Goal: Task Accomplishment & Management: Manage account settings

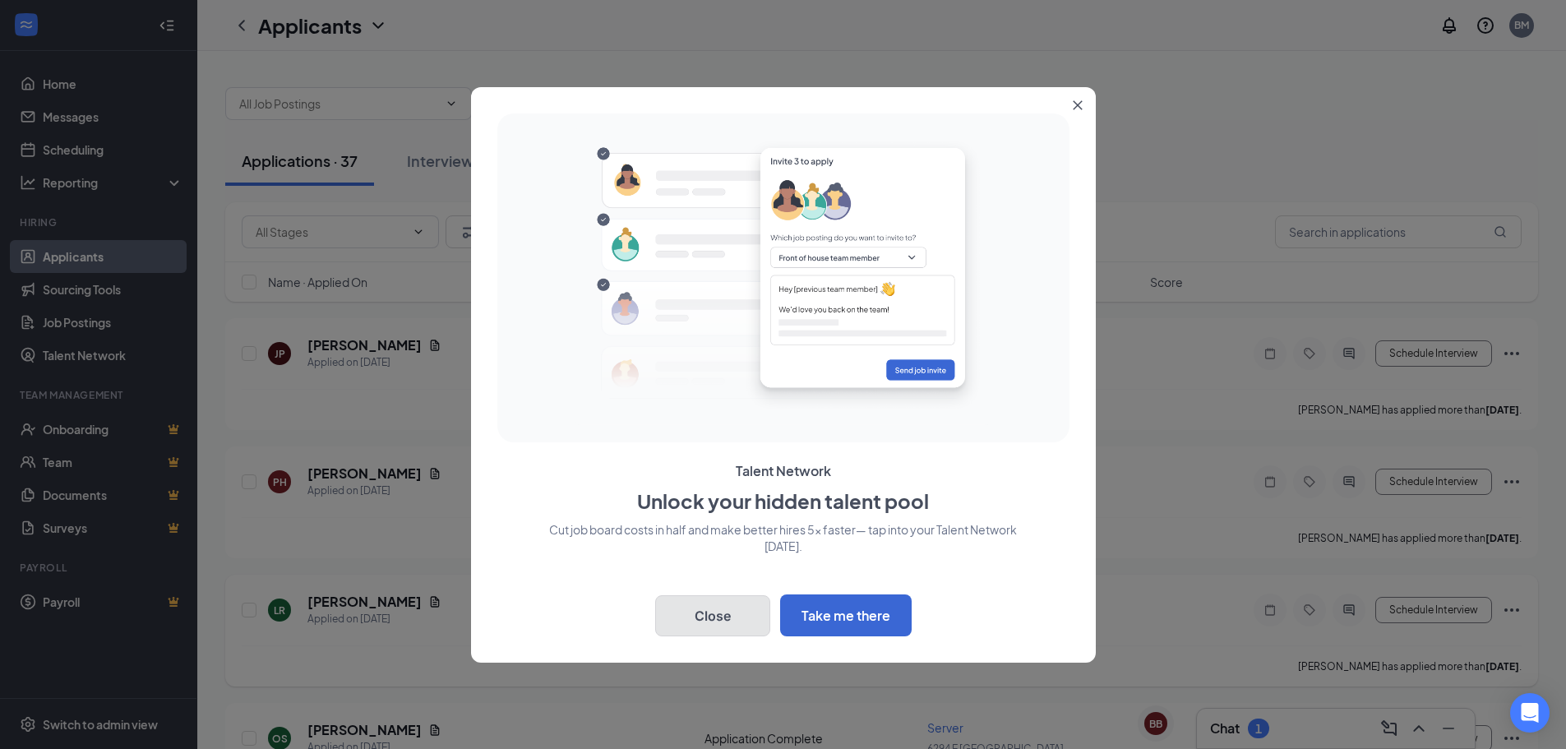
drag, startPoint x: 688, startPoint y: 614, endPoint x: 696, endPoint y: 625, distance: 13.5
click at [689, 615] on button "Close" at bounding box center [712, 615] width 115 height 41
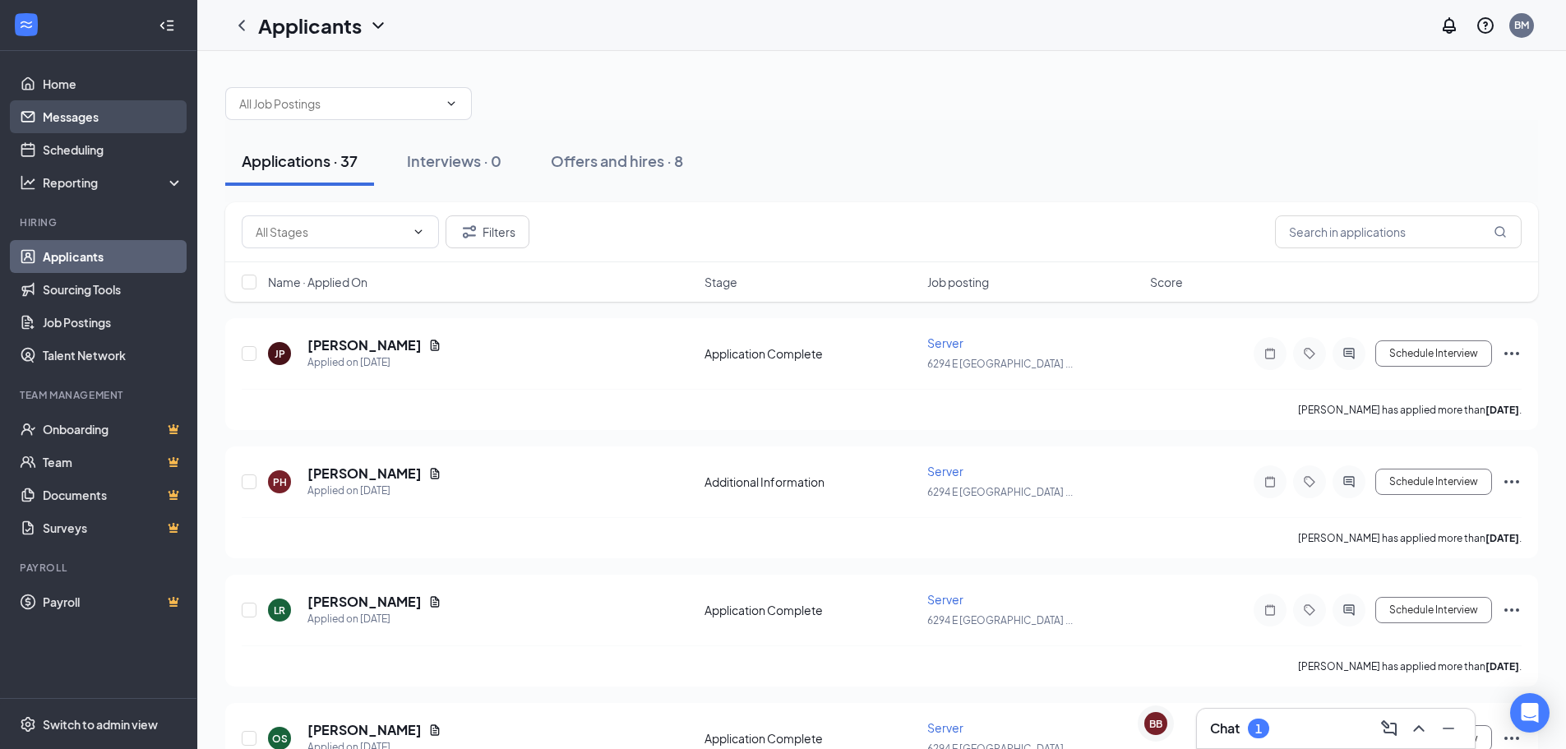
click at [66, 118] on link "Messages" at bounding box center [113, 116] width 141 height 33
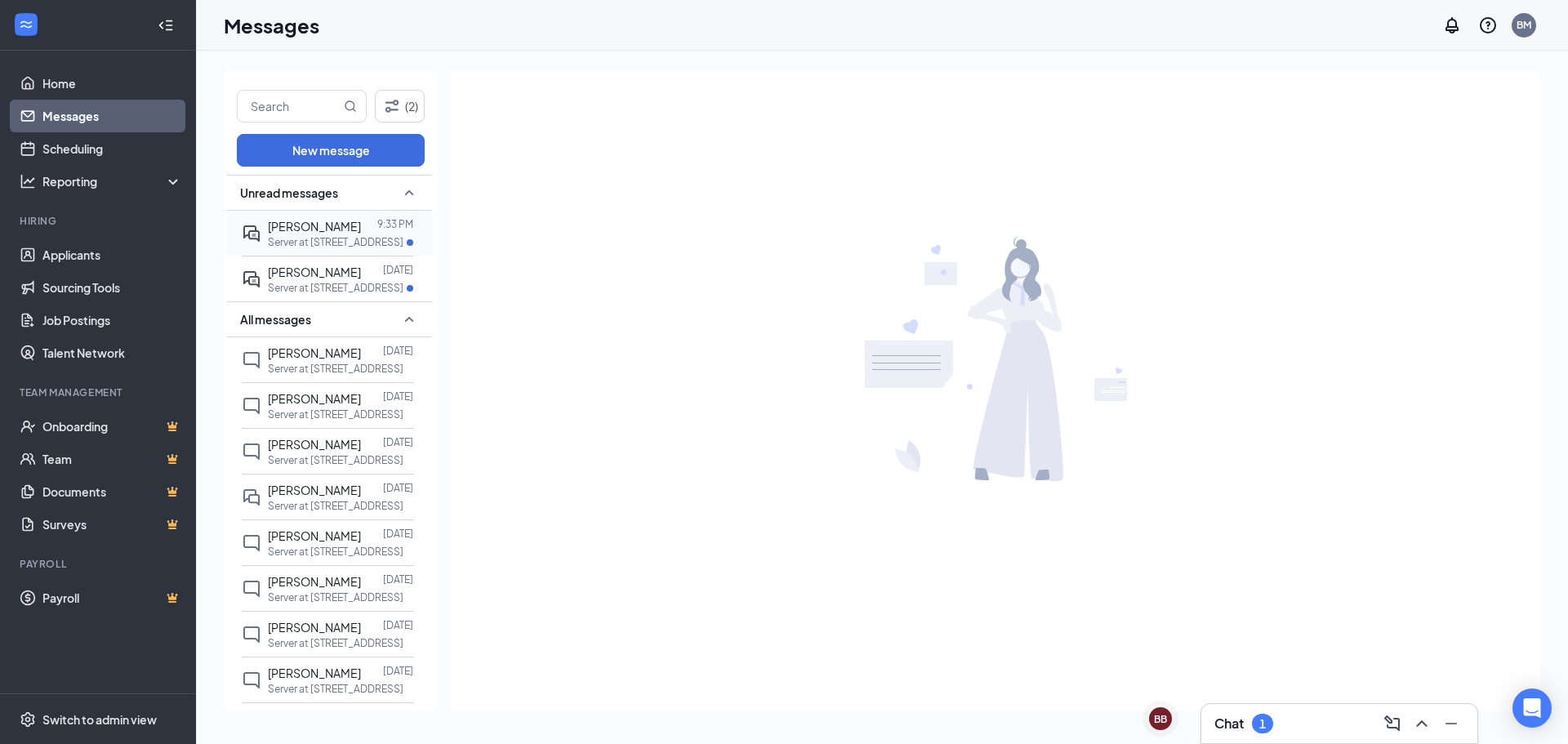
click at [314, 244] on p "Server at [STREET_ADDRESS]" at bounding box center [336, 242] width 135 height 14
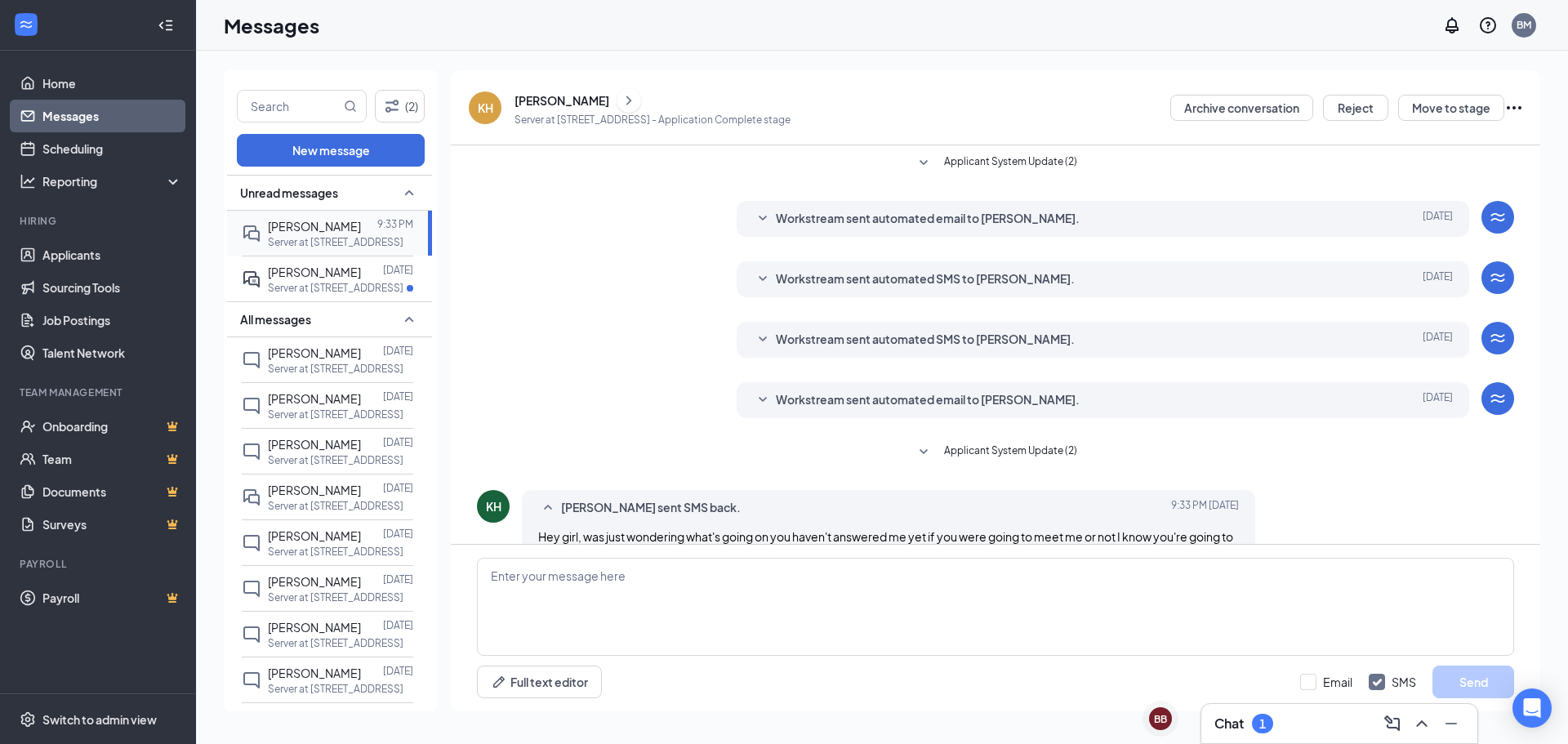
scroll to position [80, 0]
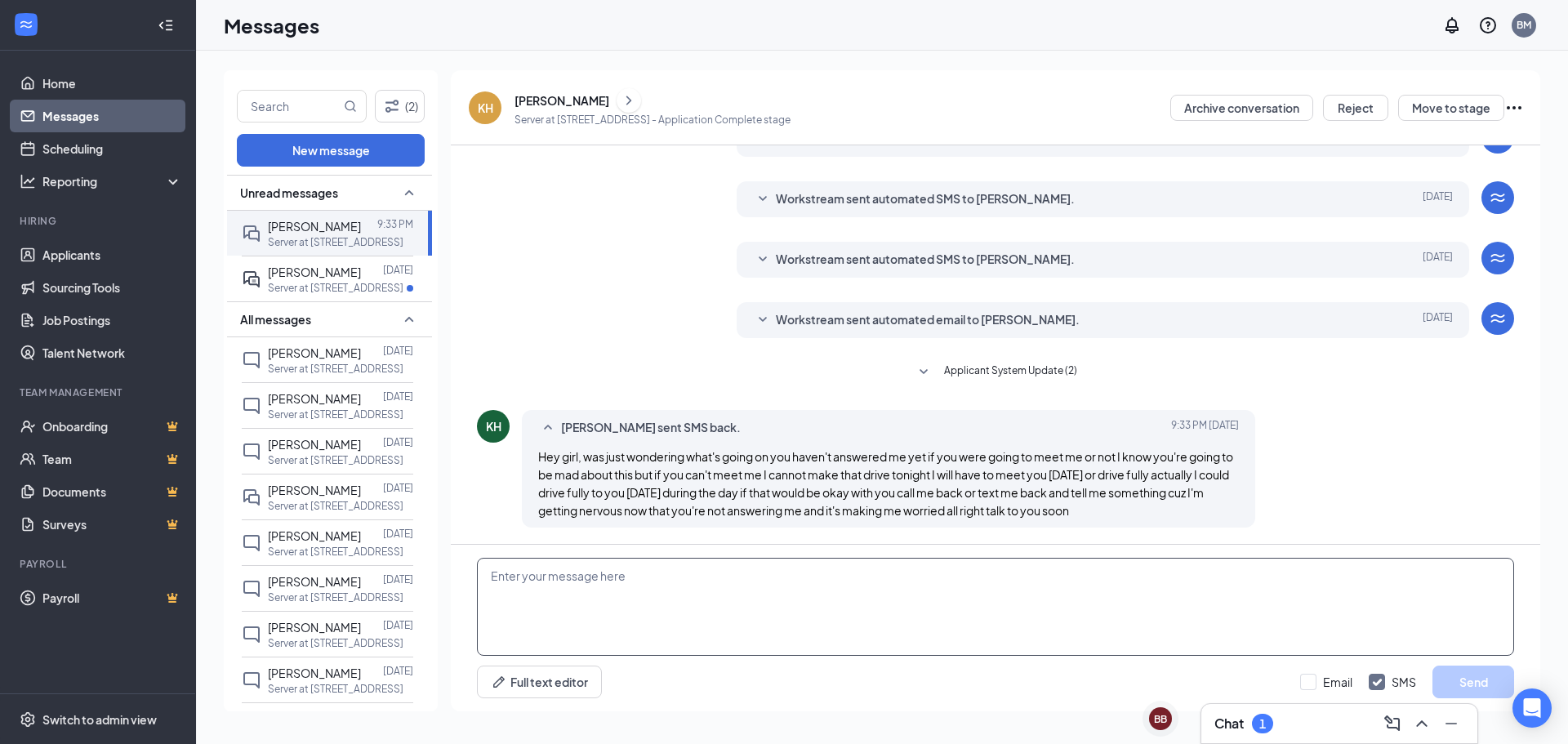
click at [787, 570] on textarea at bounding box center [996, 606] width 1037 height 98
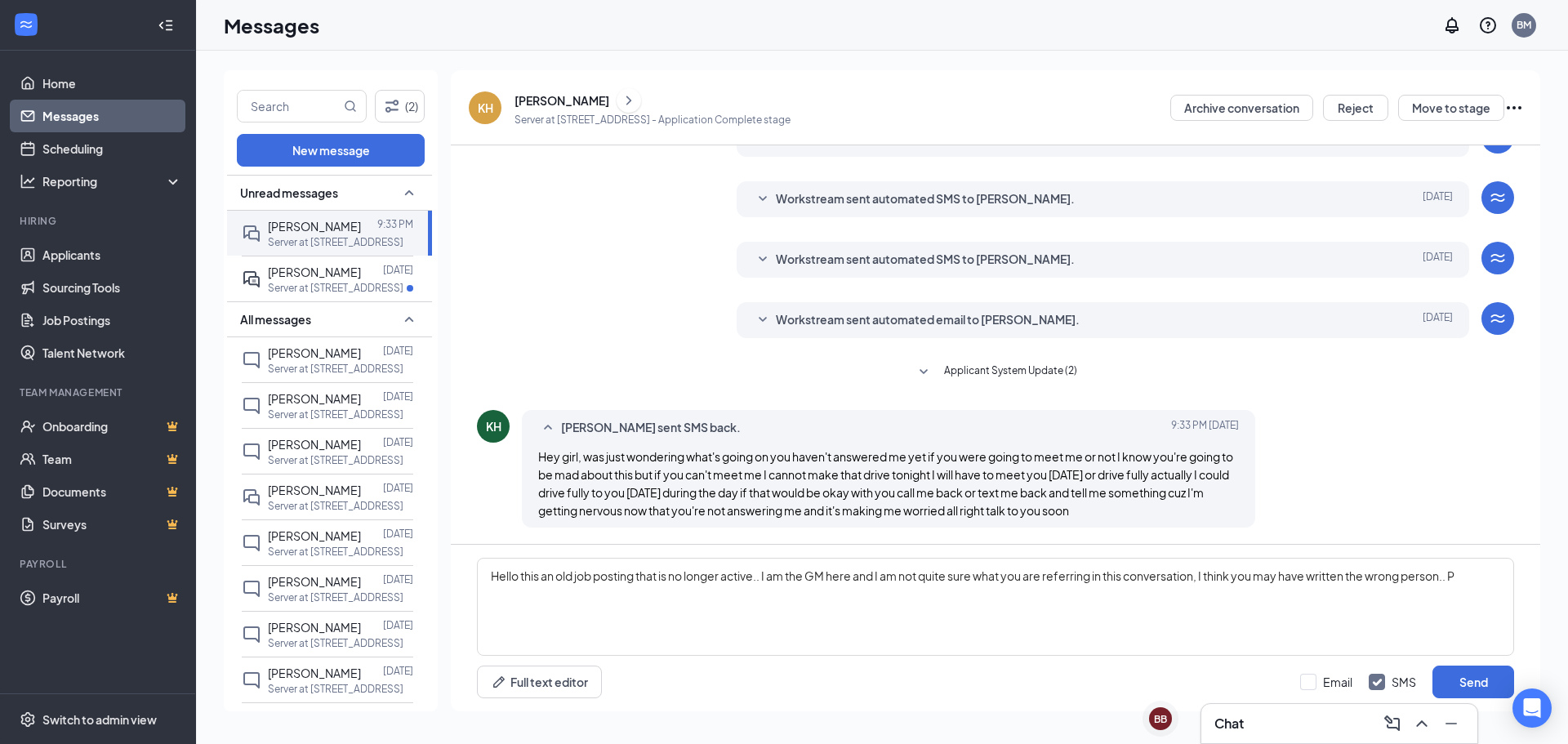
drag, startPoint x: 1078, startPoint y: 447, endPoint x: 1497, endPoint y: 488, distance: 421.0
click at [1497, 490] on div "KH [PERSON_NAME] sent SMS back. [DATE] 9:33 PM Hey girl, was just wondering wha…" at bounding box center [996, 473] width 1037 height 126
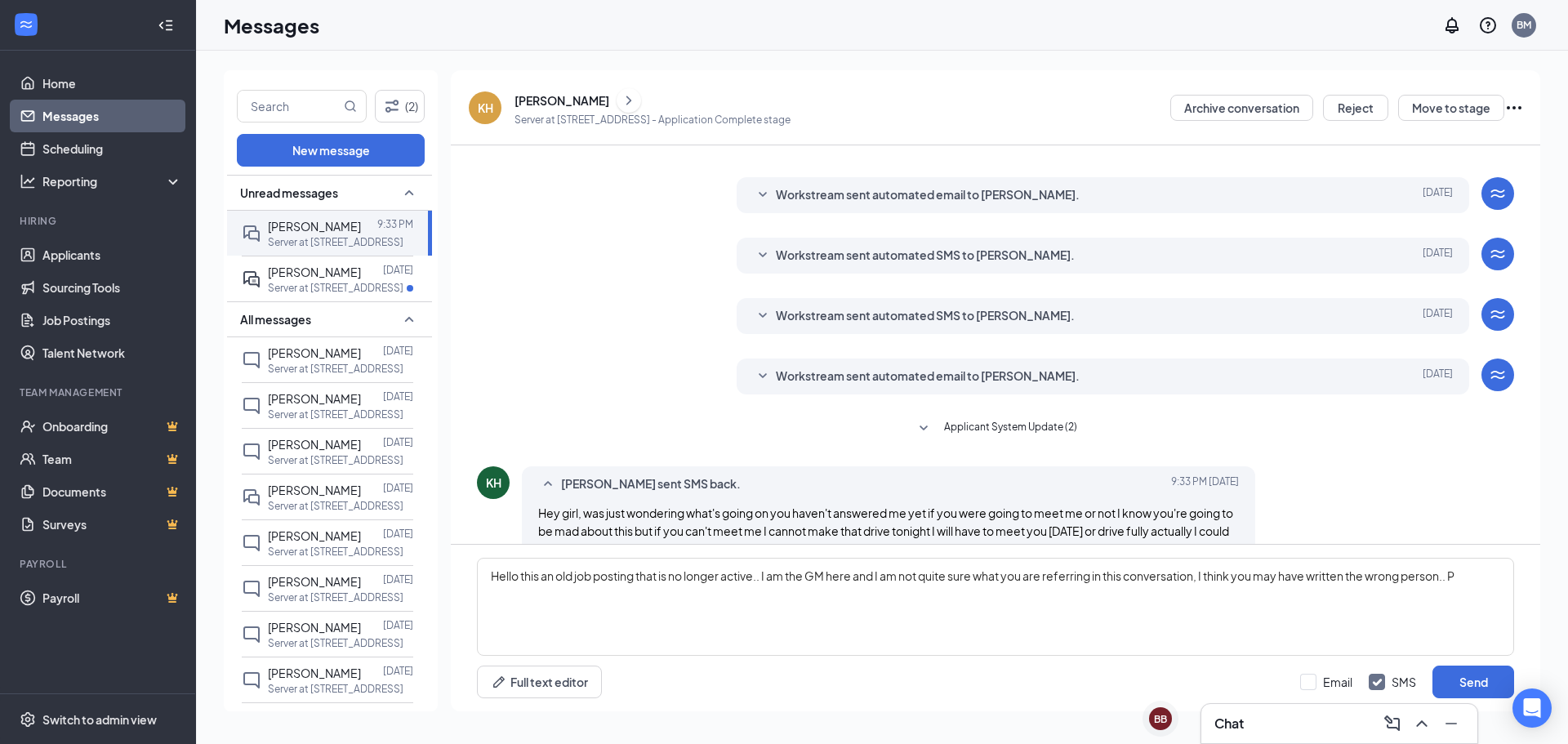
scroll to position [0, 0]
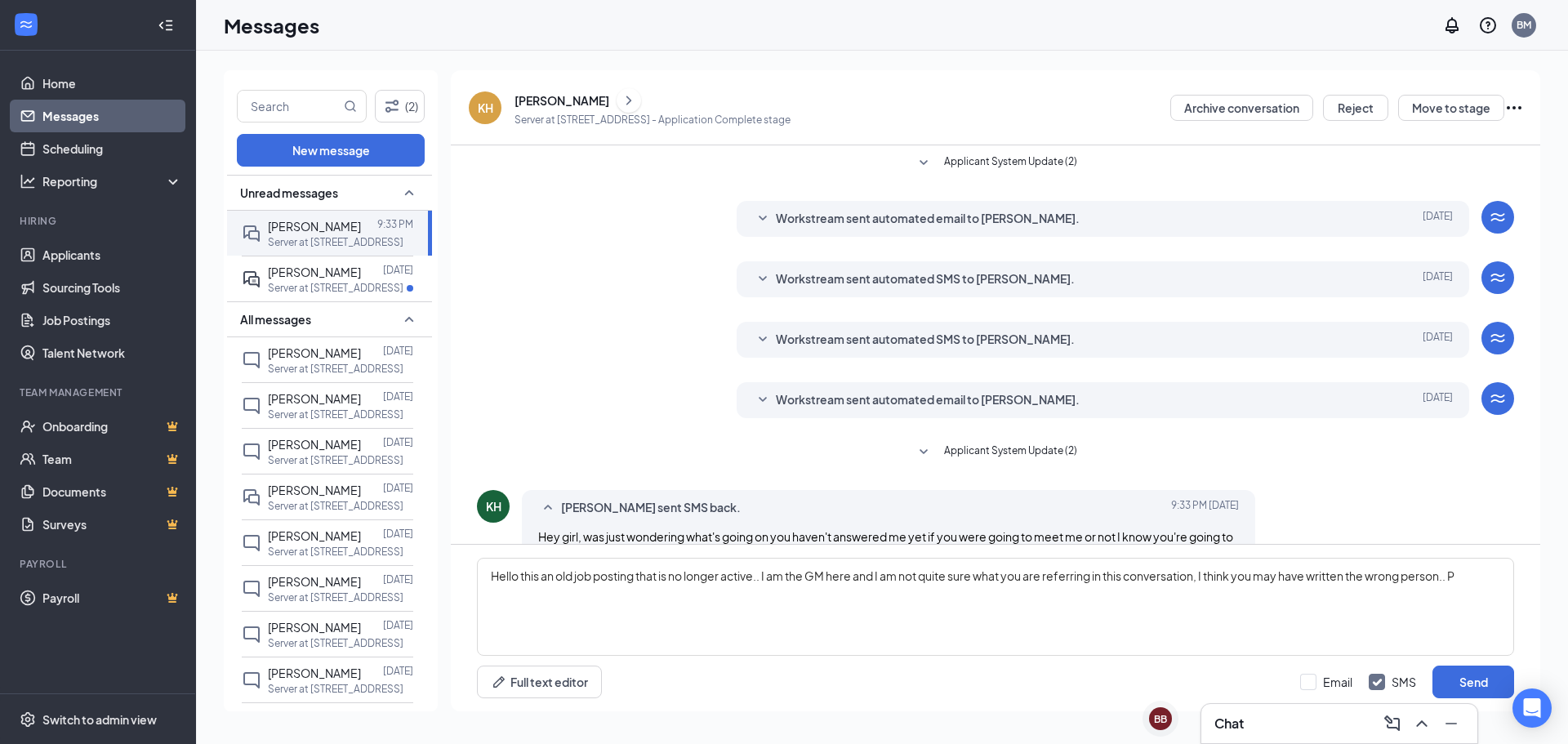
click at [753, 225] on icon "SmallChevronDown" at bounding box center [763, 219] width 20 height 20
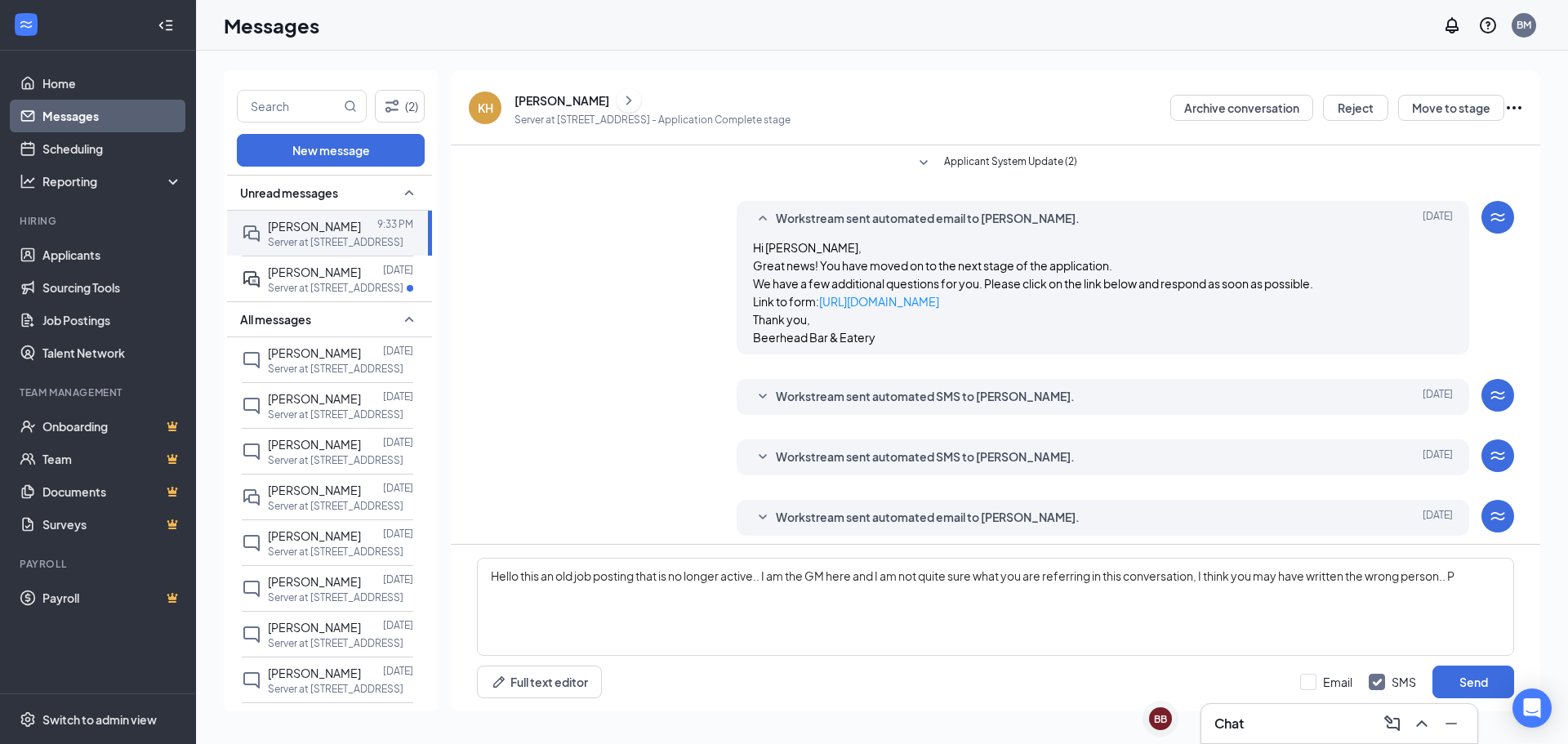
click at [753, 402] on icon "SmallChevronDown" at bounding box center [763, 397] width 20 height 20
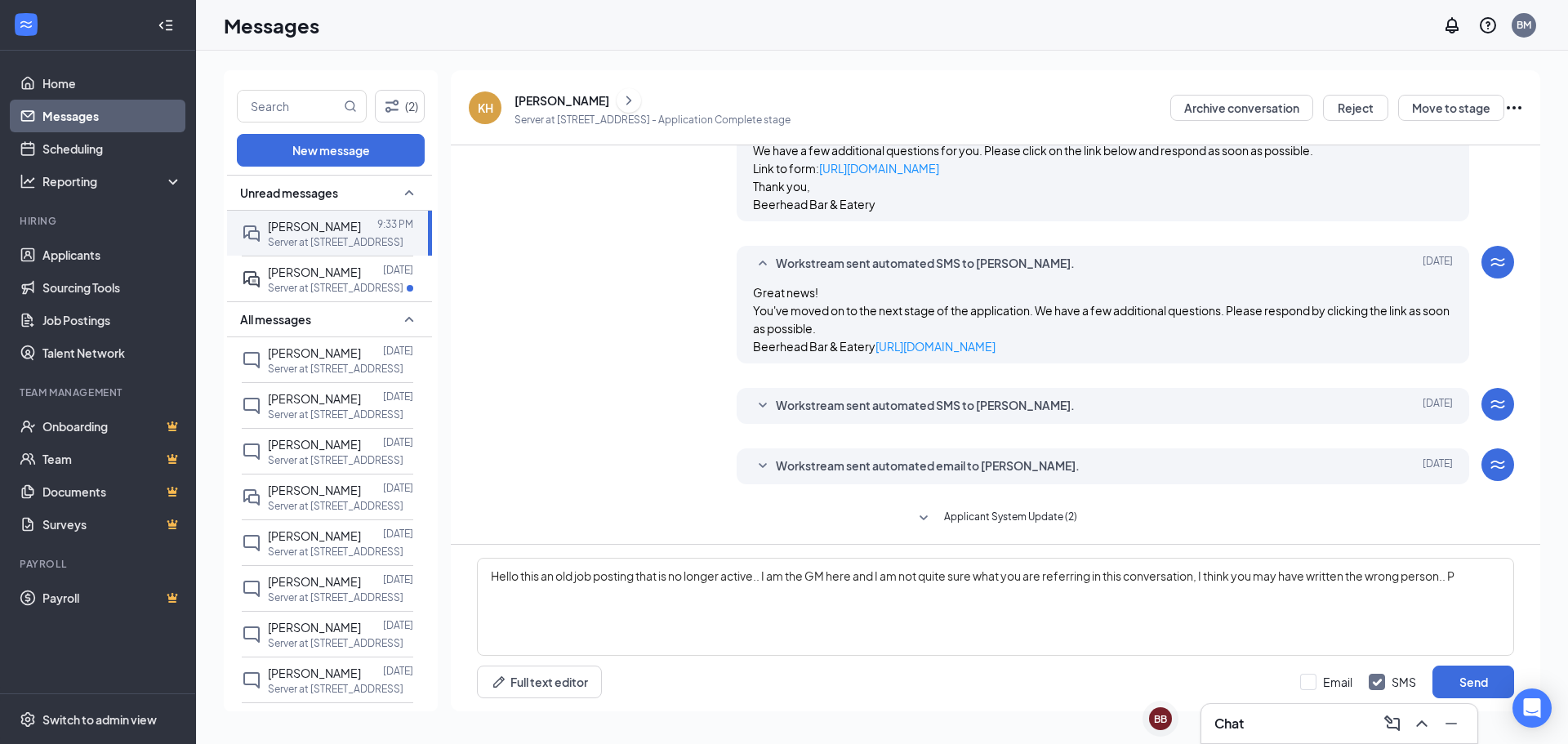
scroll to position [297, 0]
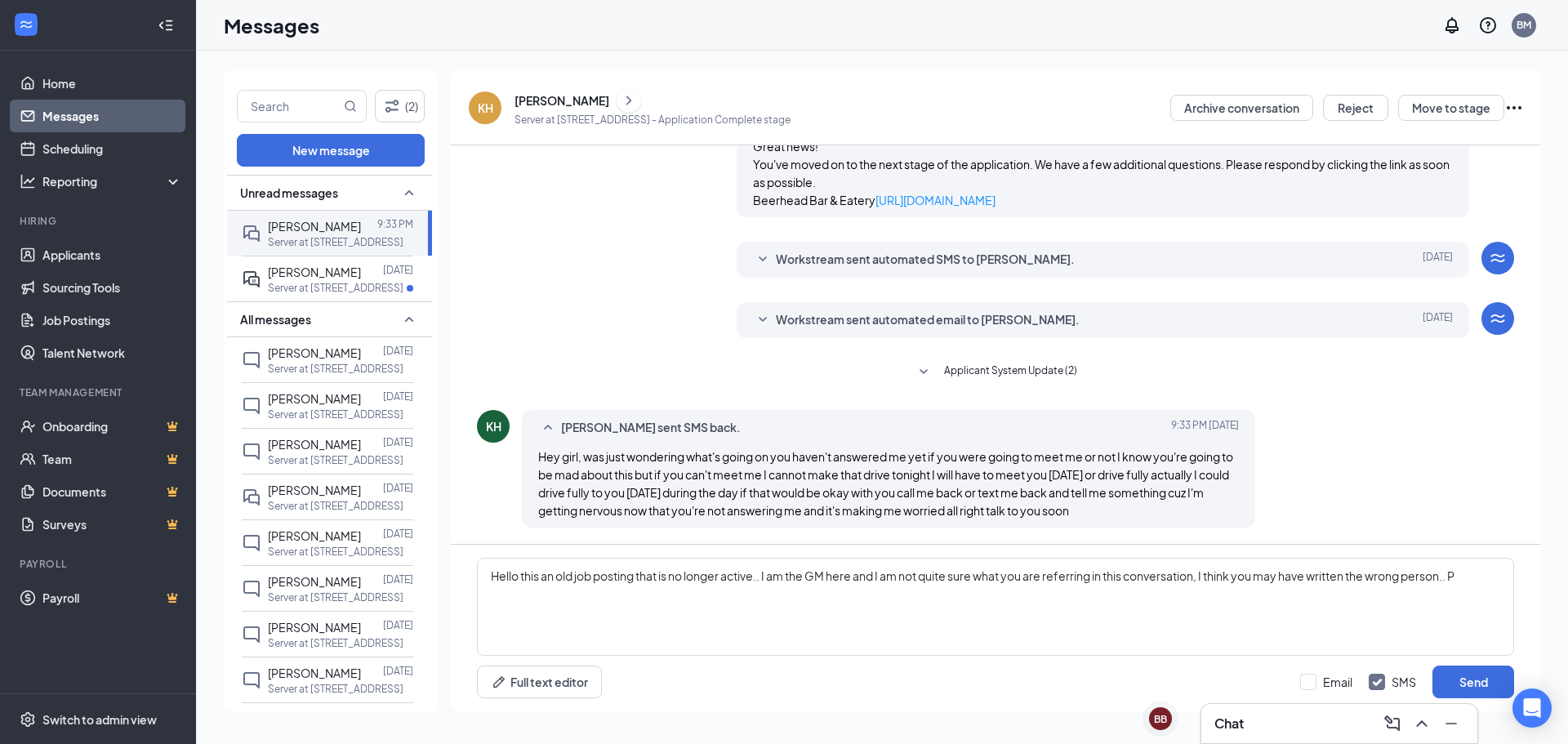
click at [761, 330] on div "Workstream sent automated email to [PERSON_NAME]. [DATE] Hi [PERSON_NAME], This…" at bounding box center [1103, 320] width 733 height 36
click at [755, 319] on icon "SmallChevronDown" at bounding box center [763, 320] width 20 height 20
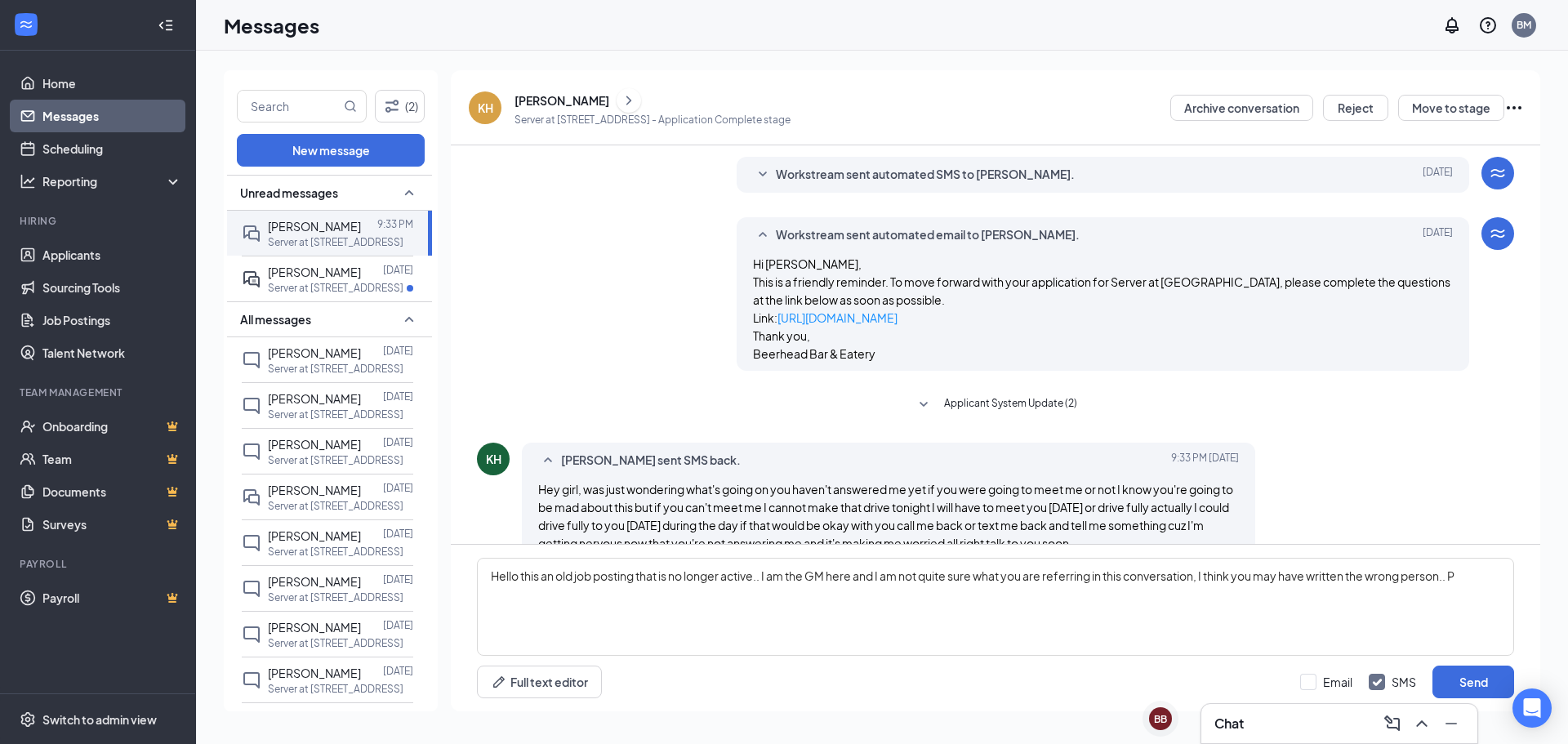
scroll to position [414, 0]
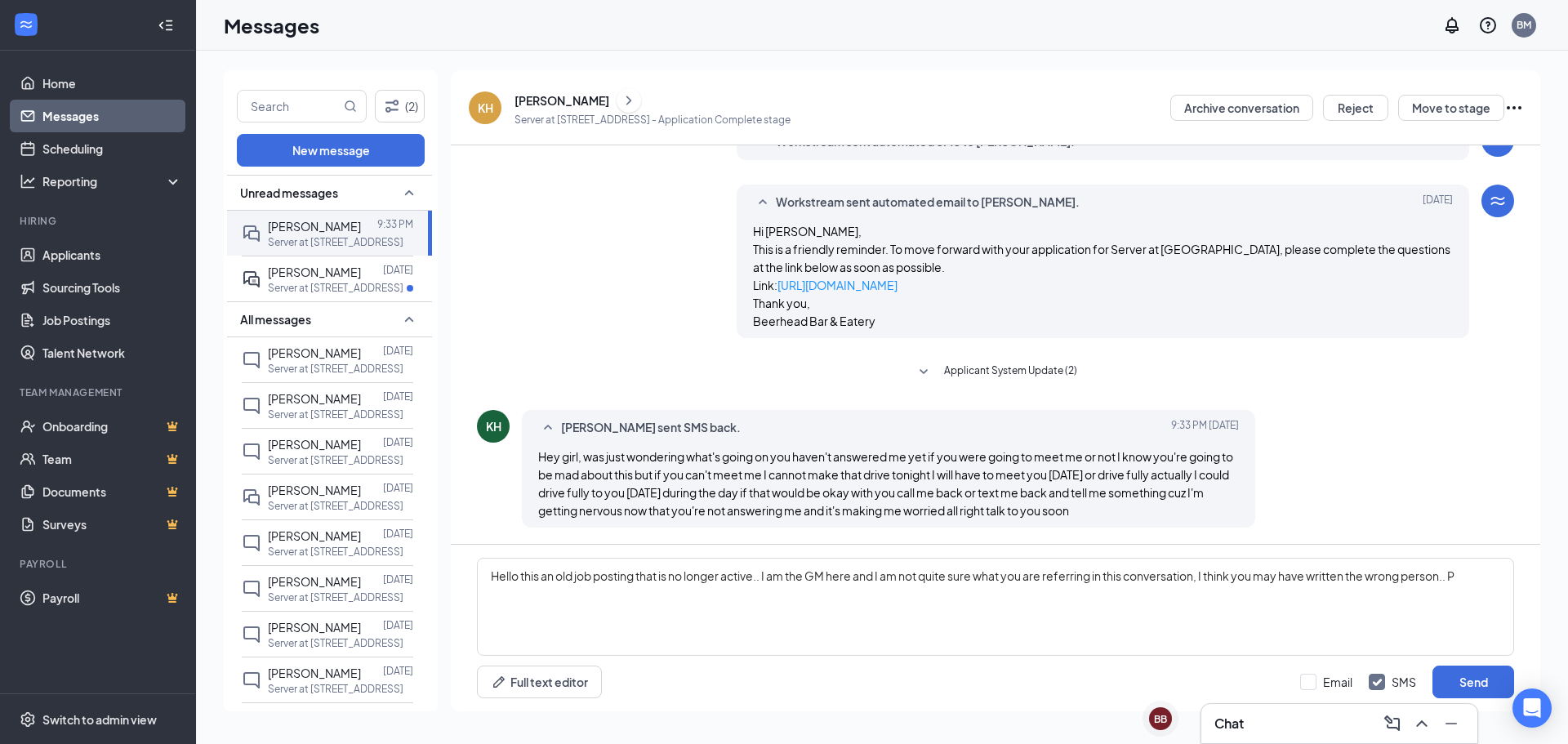
drag, startPoint x: 897, startPoint y: 468, endPoint x: 1438, endPoint y: 356, distance: 552.5
click at [1555, 339] on div "(2) New message Unread messages [PERSON_NAME] 9:33 PM Server at [STREET_ADDRESS…" at bounding box center [881, 397] width 1372 height 693
click at [1186, 446] on div "[PERSON_NAME] sent SMS back. [DATE] 9:33 PM Hey girl, was just wondering what's…" at bounding box center [888, 469] width 733 height 117
click at [1519, 111] on icon "Ellipses" at bounding box center [1514, 108] width 20 height 20
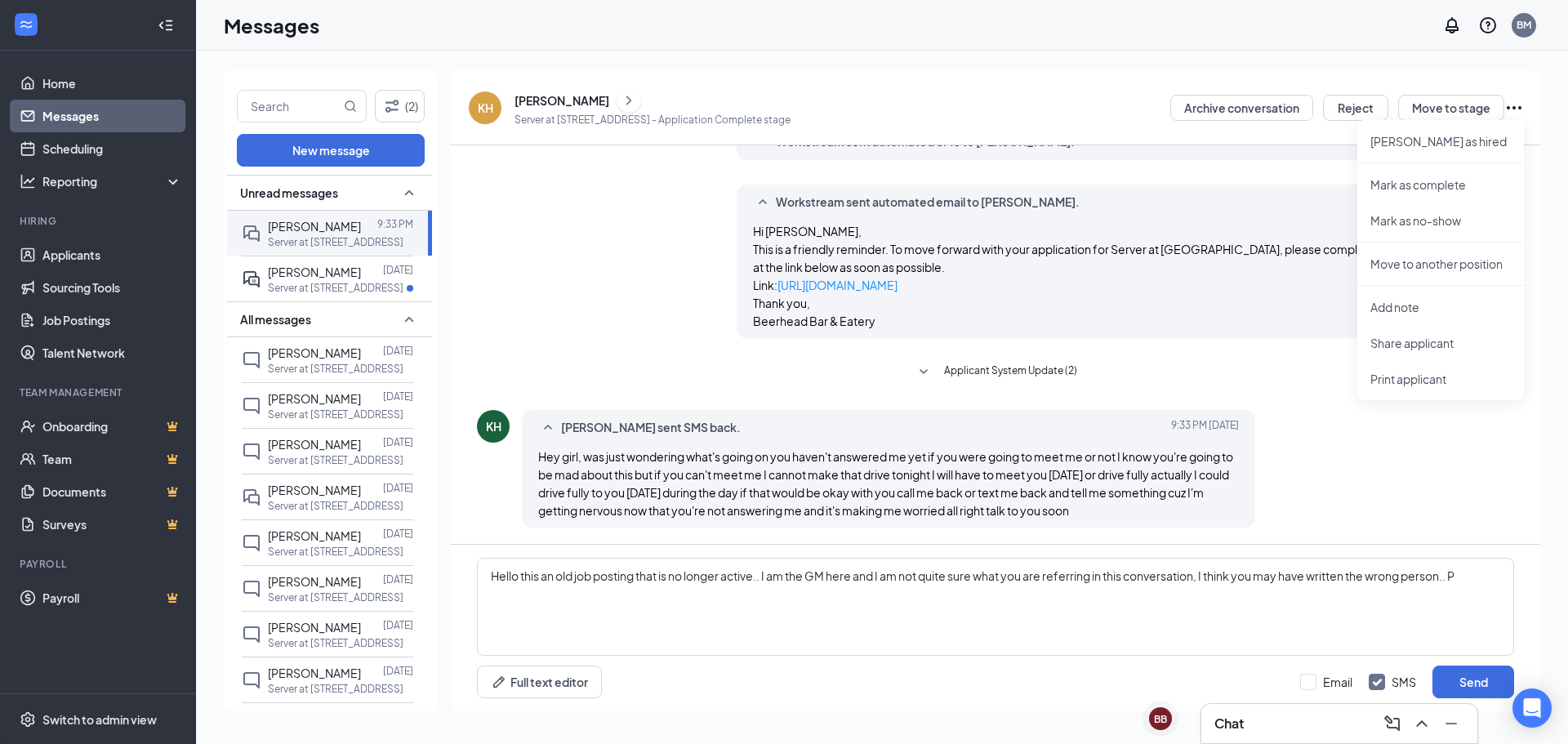
drag, startPoint x: 1341, startPoint y: 438, endPoint x: 1340, endPoint y: 427, distance: 11.0
click at [1340, 437] on div "KH [PERSON_NAME] sent SMS back. [DATE] 9:33 PM Hey girl, was just wondering wha…" at bounding box center [996, 473] width 1037 height 126
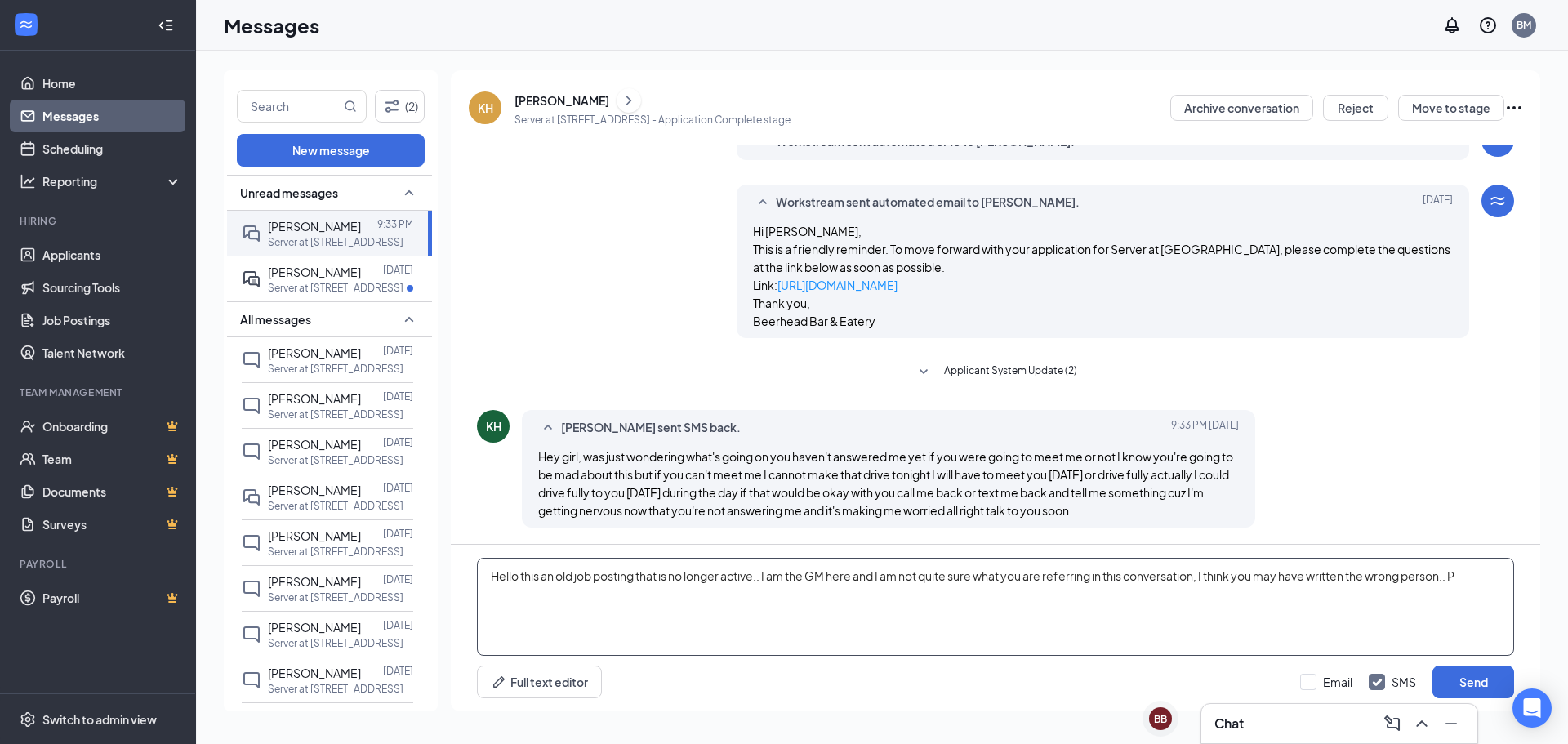
click at [1510, 612] on textarea "Hello this an old job posting that is no longer active.. I am the GM here and I…" at bounding box center [996, 606] width 1037 height 98
type textarea "Hello this an old job posting that is no longer active.. I am the GM here and I…"
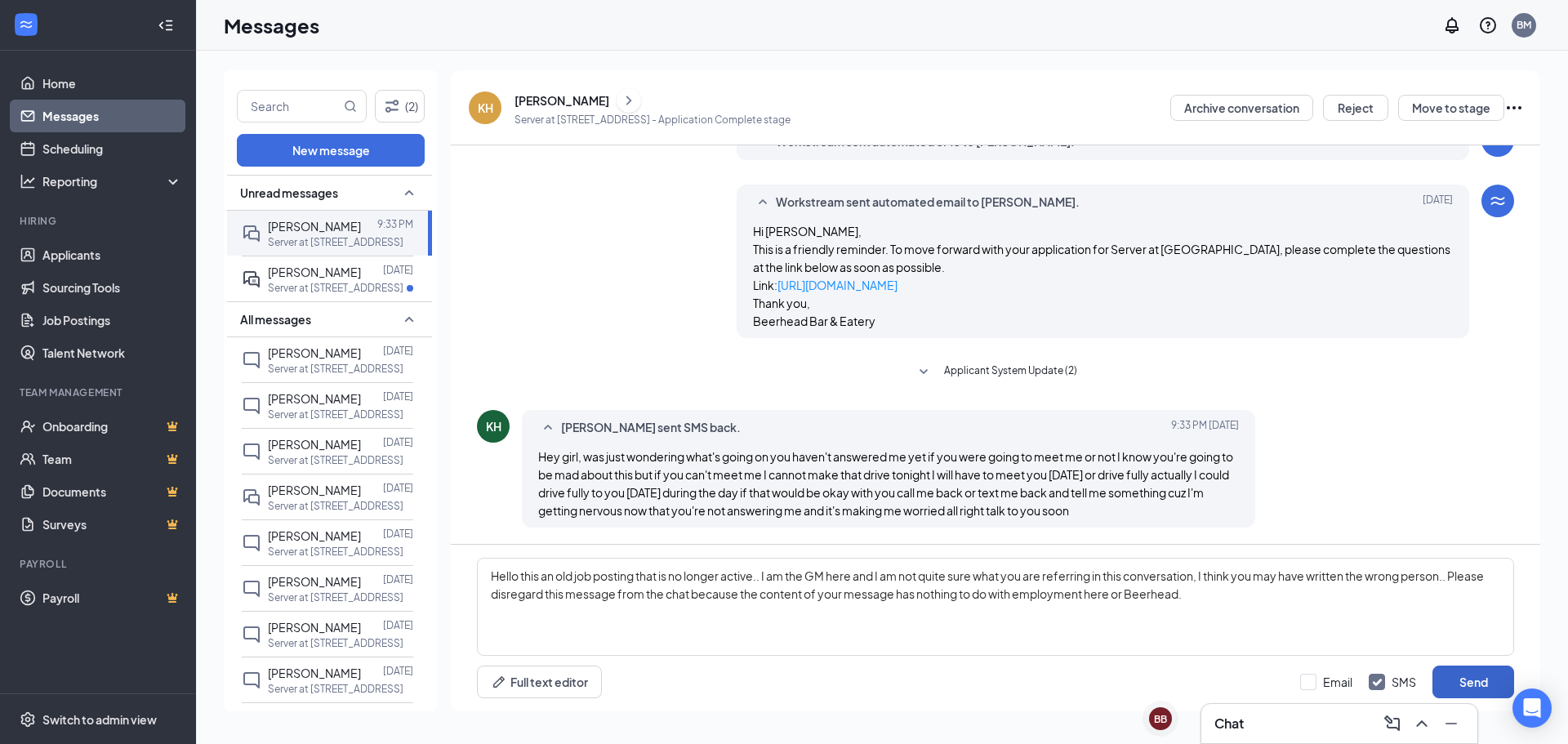
click at [1487, 671] on button "Send" at bounding box center [1473, 681] width 81 height 33
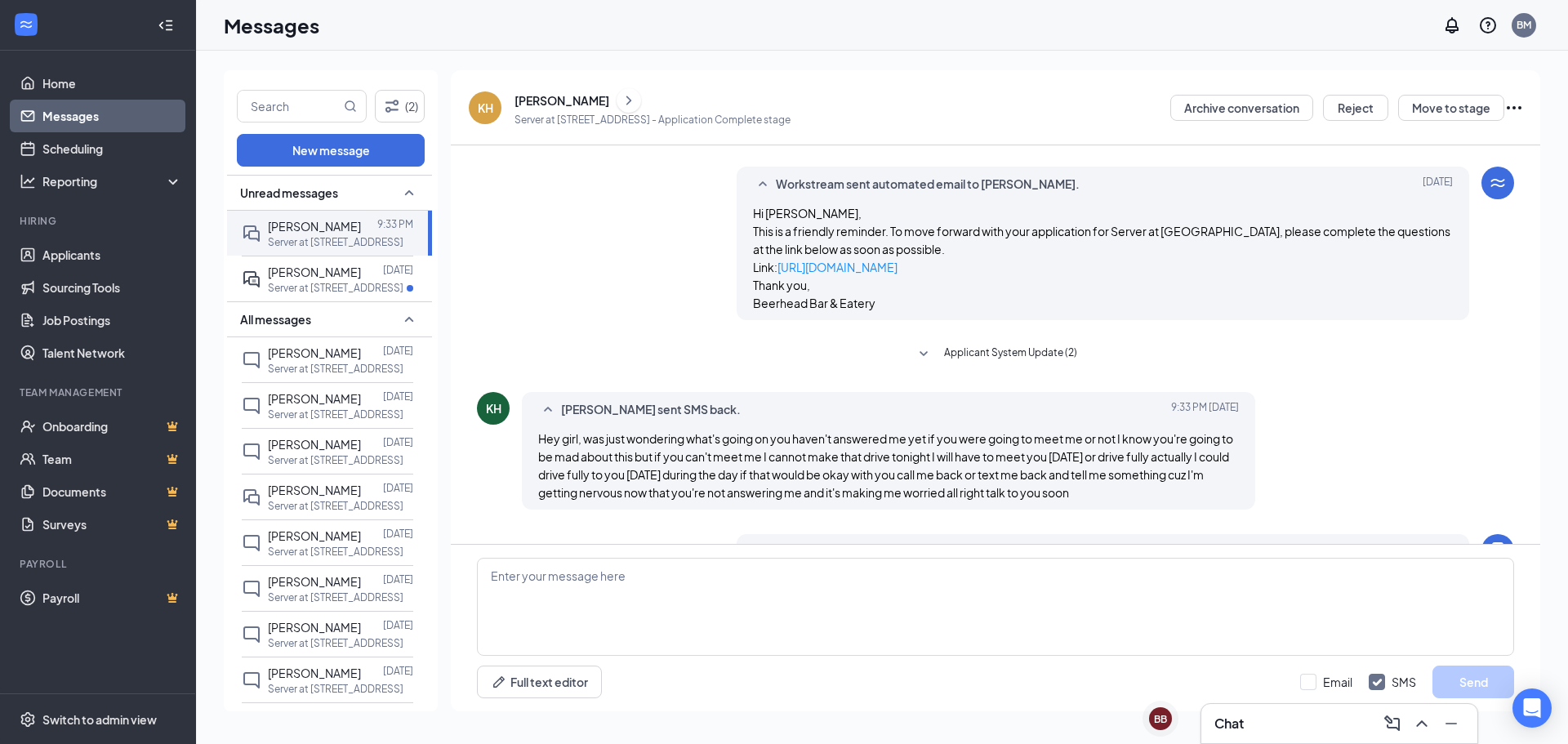
scroll to position [538, 0]
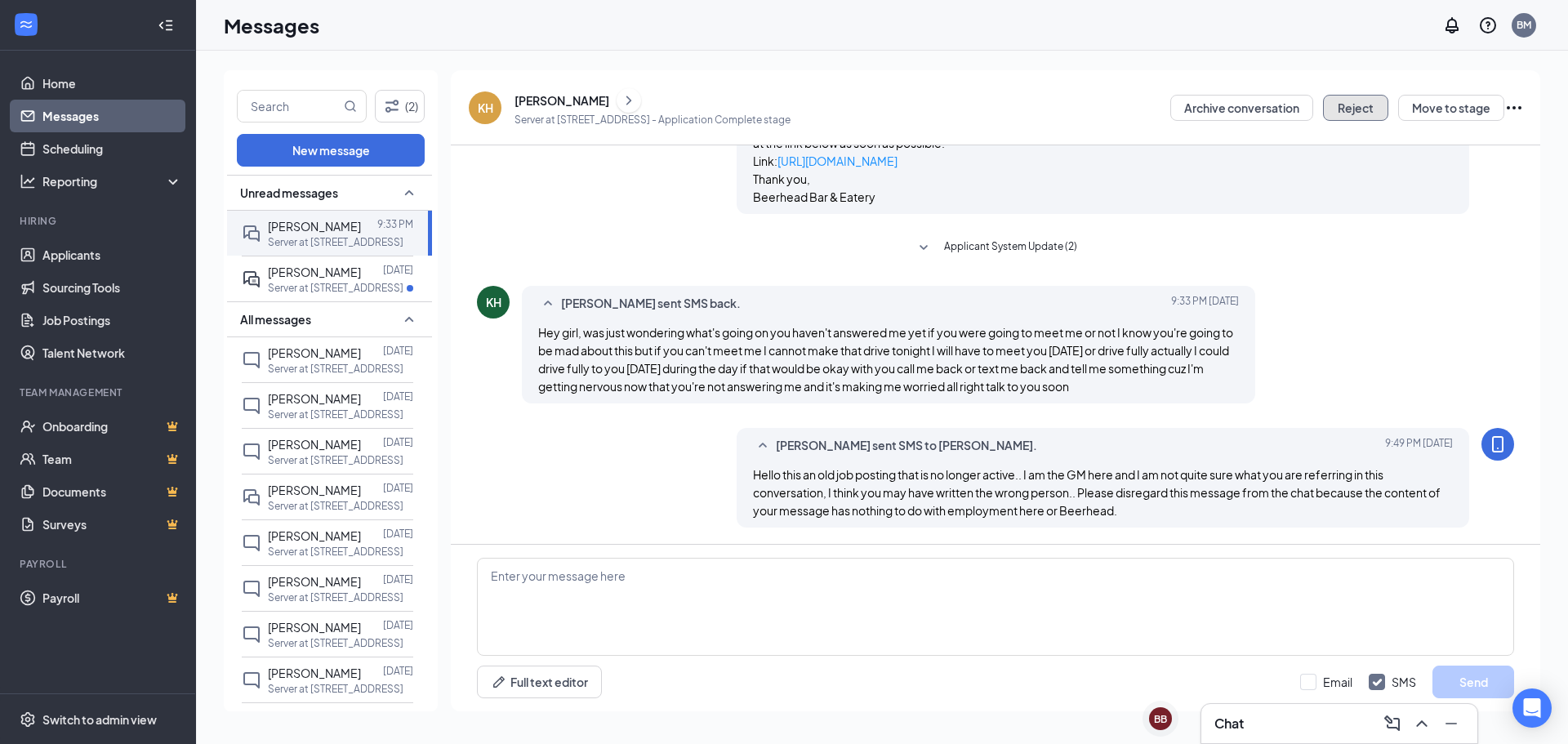
click at [1353, 112] on button "Reject" at bounding box center [1355, 107] width 66 height 26
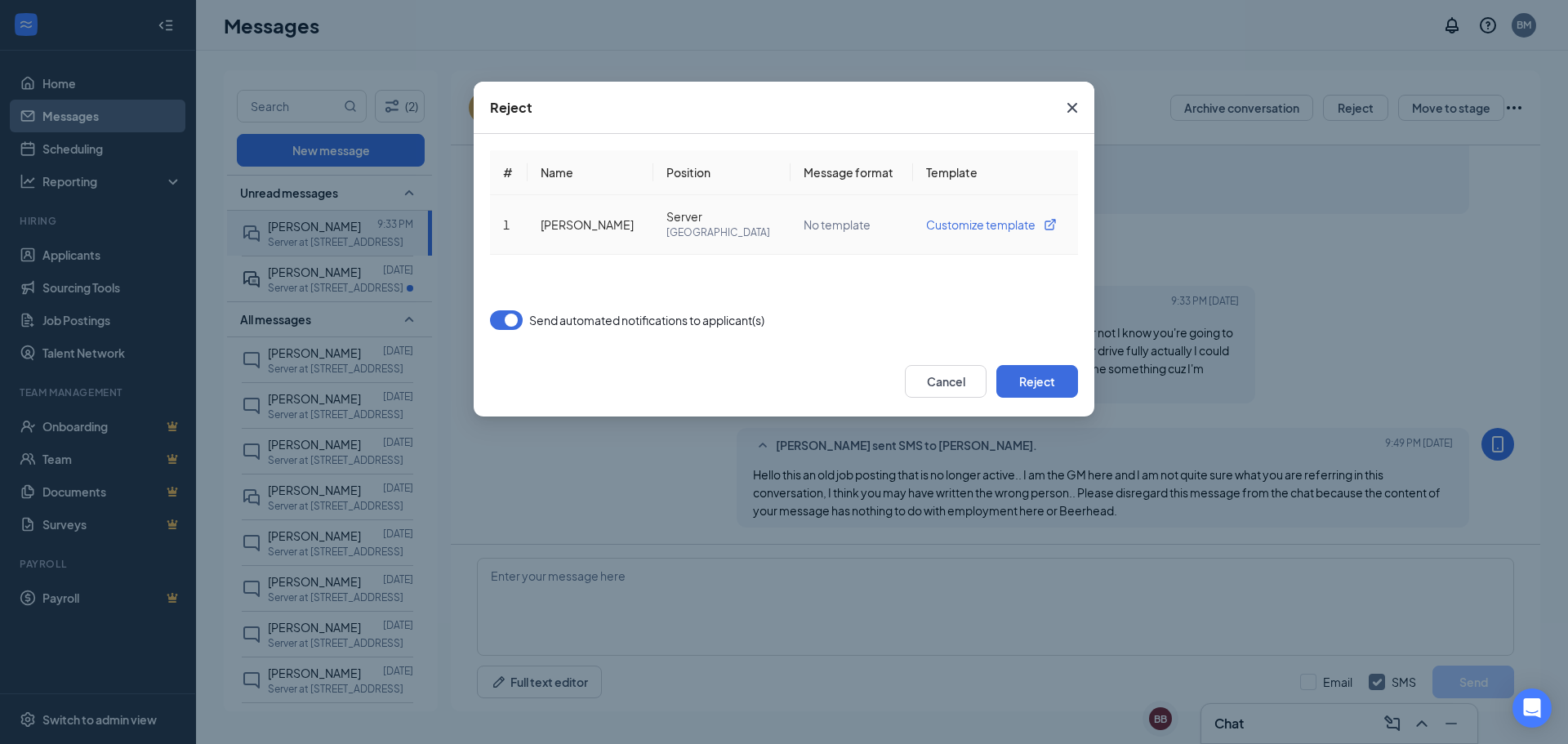
click at [999, 225] on span "Customize template" at bounding box center [996, 224] width 139 height 16
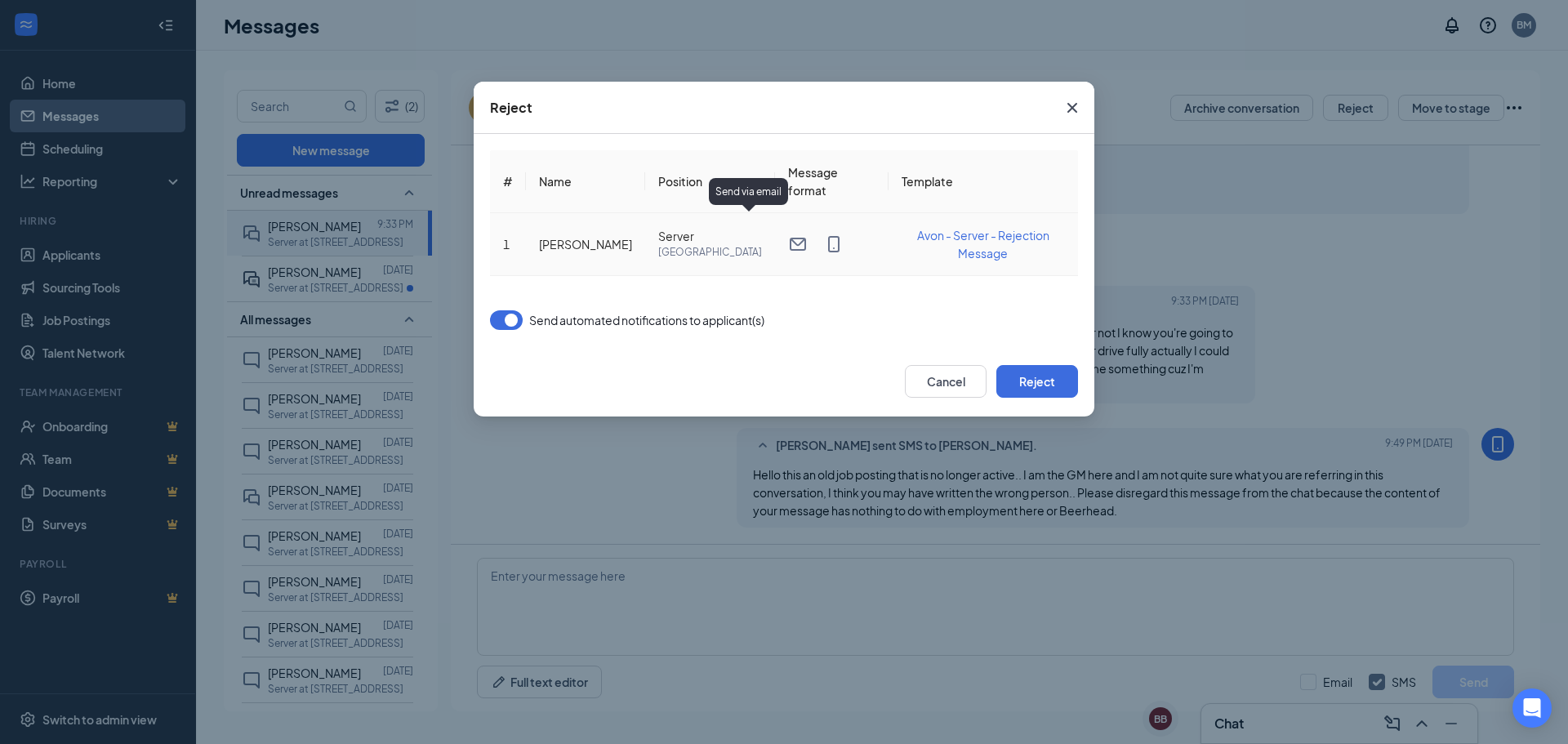
click at [788, 234] on icon "Email" at bounding box center [798, 244] width 20 height 20
click at [1061, 375] on button "Reject" at bounding box center [1037, 380] width 81 height 33
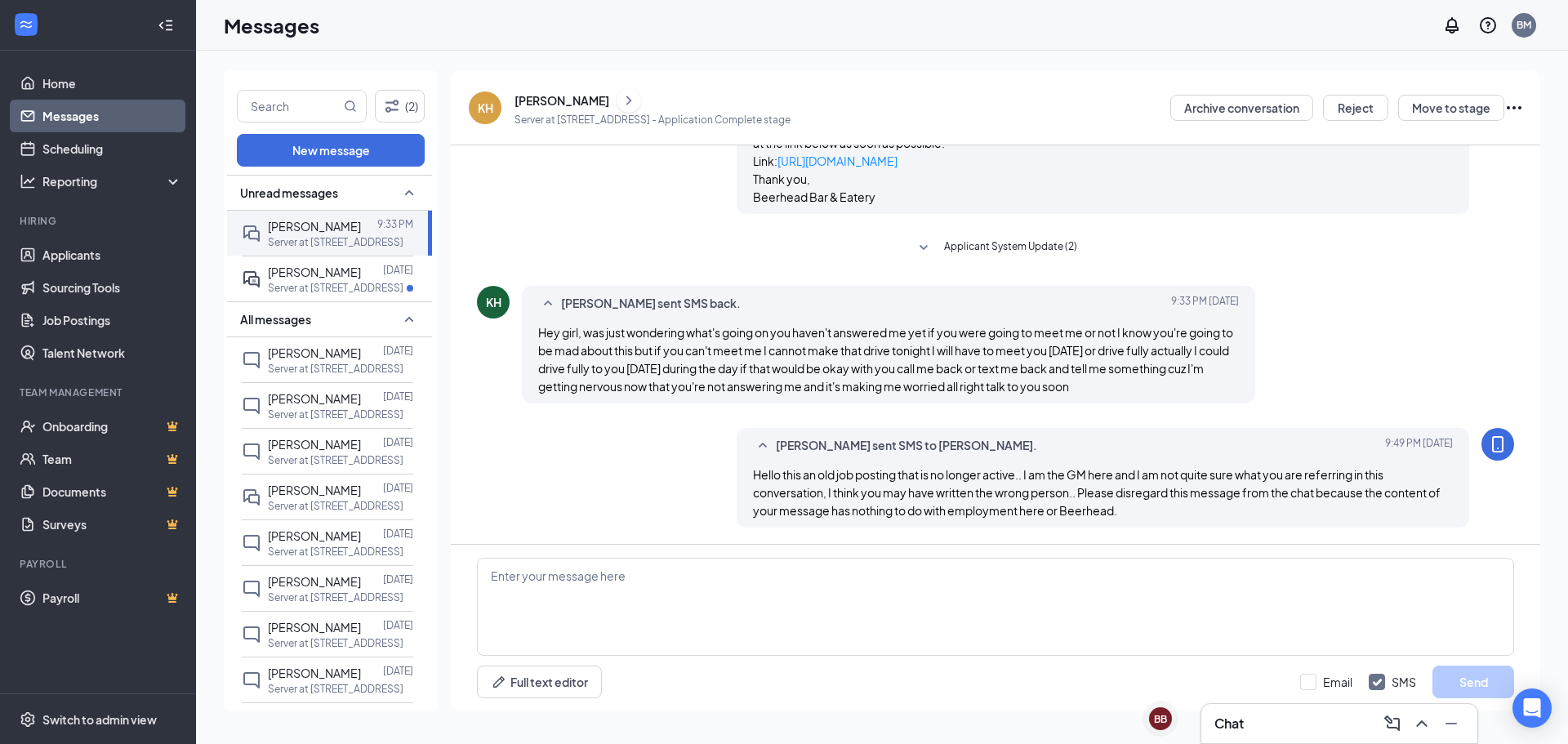
click at [1519, 105] on icon "Ellipses" at bounding box center [1514, 108] width 20 height 20
click at [1440, 192] on p "Mark as complete" at bounding box center [1440, 185] width 140 height 16
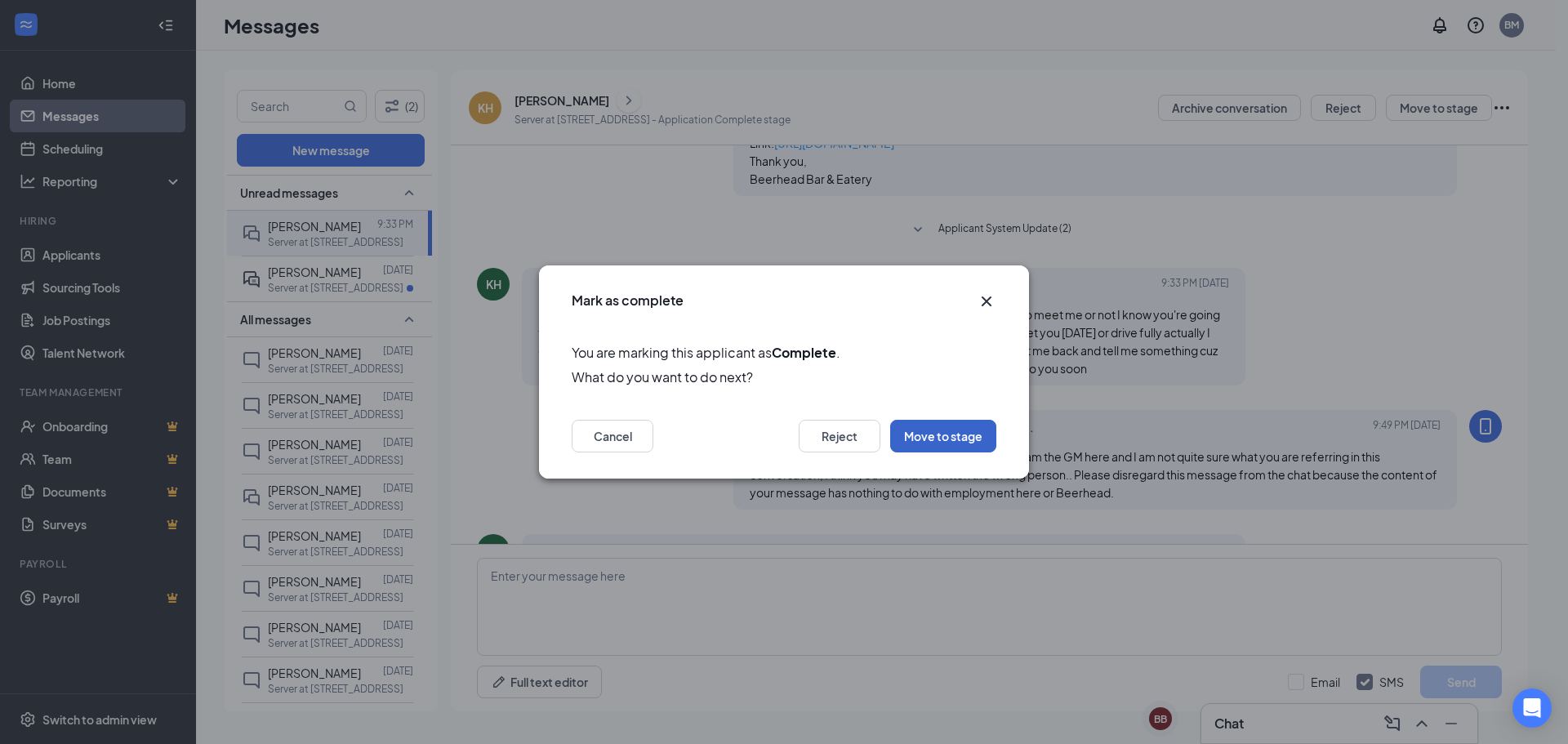
click at [958, 433] on button "Move to stage" at bounding box center [943, 435] width 106 height 33
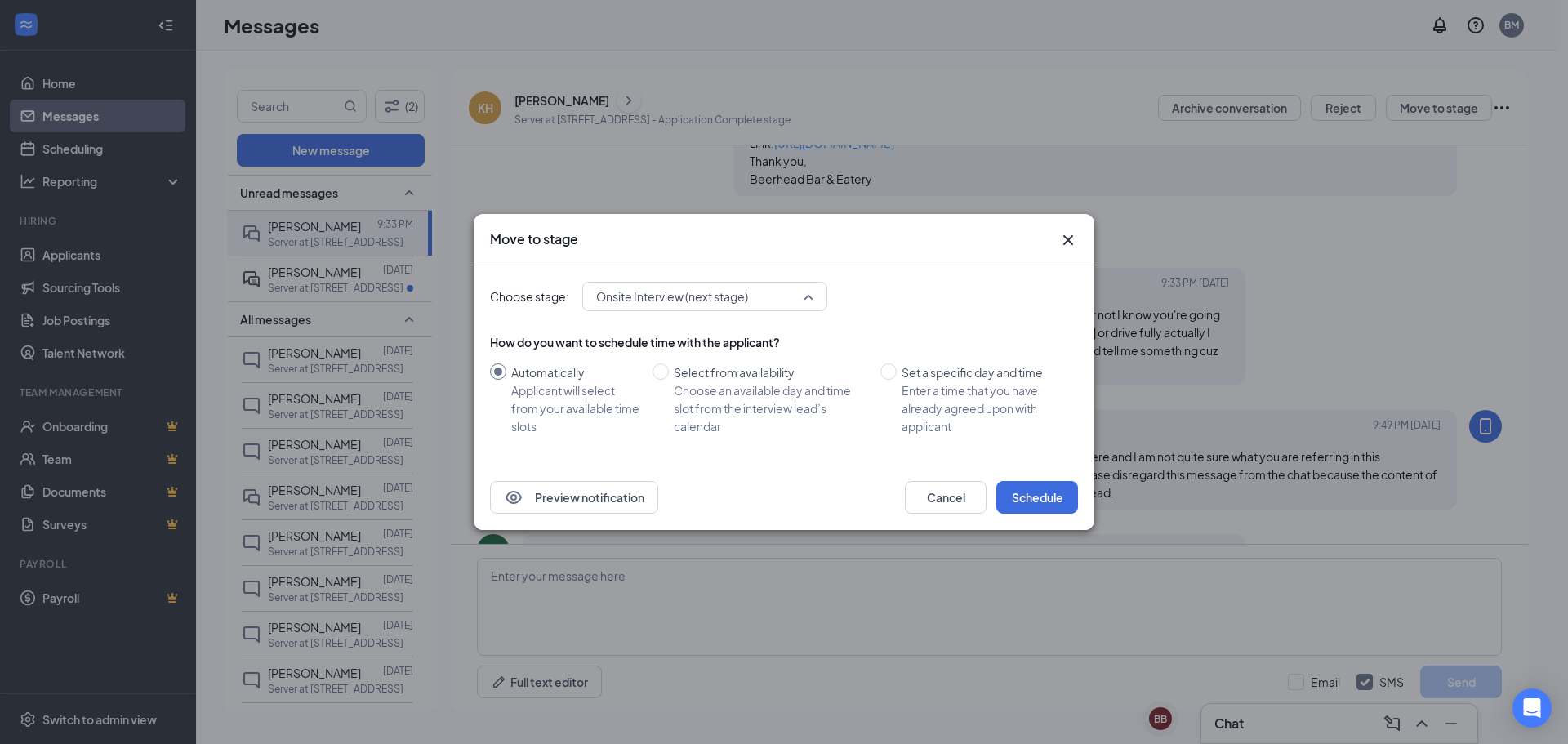
click at [702, 295] on span "Onsite Interview (next stage)" at bounding box center [672, 296] width 152 height 25
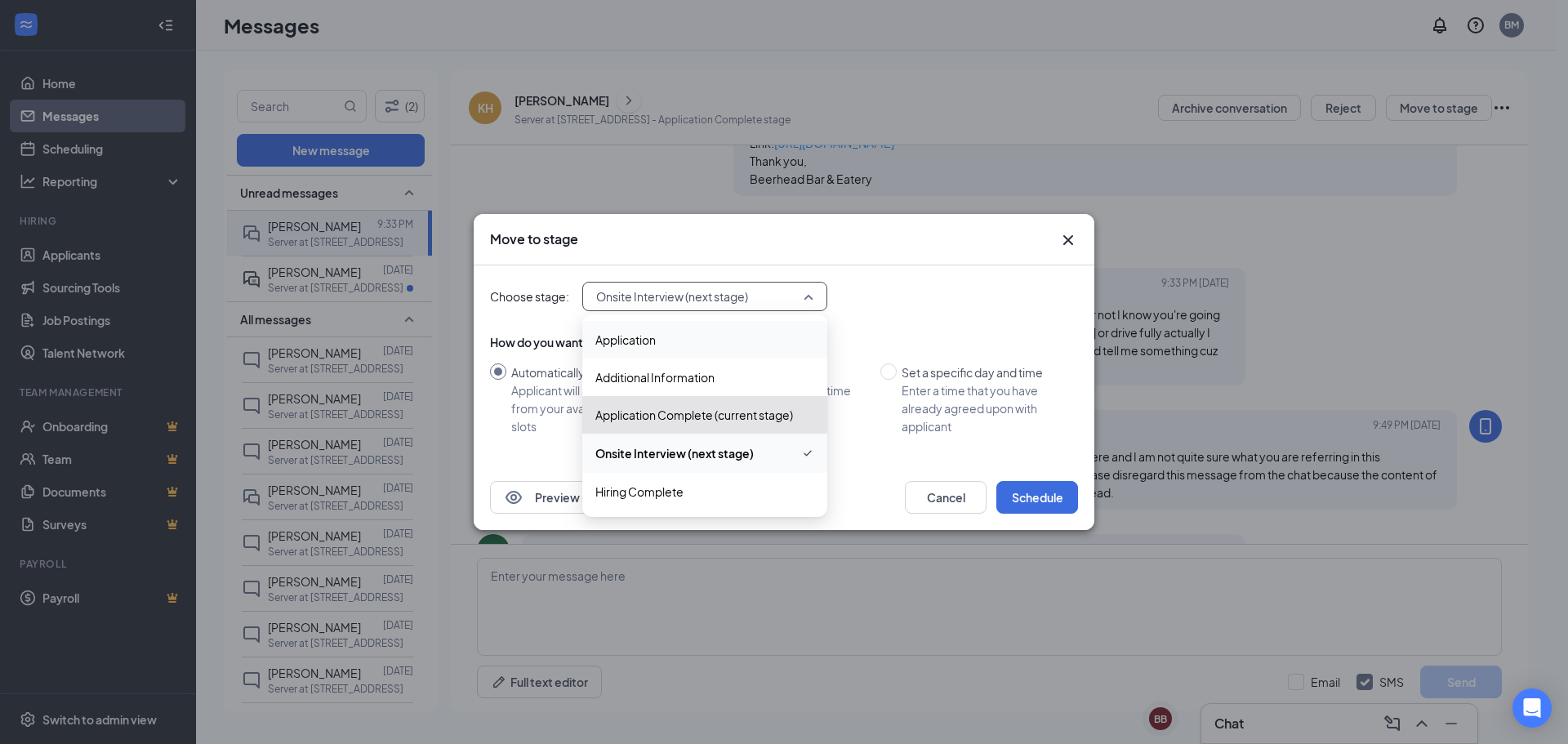
drag, startPoint x: 911, startPoint y: 286, endPoint x: 926, endPoint y: 295, distance: 17.5
click at [917, 295] on div "Choose stage: Onsite Interview (next stage) 3398565 3398566 Application Additio…" at bounding box center [784, 297] width 588 height 30
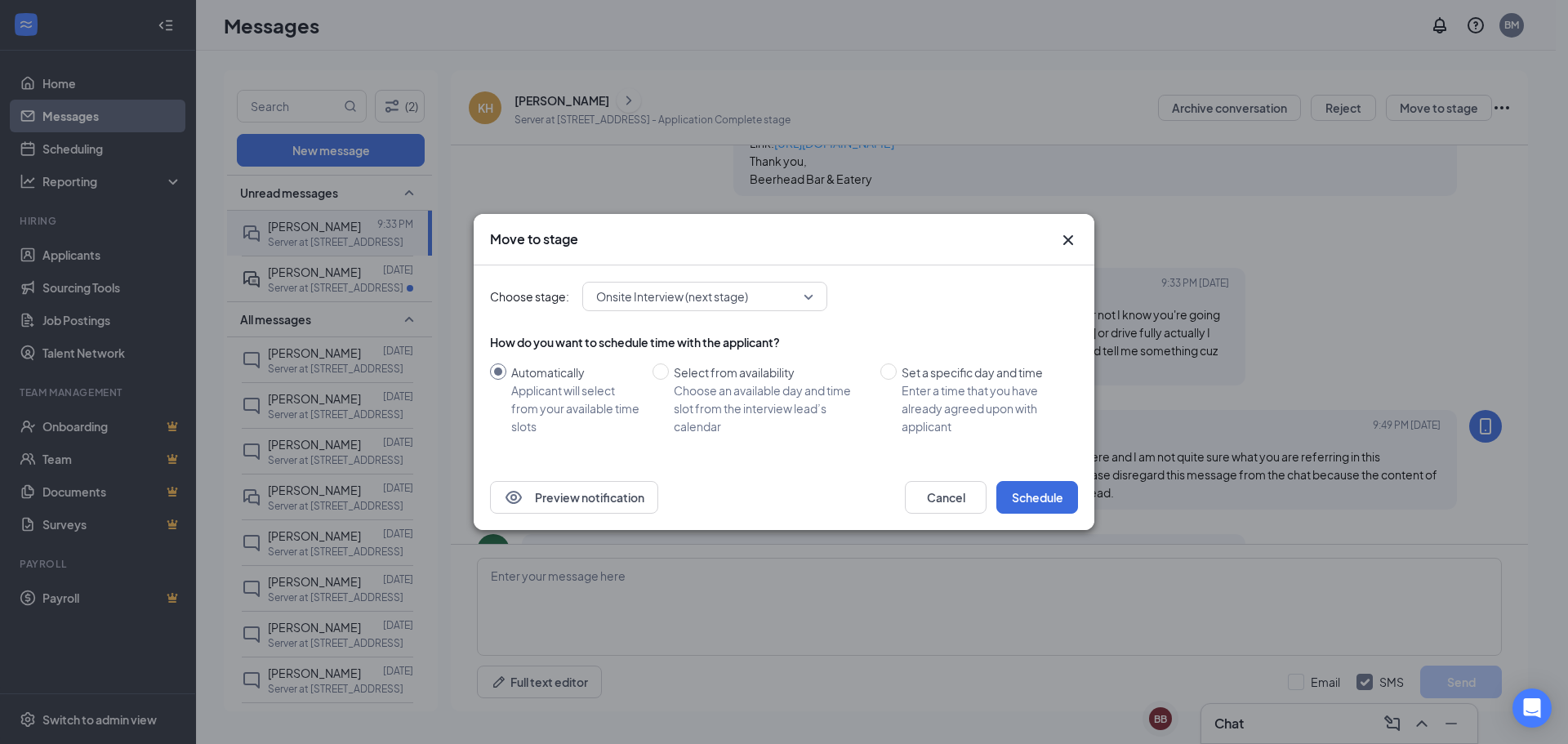
click at [1076, 235] on icon "Cross" at bounding box center [1068, 240] width 20 height 20
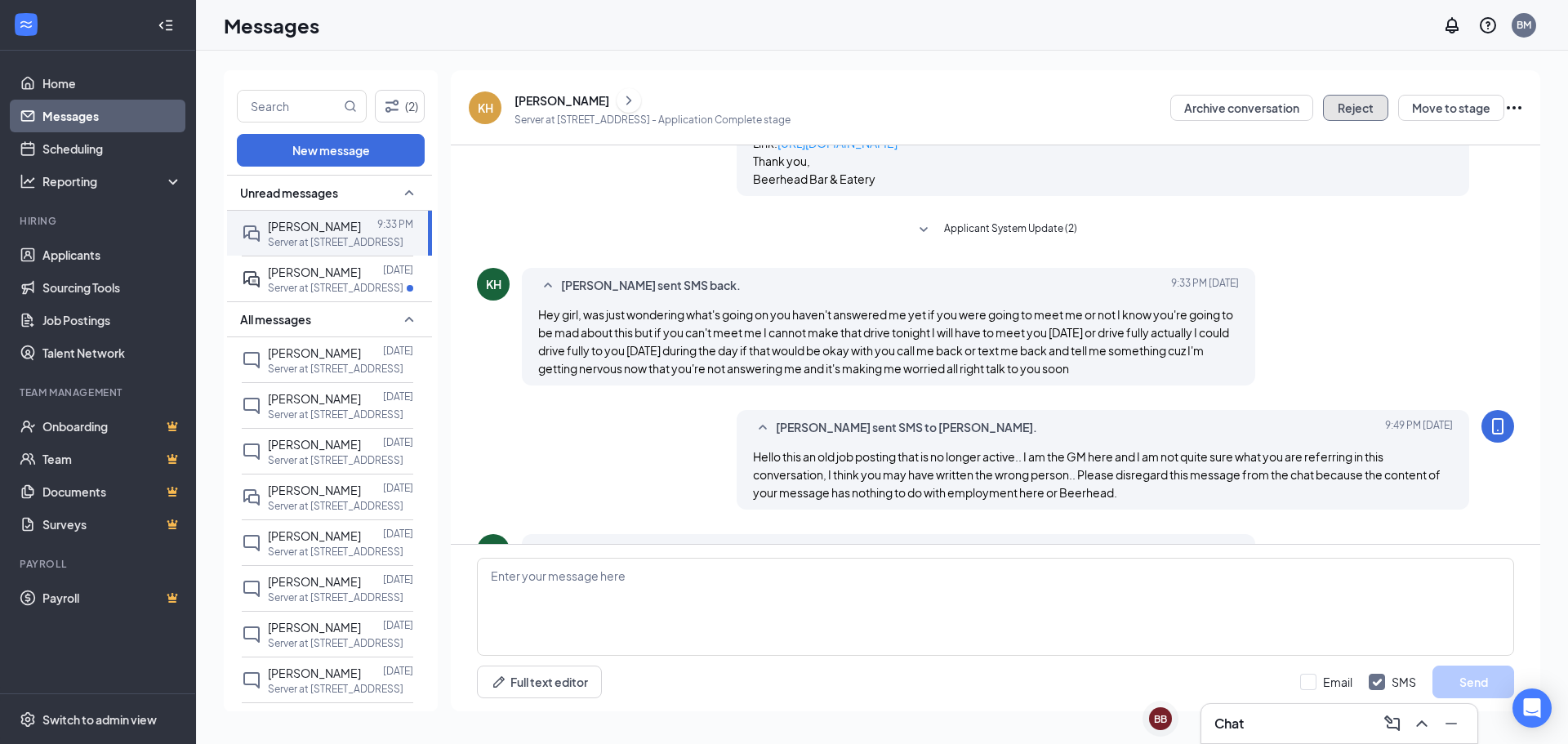
click at [1359, 112] on button "Reject" at bounding box center [1355, 107] width 66 height 26
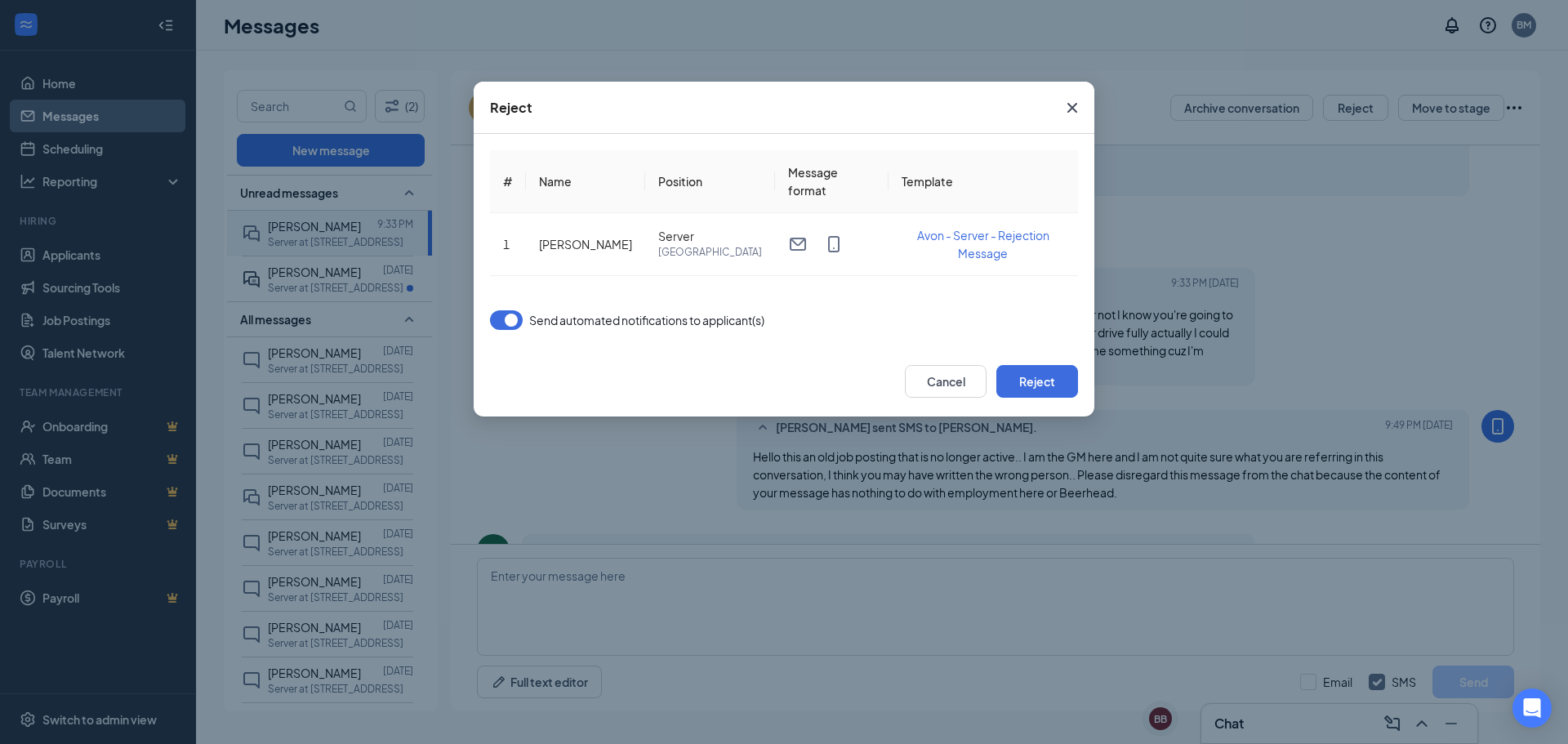
click at [1071, 109] on icon "Cross" at bounding box center [1072, 108] width 10 height 10
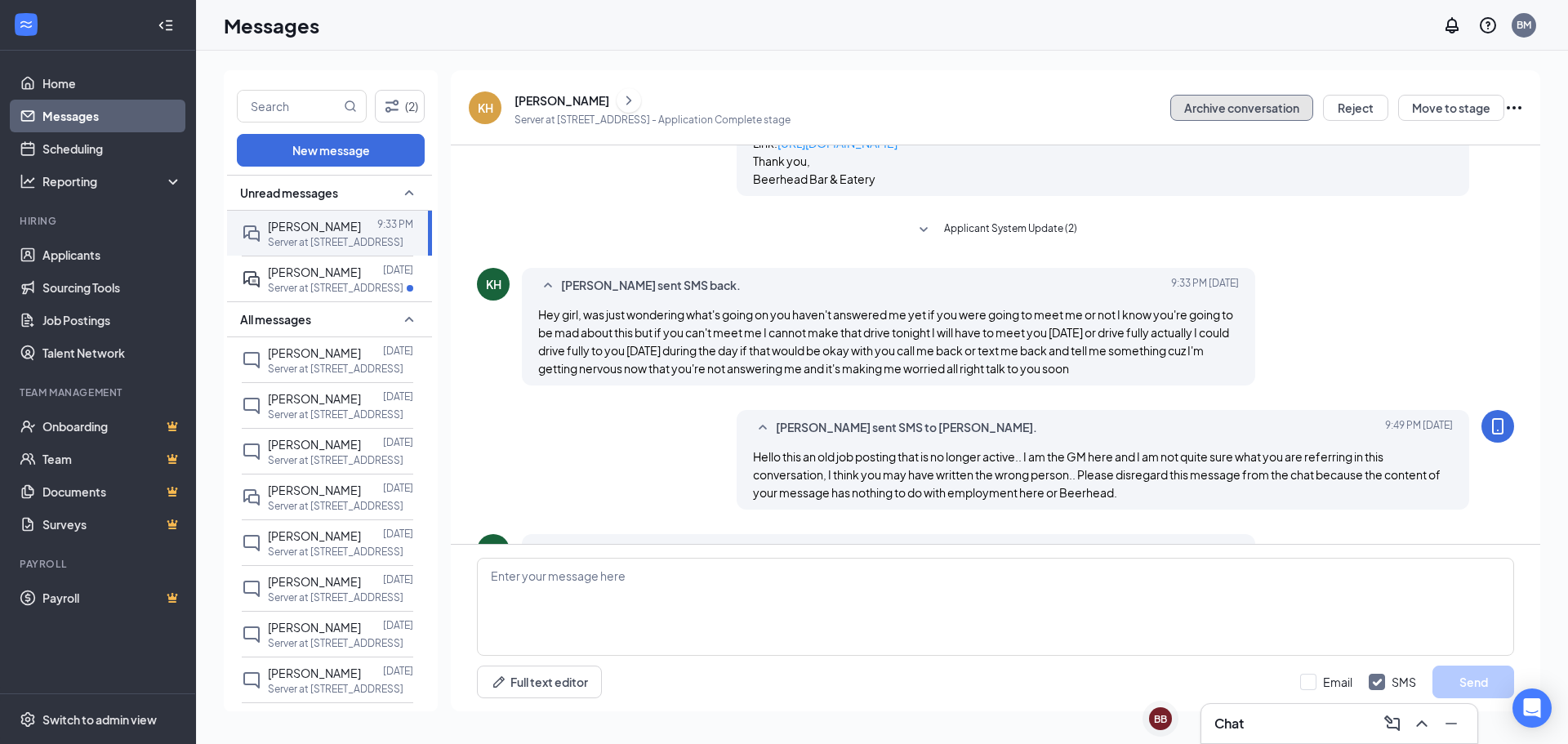
click at [1232, 103] on button "Archive conversation" at bounding box center [1242, 107] width 143 height 26
click at [1171, 94] on button "Archive conversation" at bounding box center [1242, 107] width 143 height 26
click at [369, 239] on p "Server at [STREET_ADDRESS]" at bounding box center [336, 242] width 135 height 14
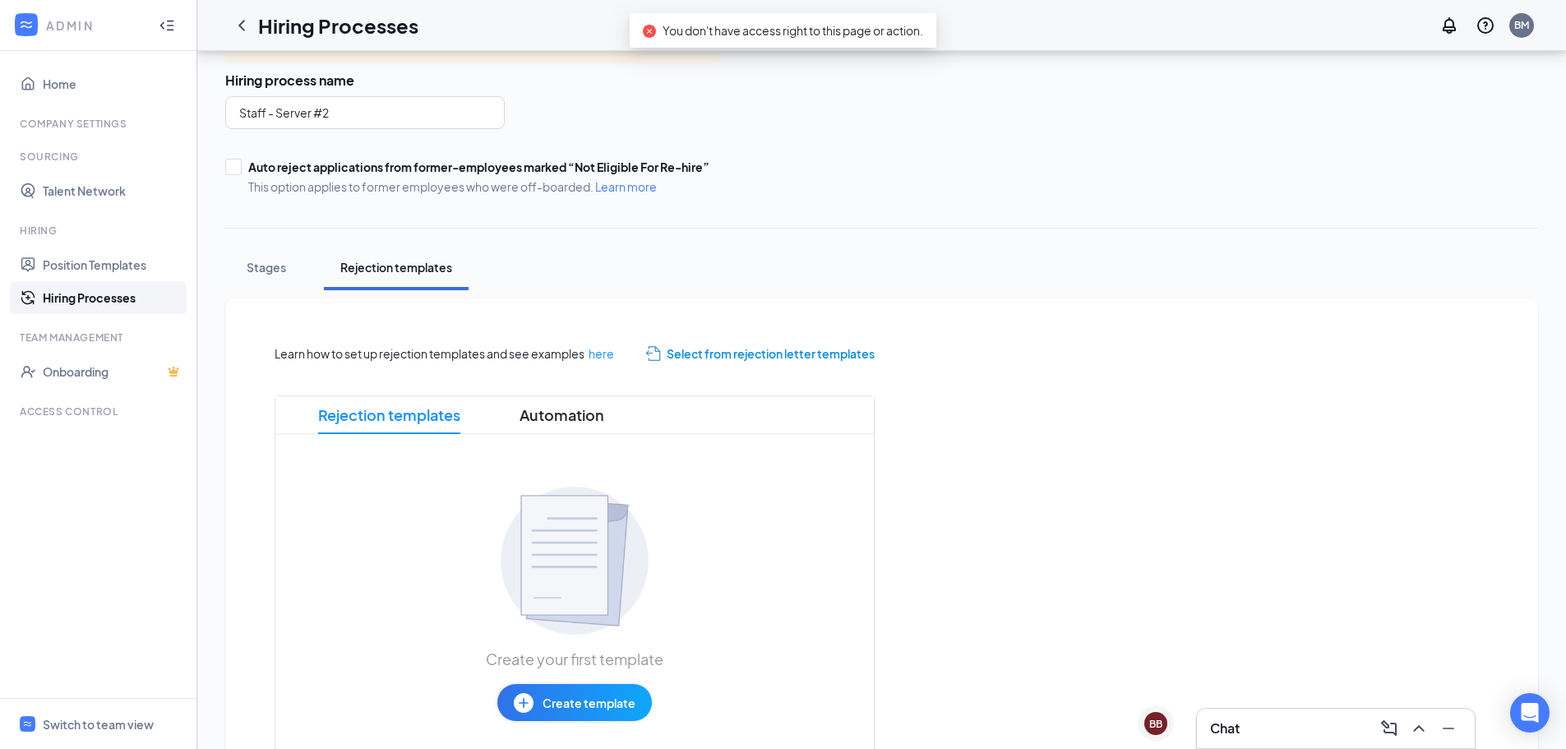
scroll to position [191, 0]
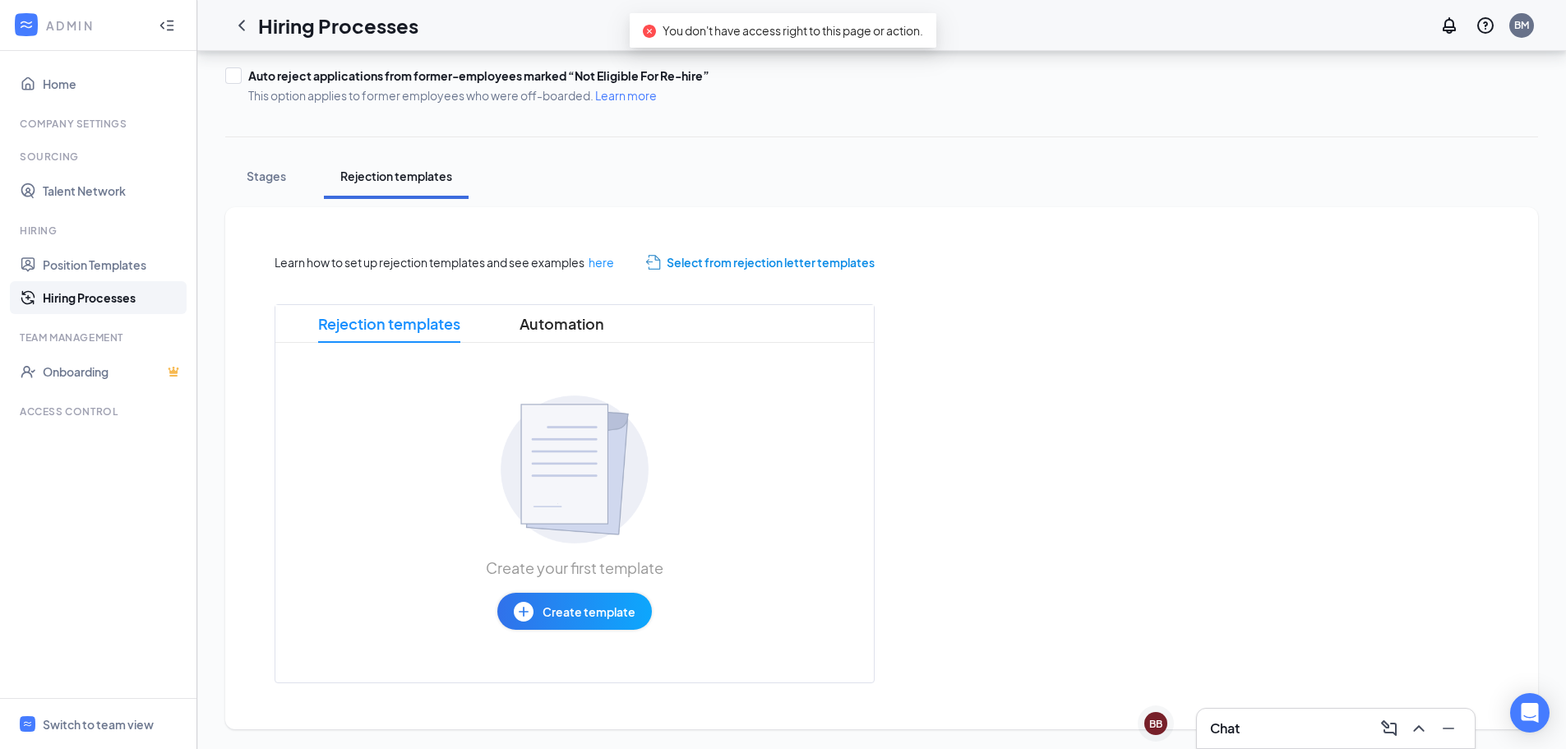
click at [583, 620] on span "Create template" at bounding box center [588, 611] width 93 height 18
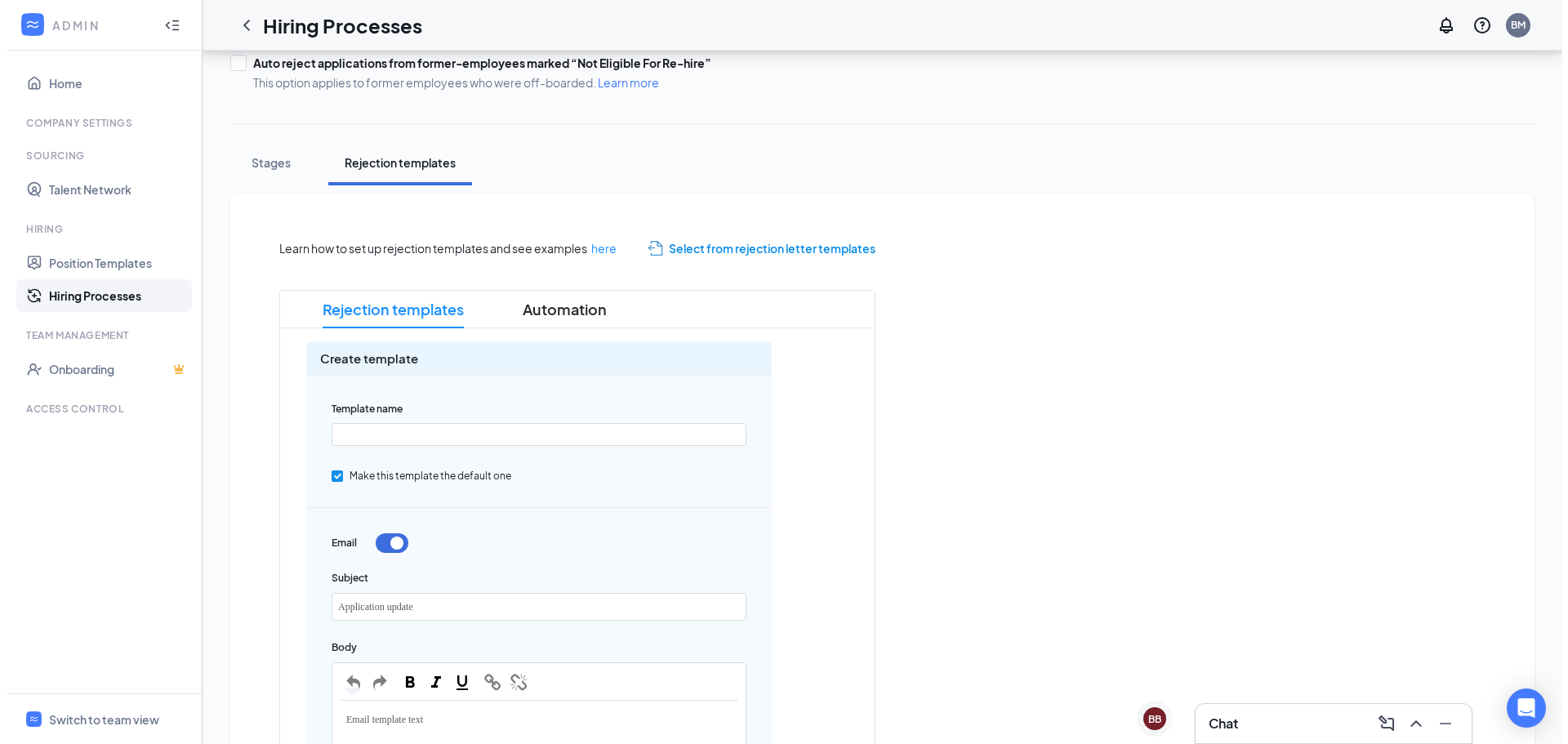
scroll to position [0, 0]
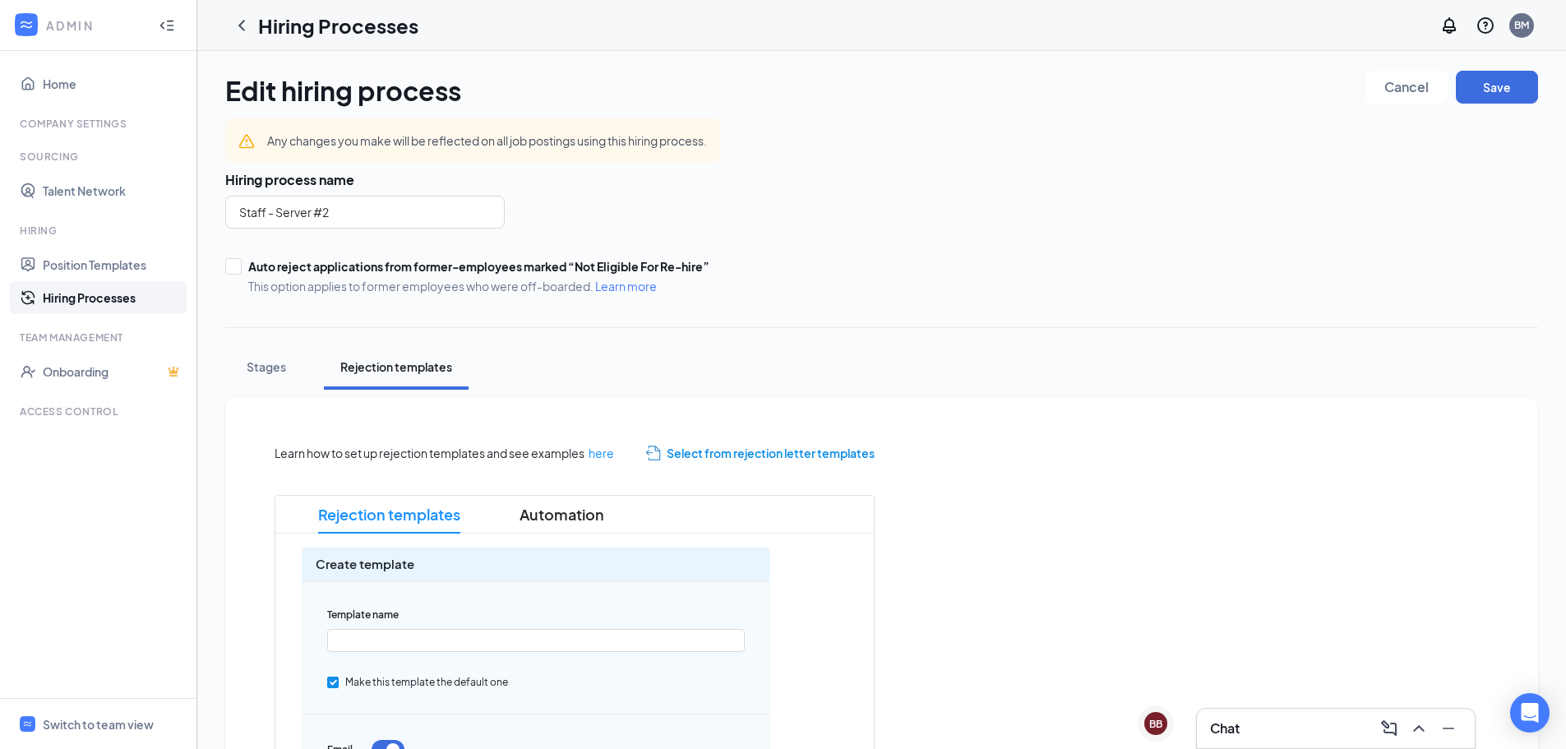
click at [753, 452] on span "Select from rejection letter templates" at bounding box center [770, 453] width 208 height 18
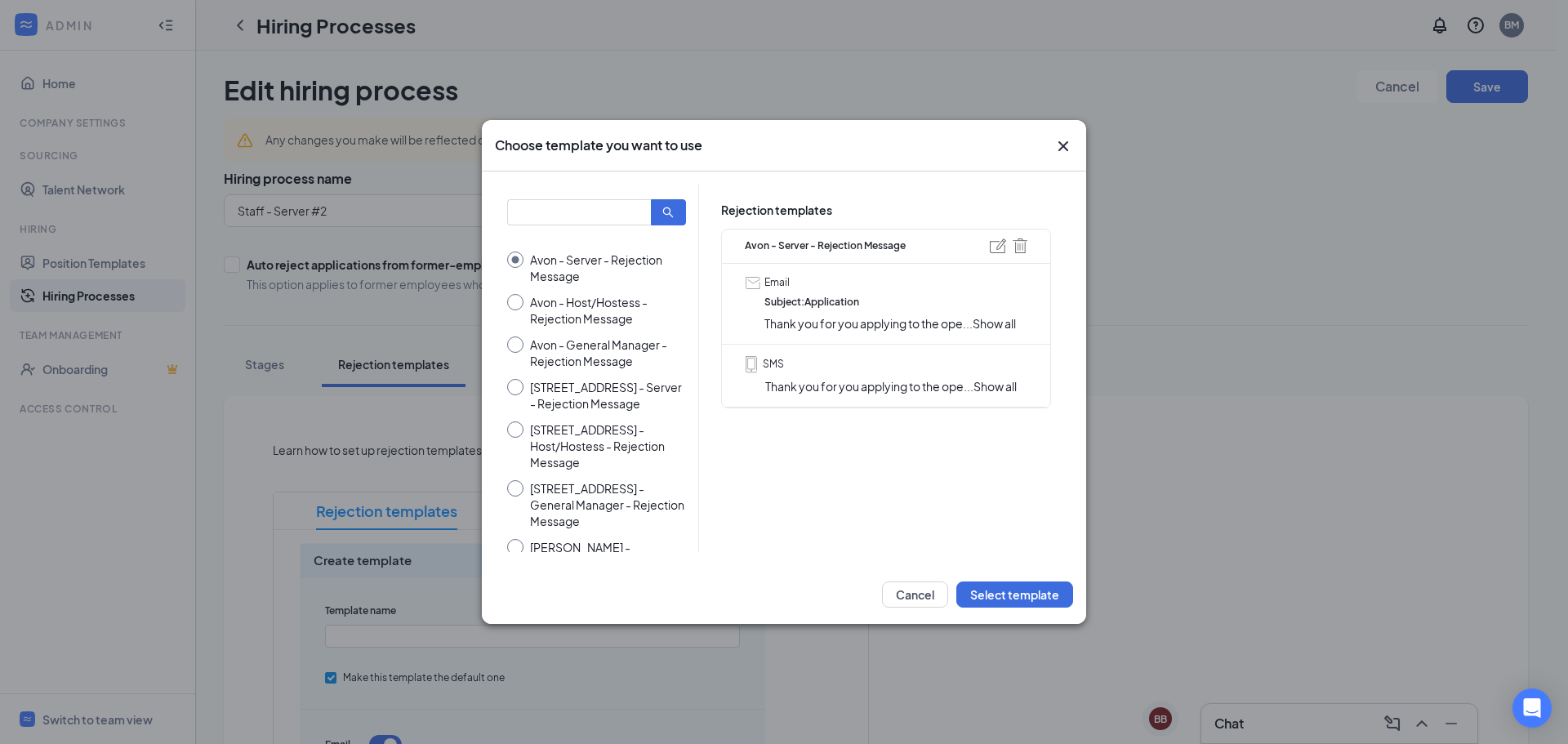
click at [1003, 319] on span "Show all" at bounding box center [995, 323] width 44 height 15
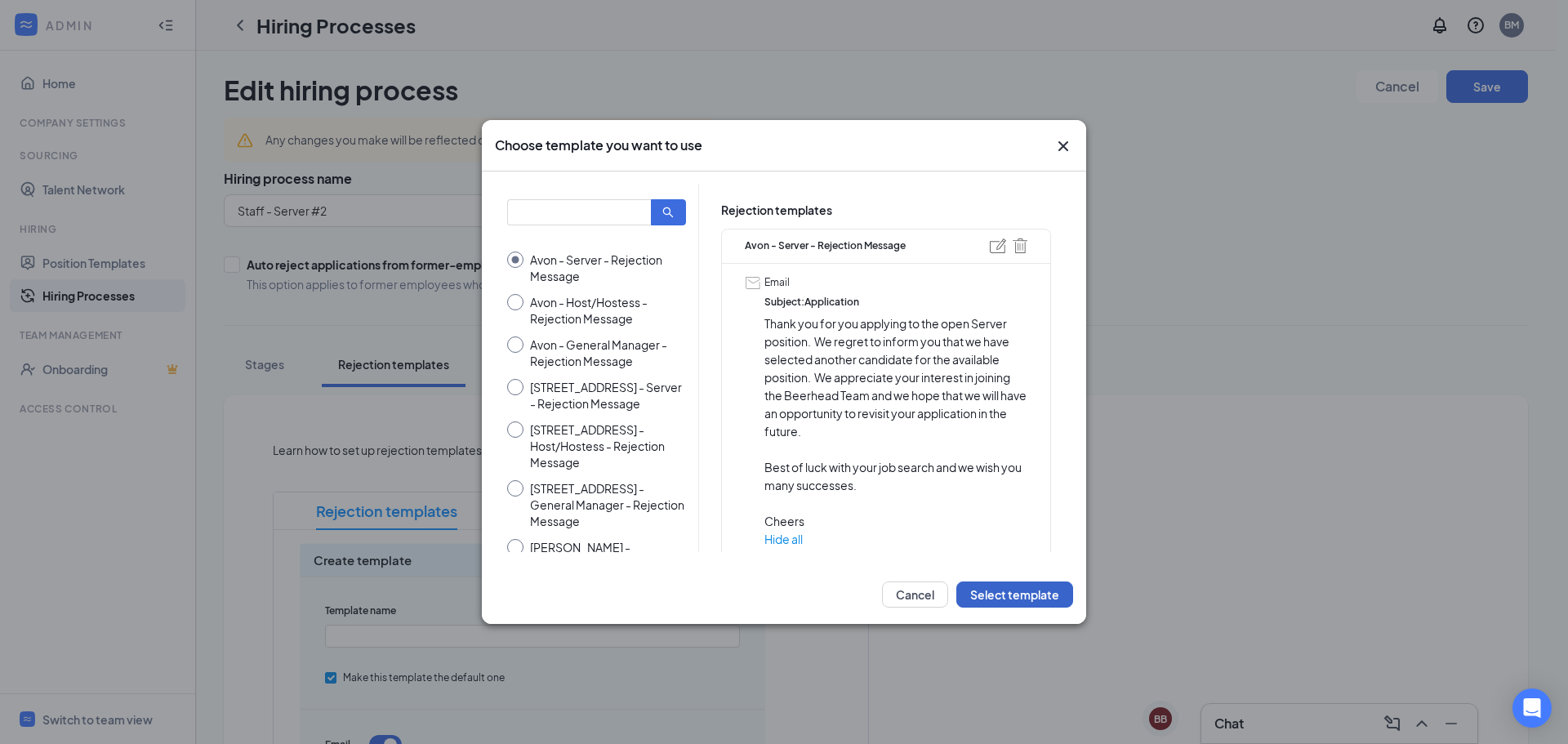
click at [1003, 593] on button "Select template" at bounding box center [1015, 594] width 117 height 26
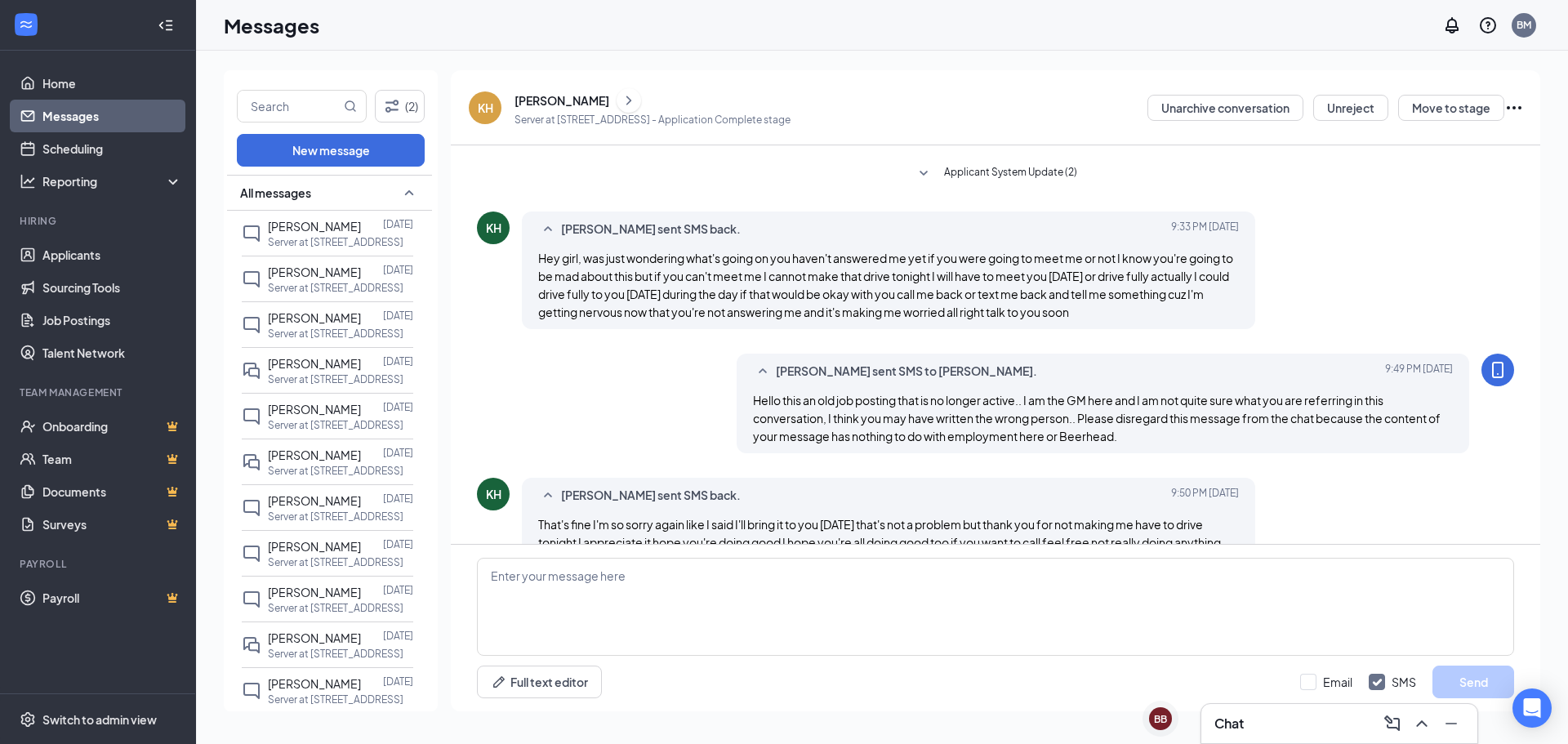
scroll to position [380, 0]
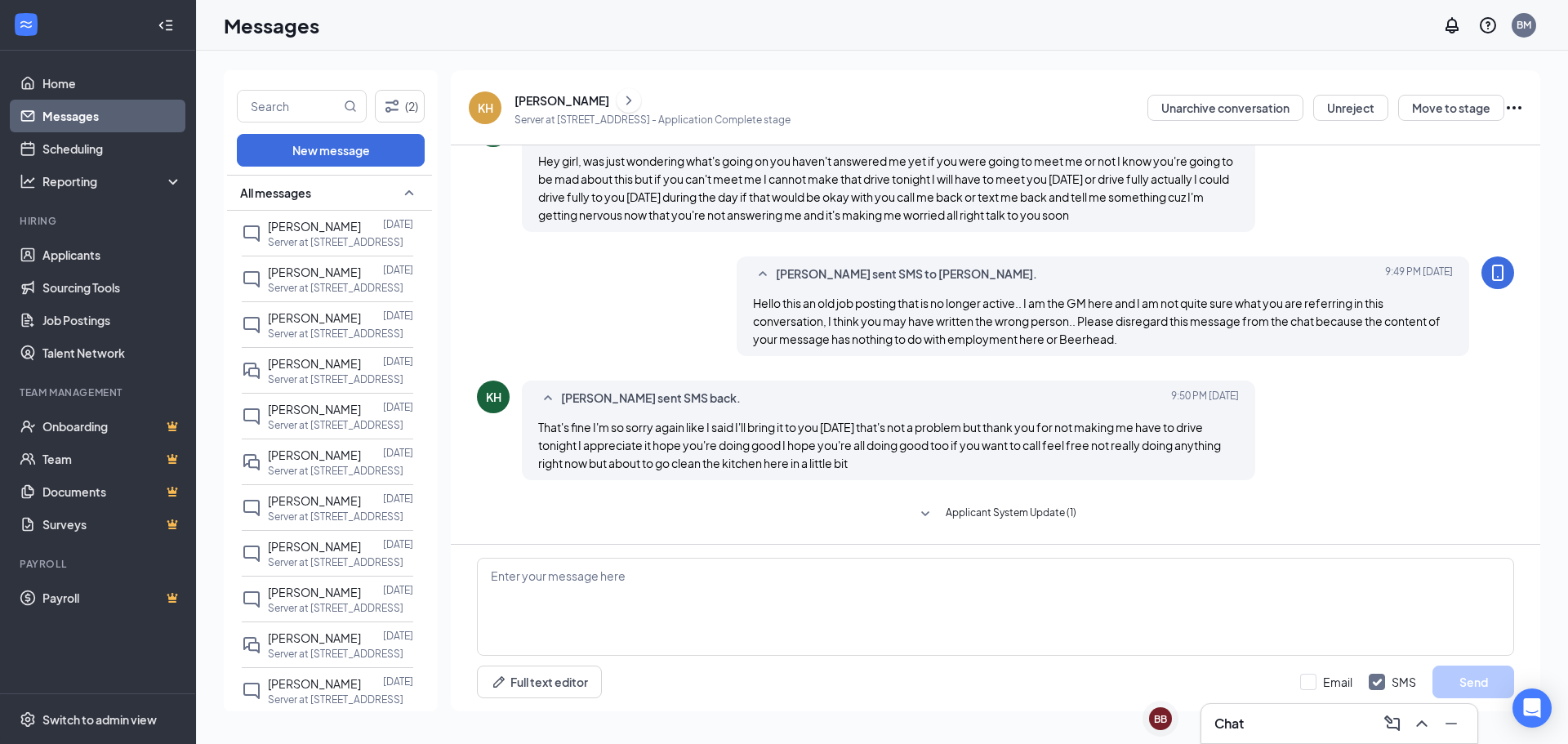
click at [1515, 105] on icon "Ellipses" at bounding box center [1514, 108] width 20 height 20
click at [476, 112] on div "KH" at bounding box center [485, 107] width 33 height 33
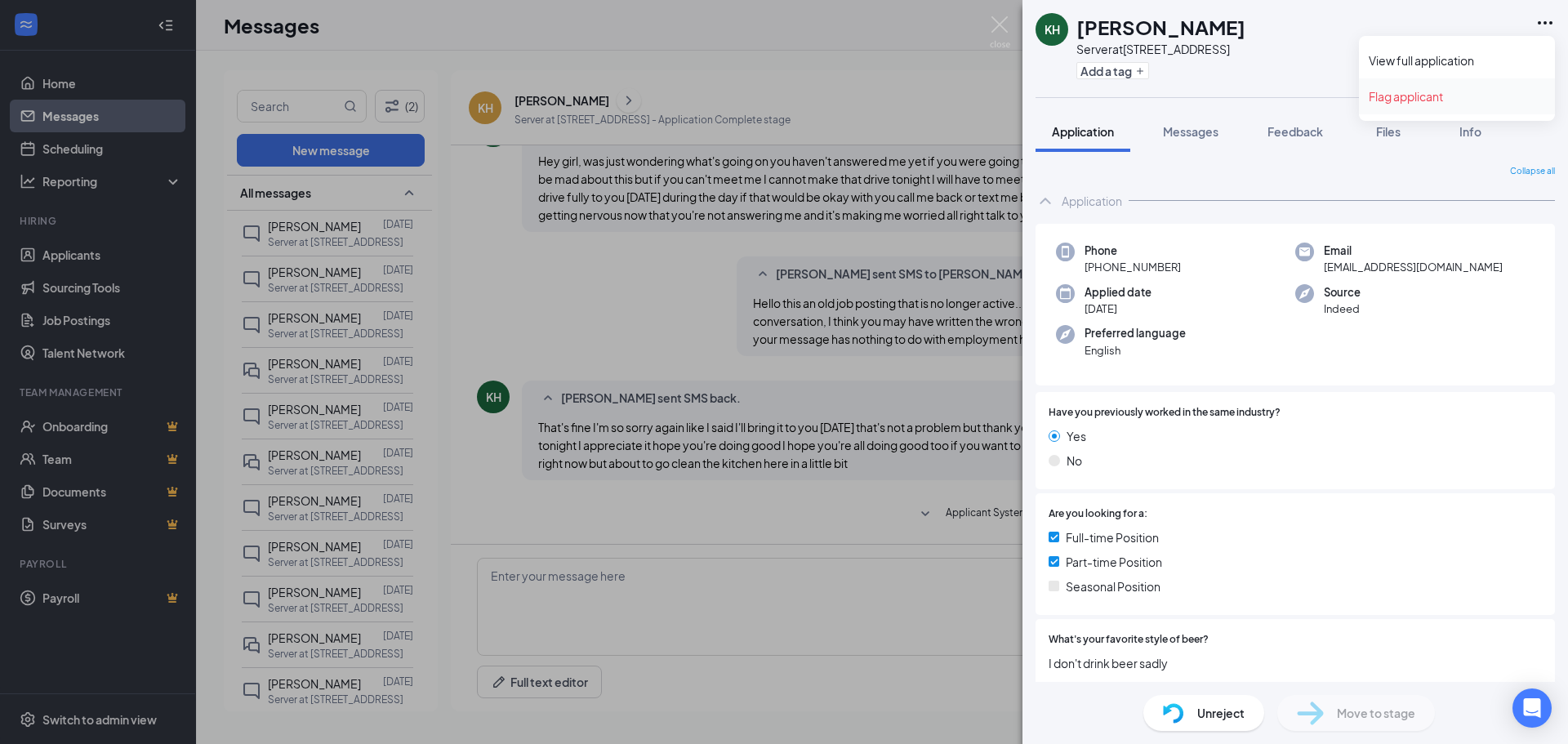
click at [1432, 94] on link "Flag applicant" at bounding box center [1457, 96] width 177 height 16
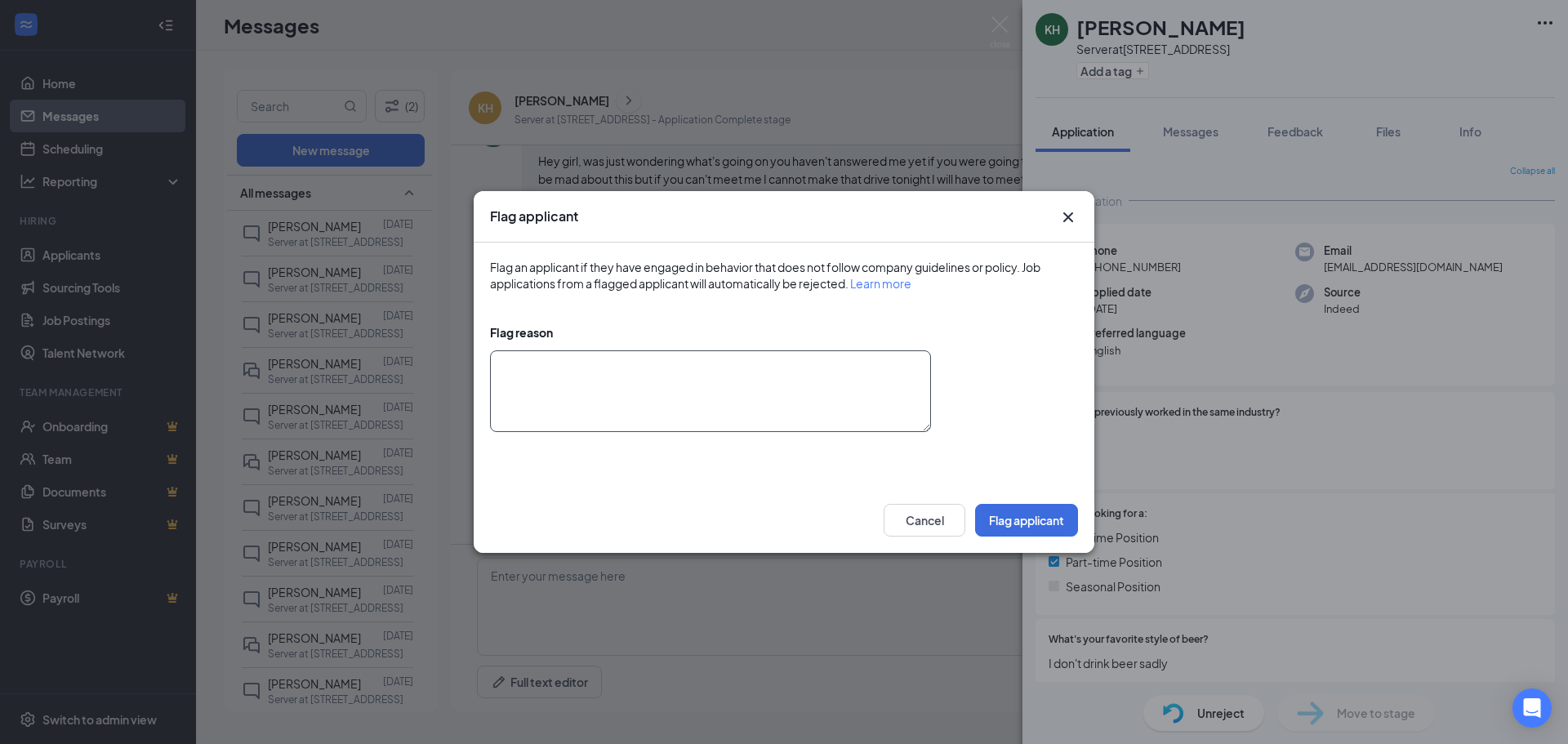
click at [536, 390] on textarea at bounding box center [710, 391] width 441 height 81
type textarea "I"
type textarea "Inappropriate conversation"
click at [1058, 512] on button "Flag applicant" at bounding box center [1026, 520] width 103 height 33
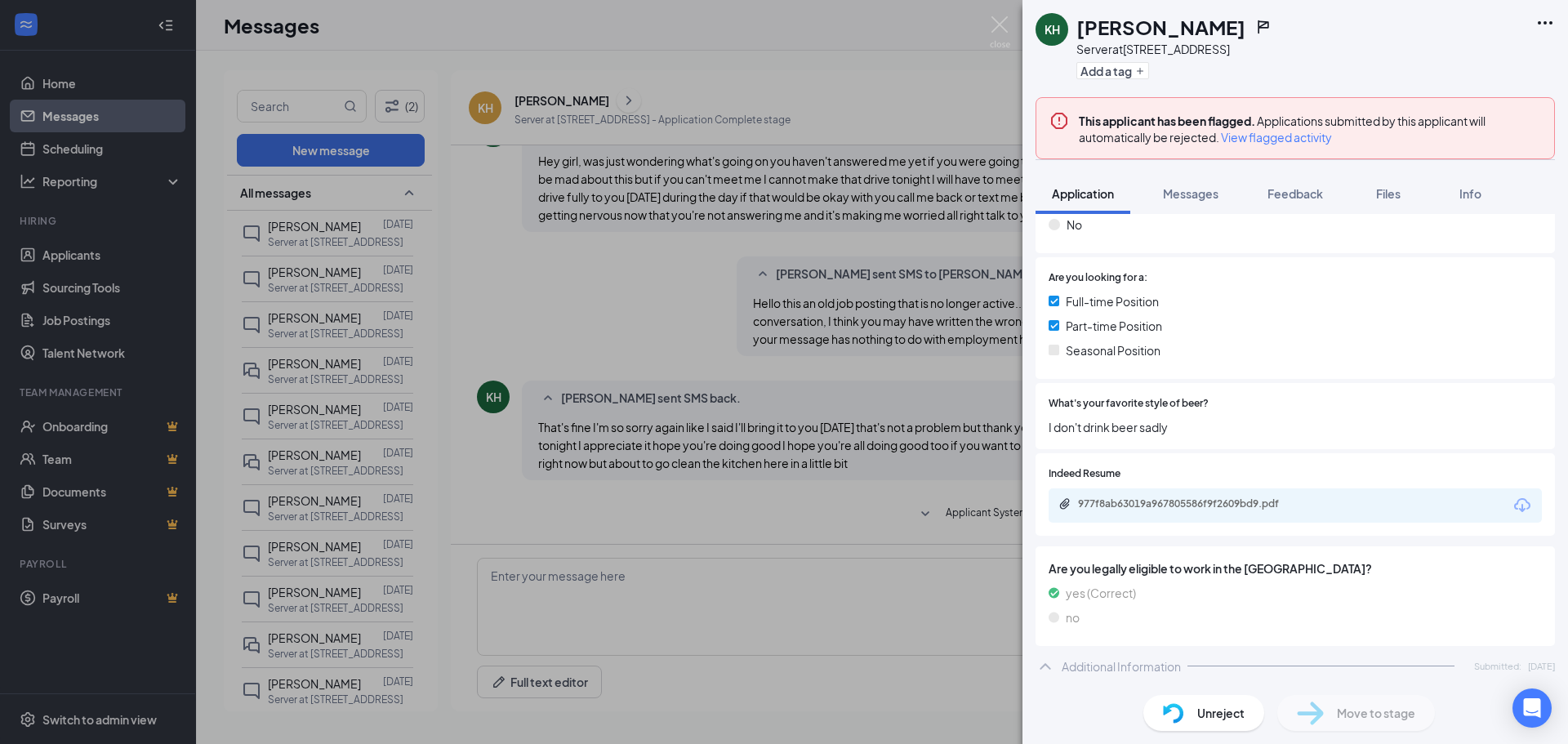
scroll to position [327, 0]
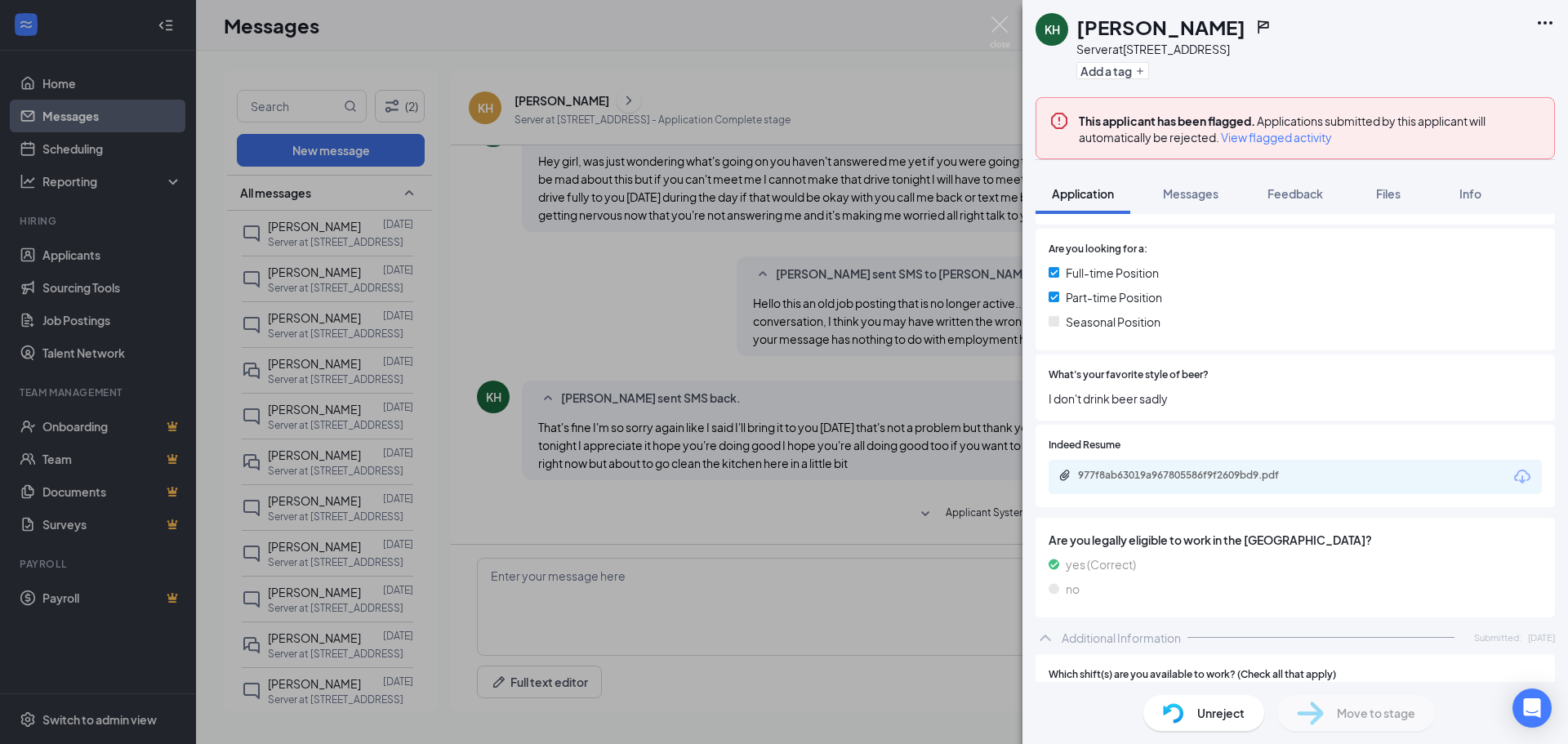
click at [1168, 405] on span "I don't drink beer sadly" at bounding box center [1295, 398] width 493 height 18
click at [1306, 481] on div "977f8ab63019a967805586f9f2609bd9.pdf" at bounding box center [1192, 475] width 229 height 13
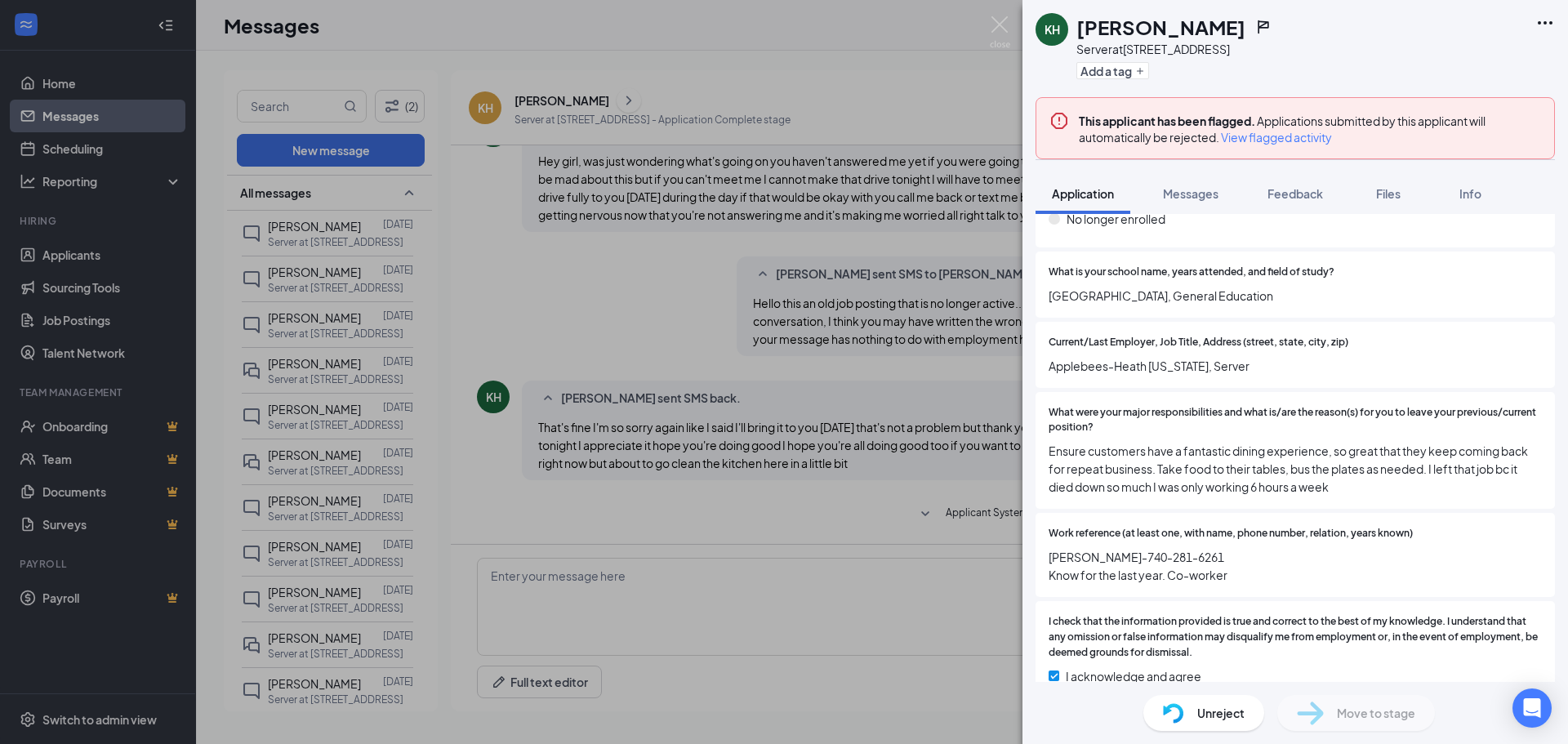
scroll to position [1464, 0]
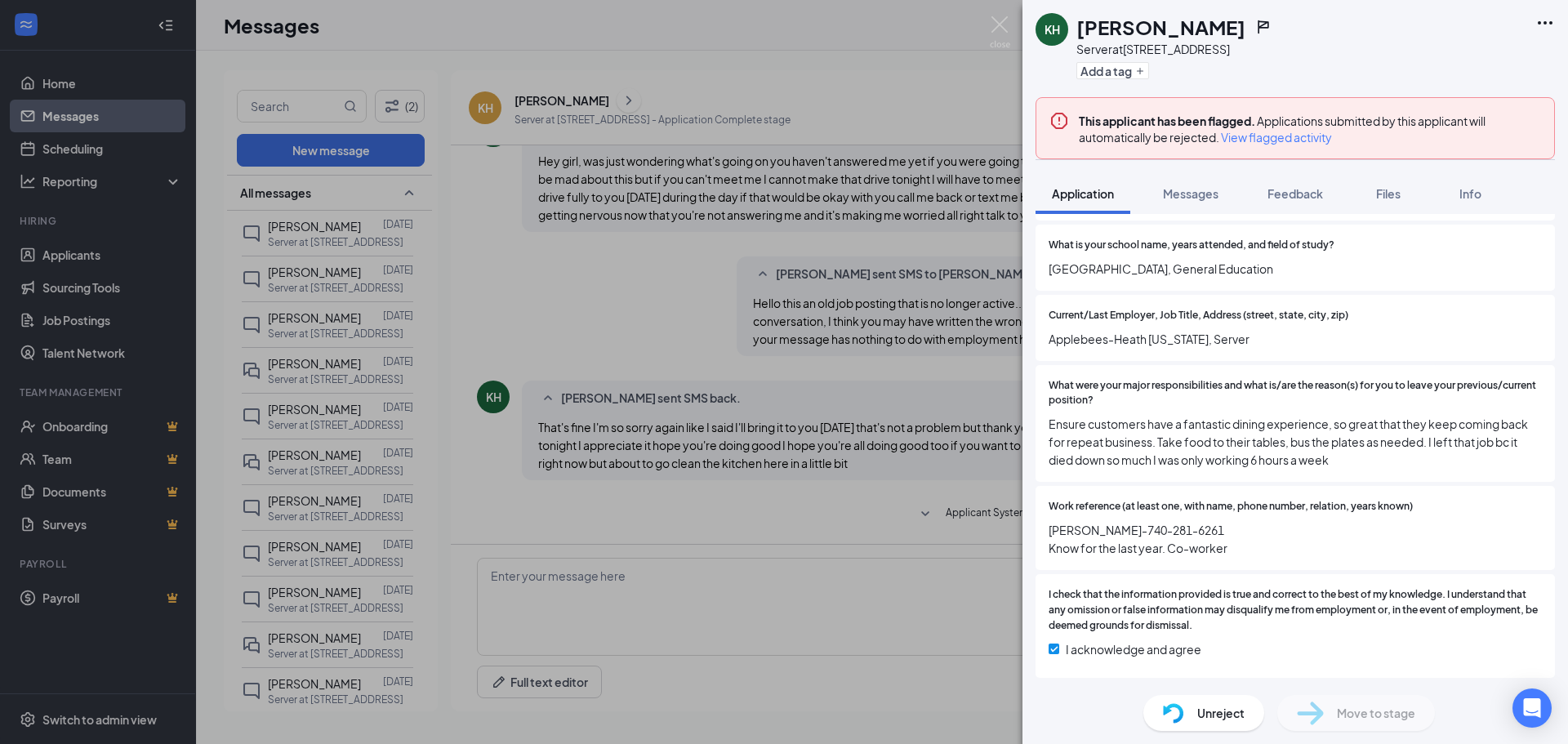
click at [78, 114] on div "KH Karen Headley Server at 6294 E Dublin Granville Rd Add a tag This applicant …" at bounding box center [784, 372] width 1568 height 744
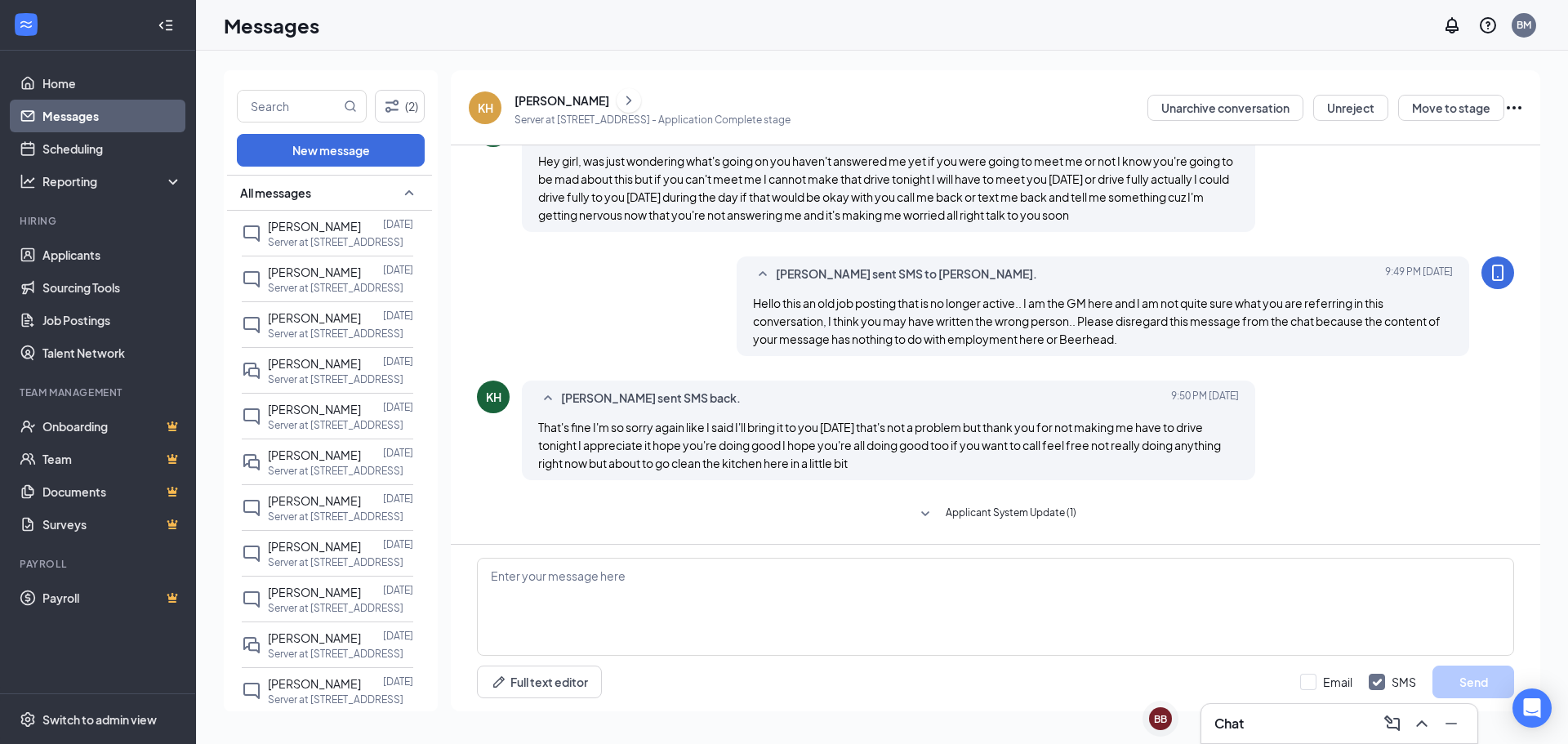
click at [78, 114] on link "Messages" at bounding box center [112, 115] width 140 height 33
click at [495, 103] on div "KH" at bounding box center [485, 107] width 33 height 33
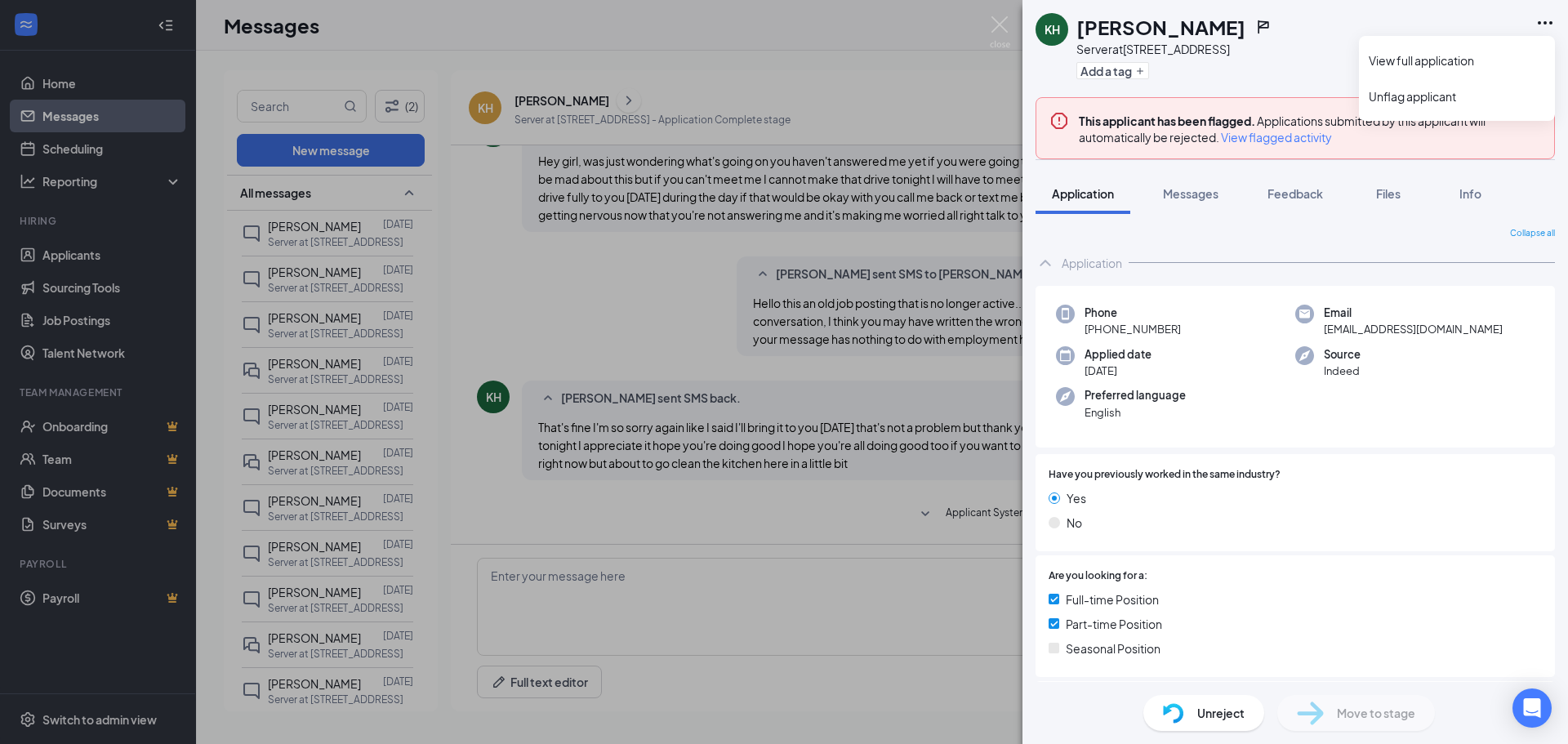
click at [1540, 23] on icon "Ellipses" at bounding box center [1545, 23] width 20 height 20
click at [1304, 223] on div "Collapse all Application Phone +1 (614) 352-9676 Email karenheadley13@gmail.com…" at bounding box center [1295, 447] width 546 height 468
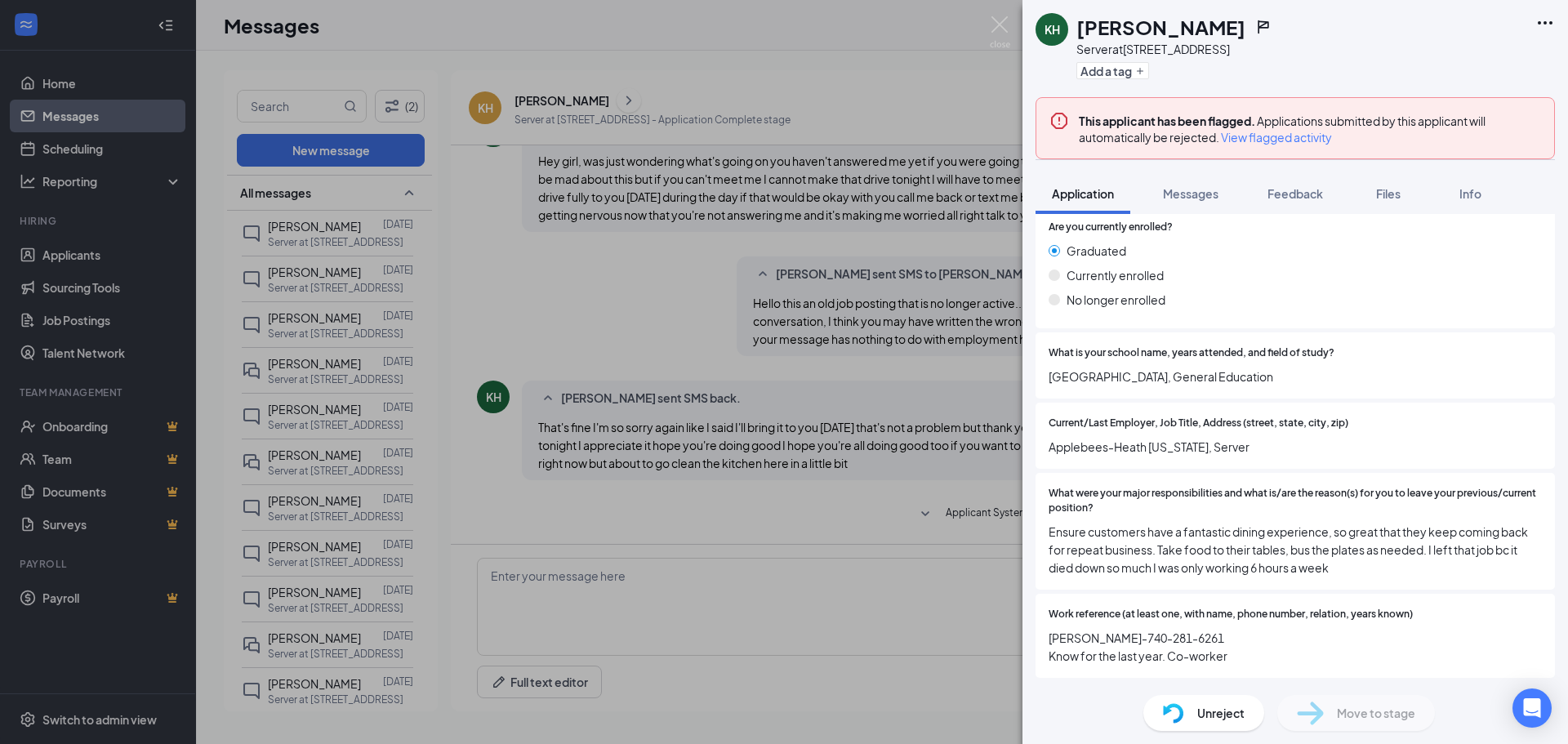
scroll to position [1464, 0]
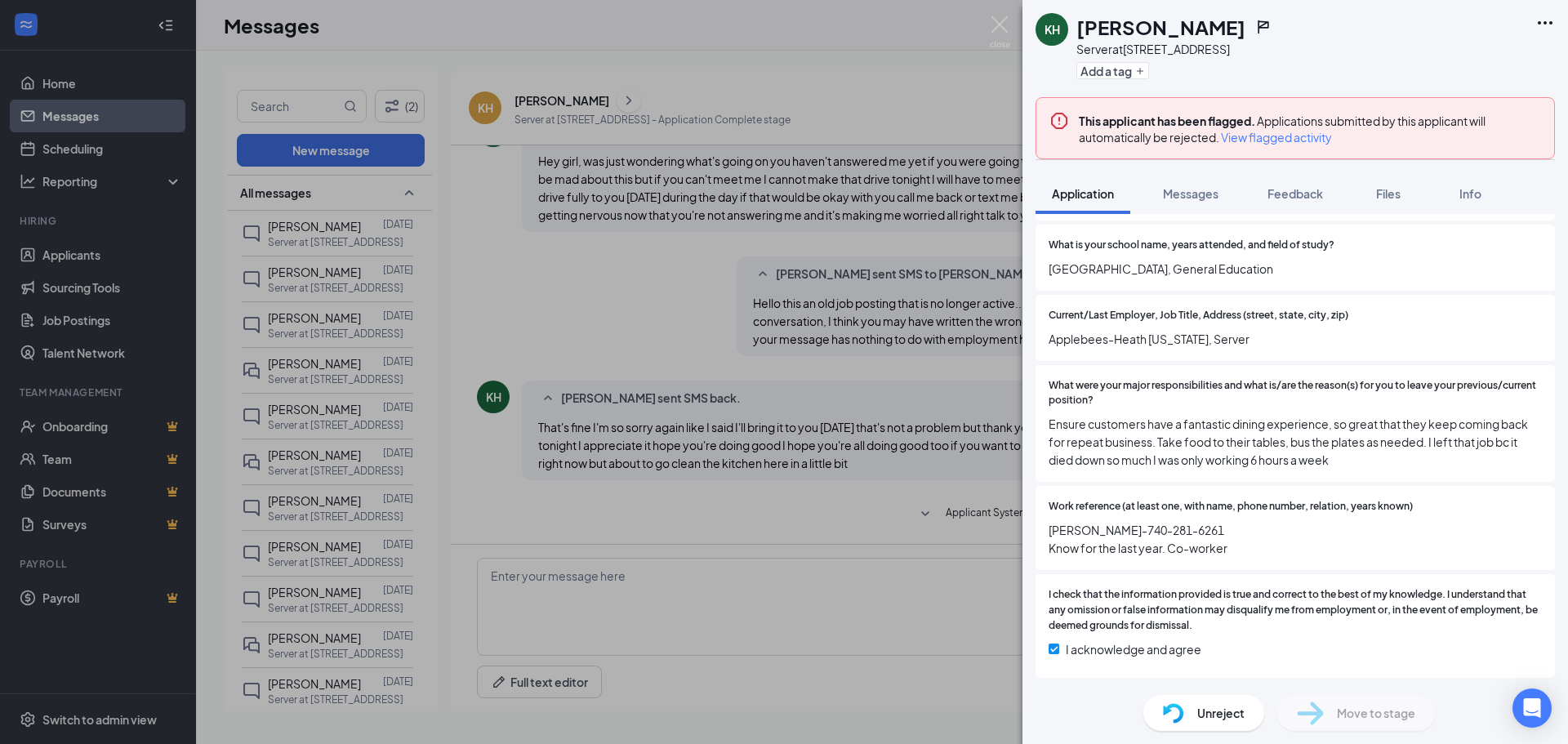
click at [986, 610] on div "KH Karen Headley Server at 6294 E Dublin Granville Rd Add a tag This applicant …" at bounding box center [784, 372] width 1568 height 744
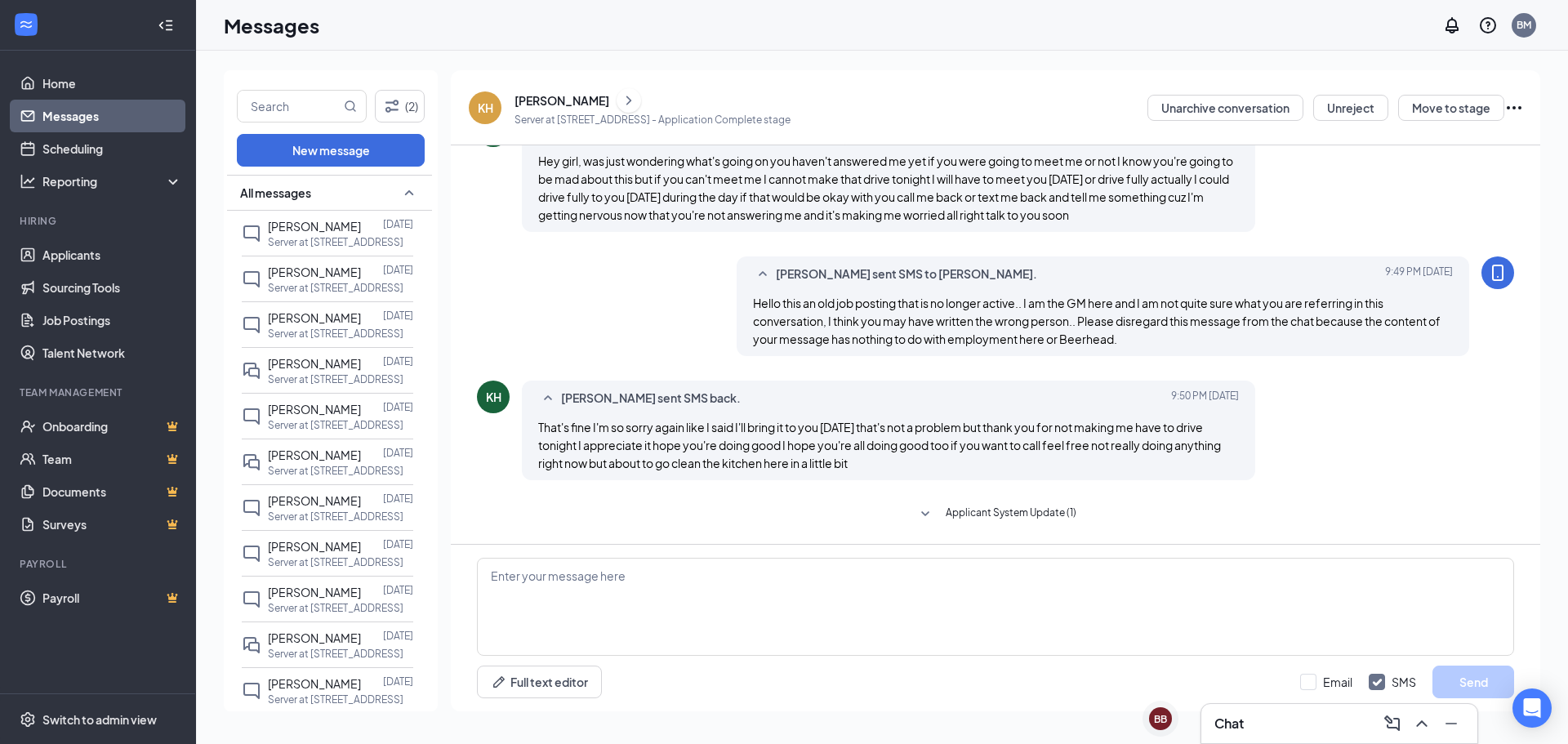
click at [1514, 104] on icon "Ellipses" at bounding box center [1514, 108] width 20 height 20
click at [1330, 253] on div "Load earlier interactions (about 2 more) Workstream sent automated email to Kar…" at bounding box center [996, 154] width 1037 height 779
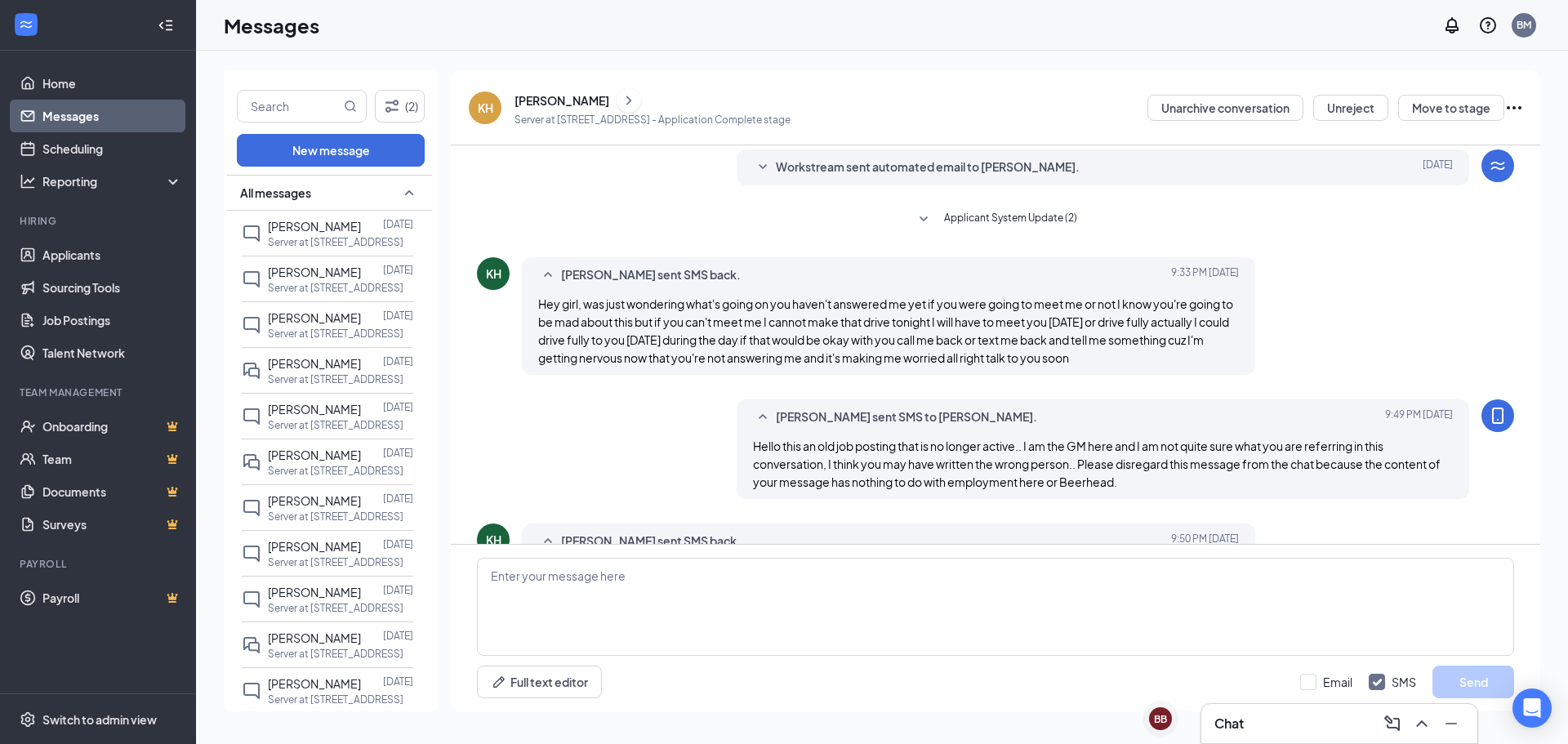
scroll to position [380, 0]
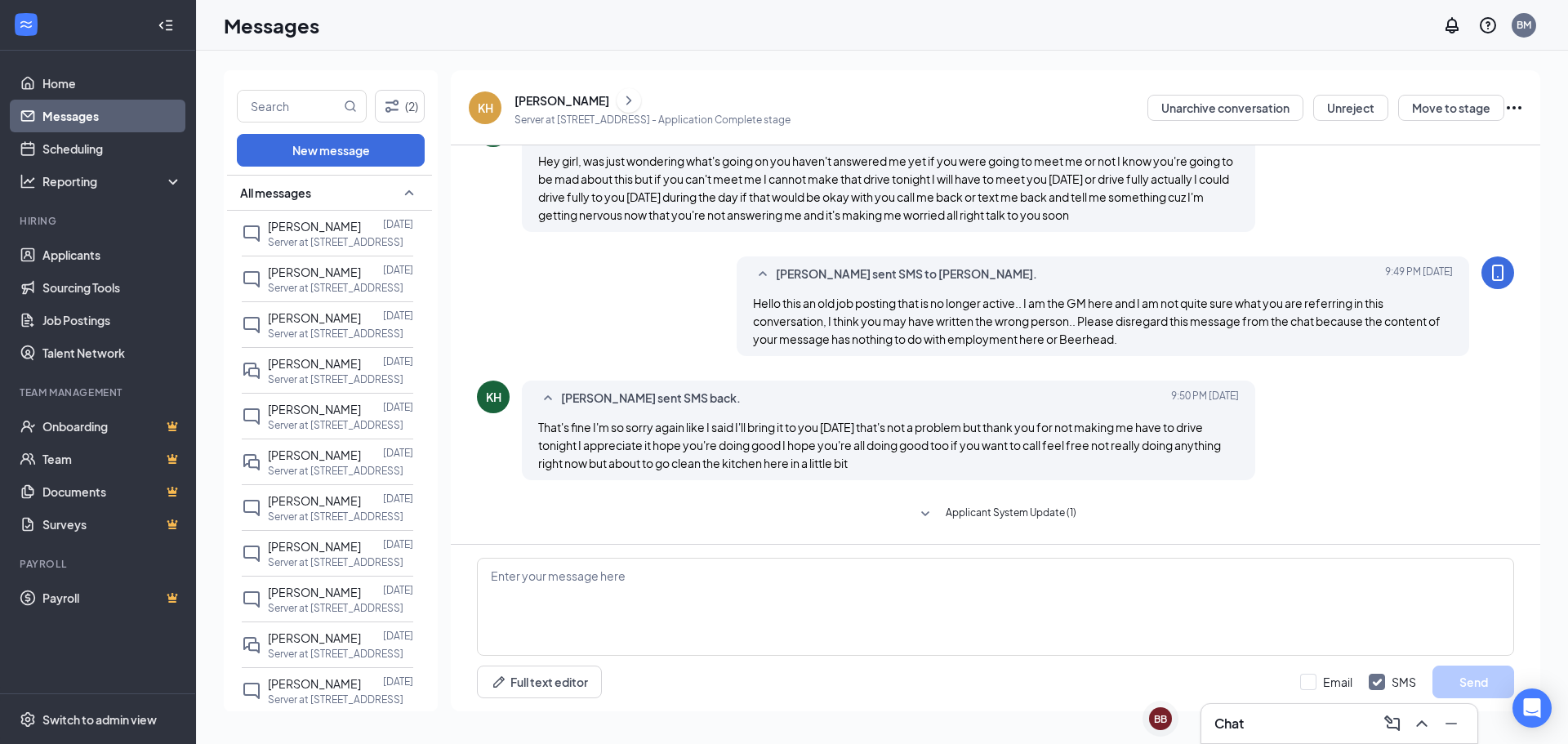
click at [1522, 118] on div "Unarchive conversation Unreject Move to stage Unreject Mark as complete Mark as…" at bounding box center [1335, 107] width 377 height 42
click at [1511, 92] on div "Unarchive conversation Unreject Move to stage Unreject Mark as complete Mark as…" at bounding box center [1335, 107] width 377 height 42
click at [1506, 102] on icon "Ellipses" at bounding box center [1514, 108] width 20 height 20
click at [1474, 65] on div "(2) New message All messages Parris Hawkins Aug 17 Server at 6294 E Dublin Gran…" at bounding box center [881, 397] width 1372 height 693
click at [1463, 98] on button "Move to stage" at bounding box center [1451, 107] width 106 height 26
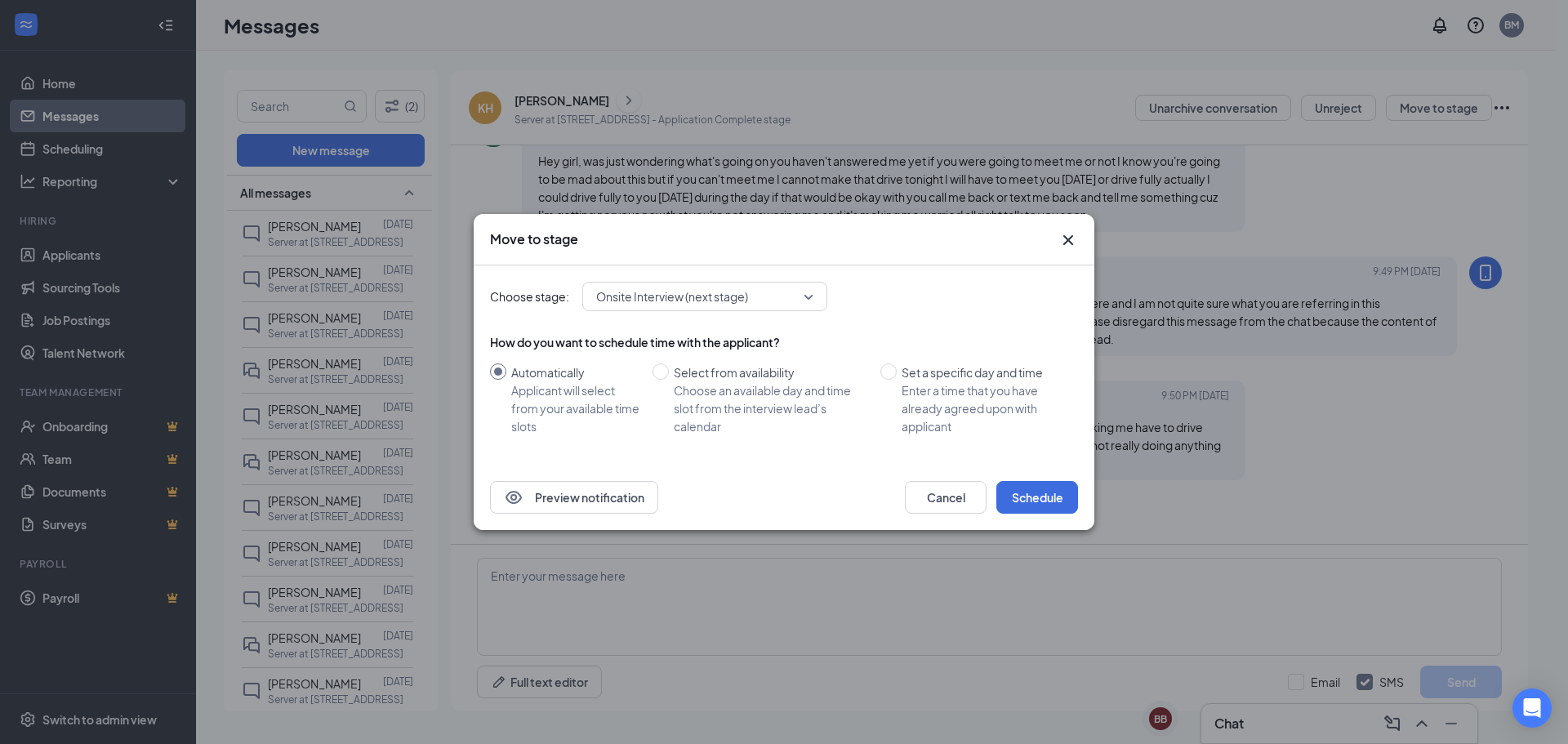
click at [763, 292] on span "Onsite Interview (next stage)" at bounding box center [698, 296] width 203 height 25
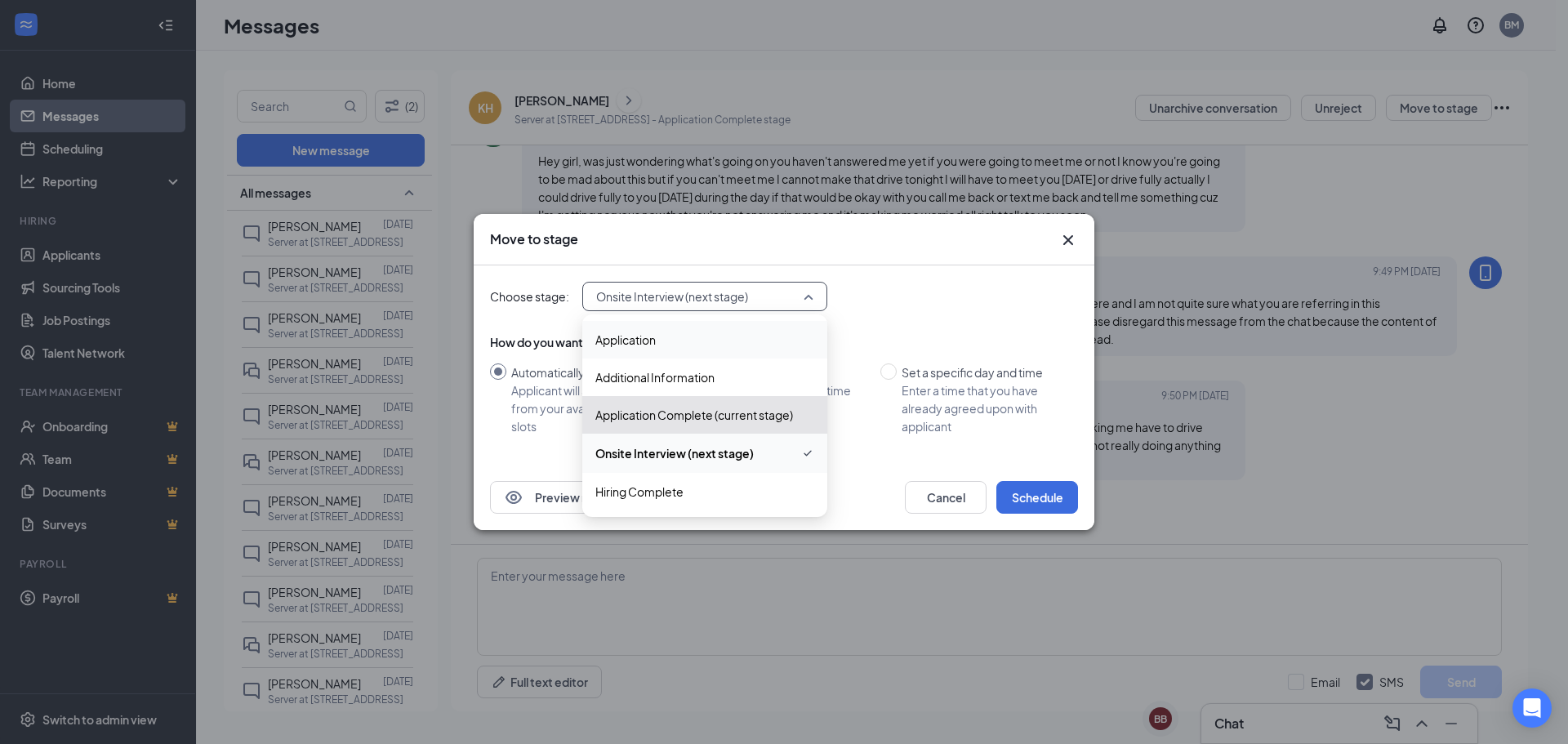
drag, startPoint x: 957, startPoint y: 305, endPoint x: 996, endPoint y: 297, distance: 39.8
click at [963, 305] on div "Choose stage: Onsite Interview (next stage) 3398565 3398566 Application Additio…" at bounding box center [784, 297] width 588 height 30
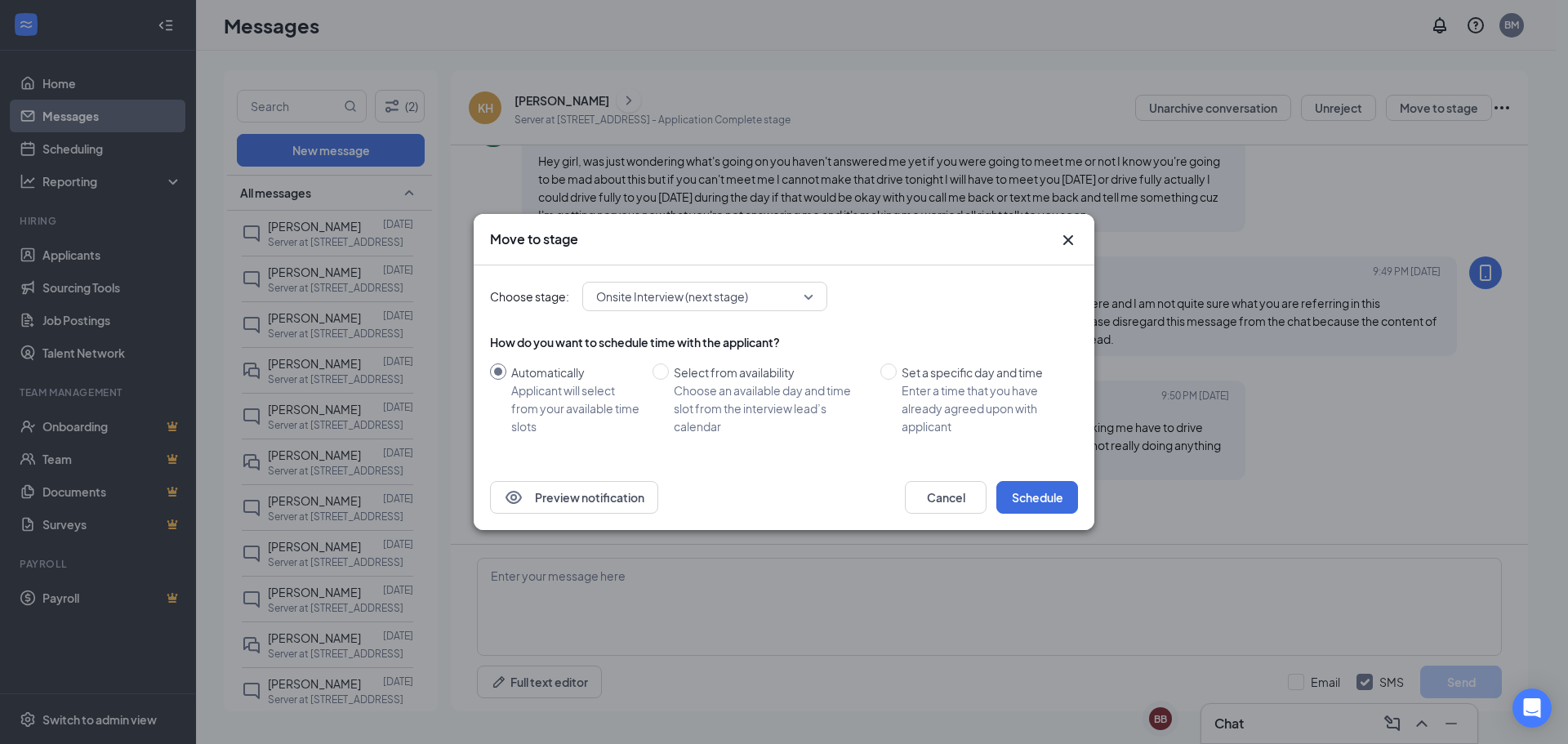
click at [1063, 237] on icon "Cross" at bounding box center [1068, 240] width 20 height 20
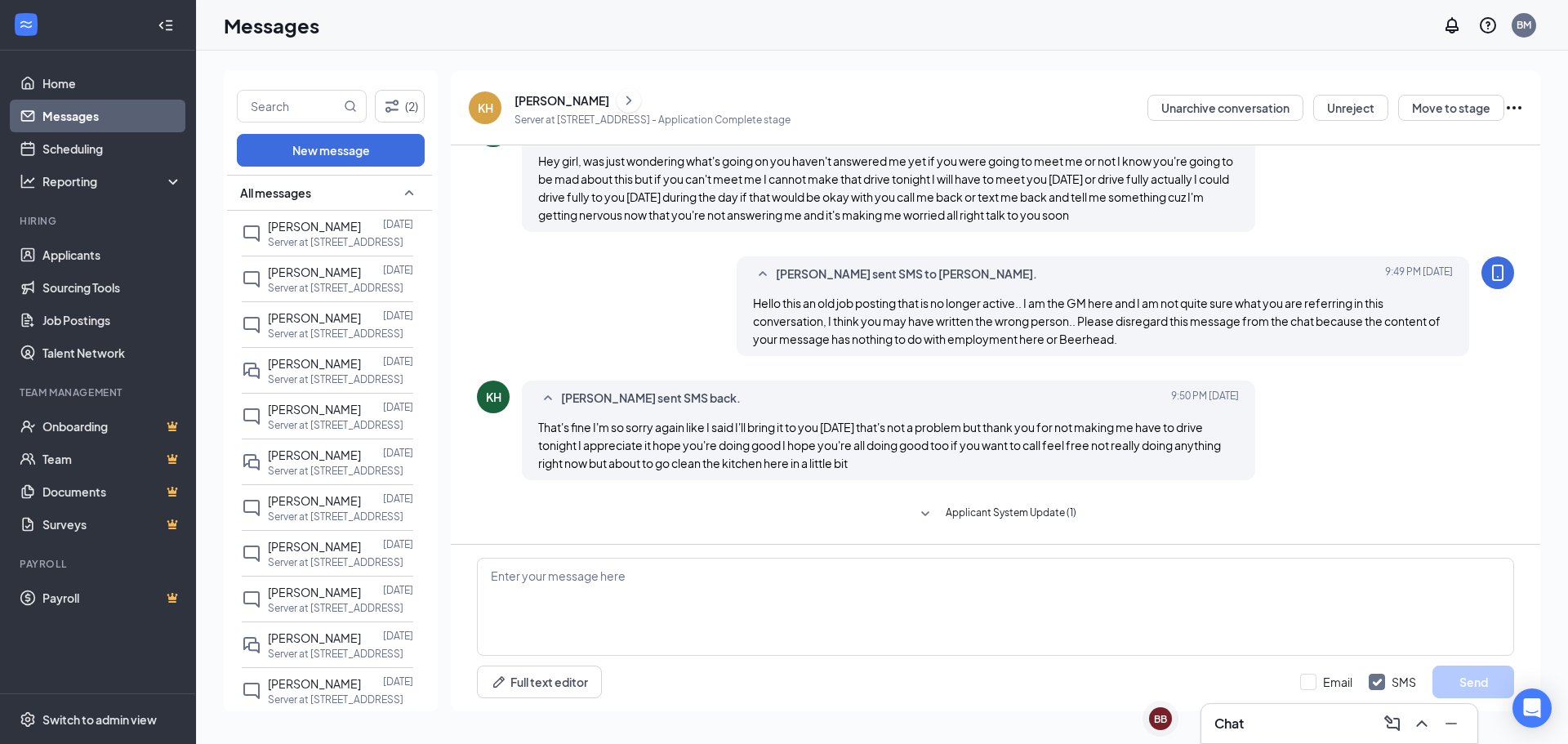
drag, startPoint x: 999, startPoint y: 468, endPoint x: 944, endPoint y: 433, distance: 65.2
click at [944, 433] on span "That's fine I'm so sorry again like I said I'll bring it to you [DATE] that's n…" at bounding box center [879, 444] width 683 height 51
click at [1513, 99] on icon "Ellipses" at bounding box center [1514, 108] width 20 height 20
click at [1442, 191] on p "Mark as complete" at bounding box center [1440, 185] width 140 height 16
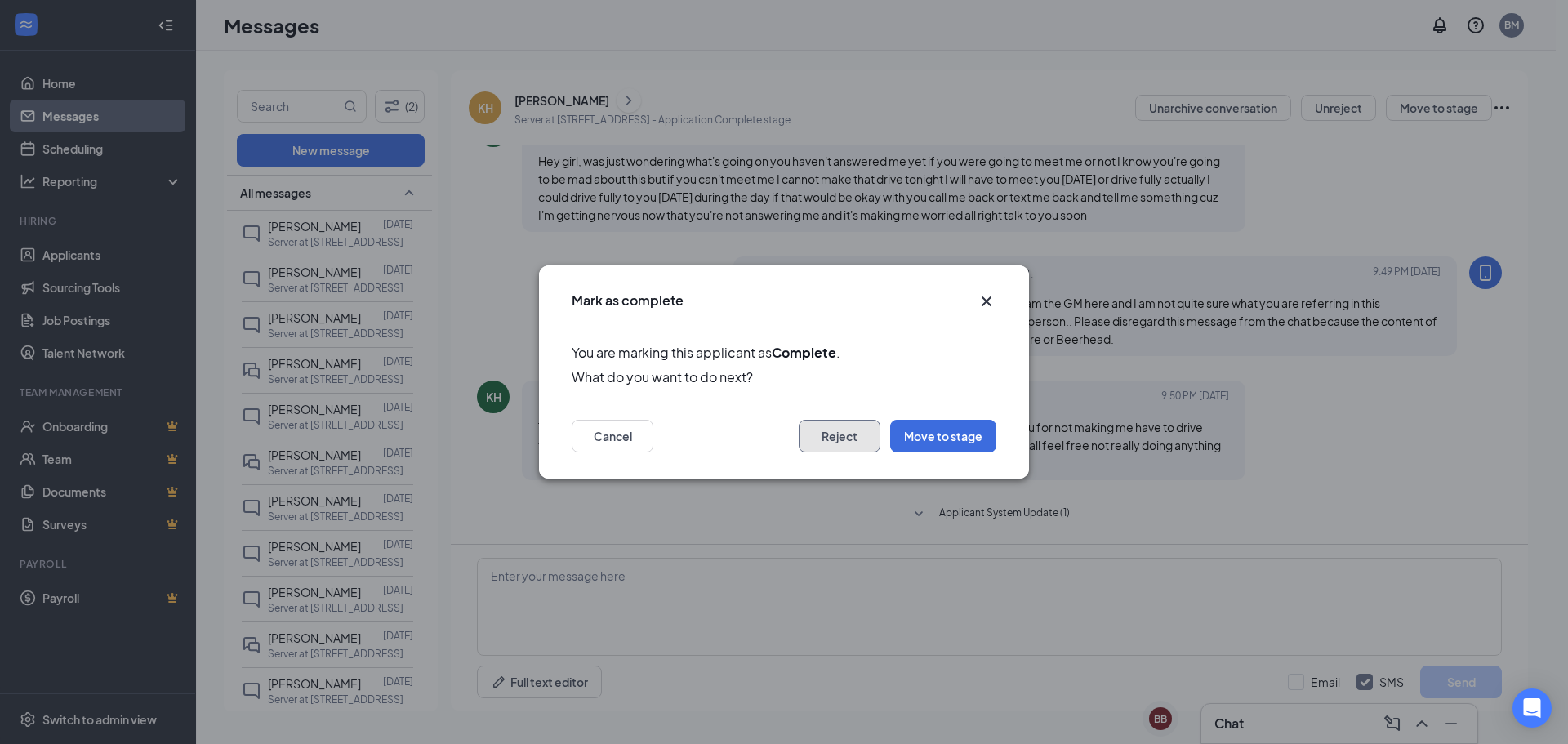
click at [852, 427] on button "Reject" at bounding box center [840, 435] width 81 height 33
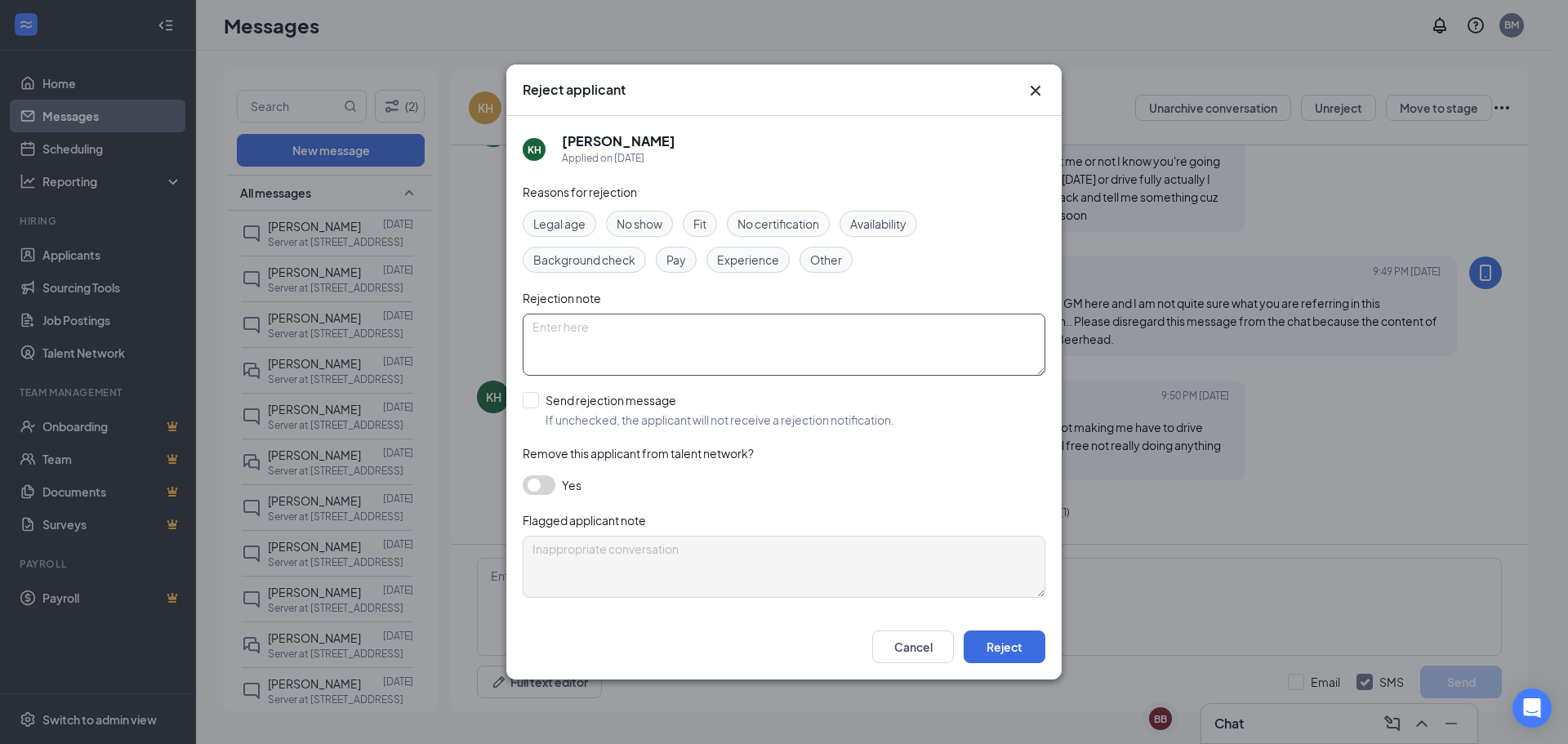
click at [607, 339] on textarea at bounding box center [784, 345] width 523 height 62
click at [1033, 114] on div "Reject applicant" at bounding box center [784, 90] width 555 height 52
click at [1036, 88] on icon "Cross" at bounding box center [1035, 90] width 20 height 20
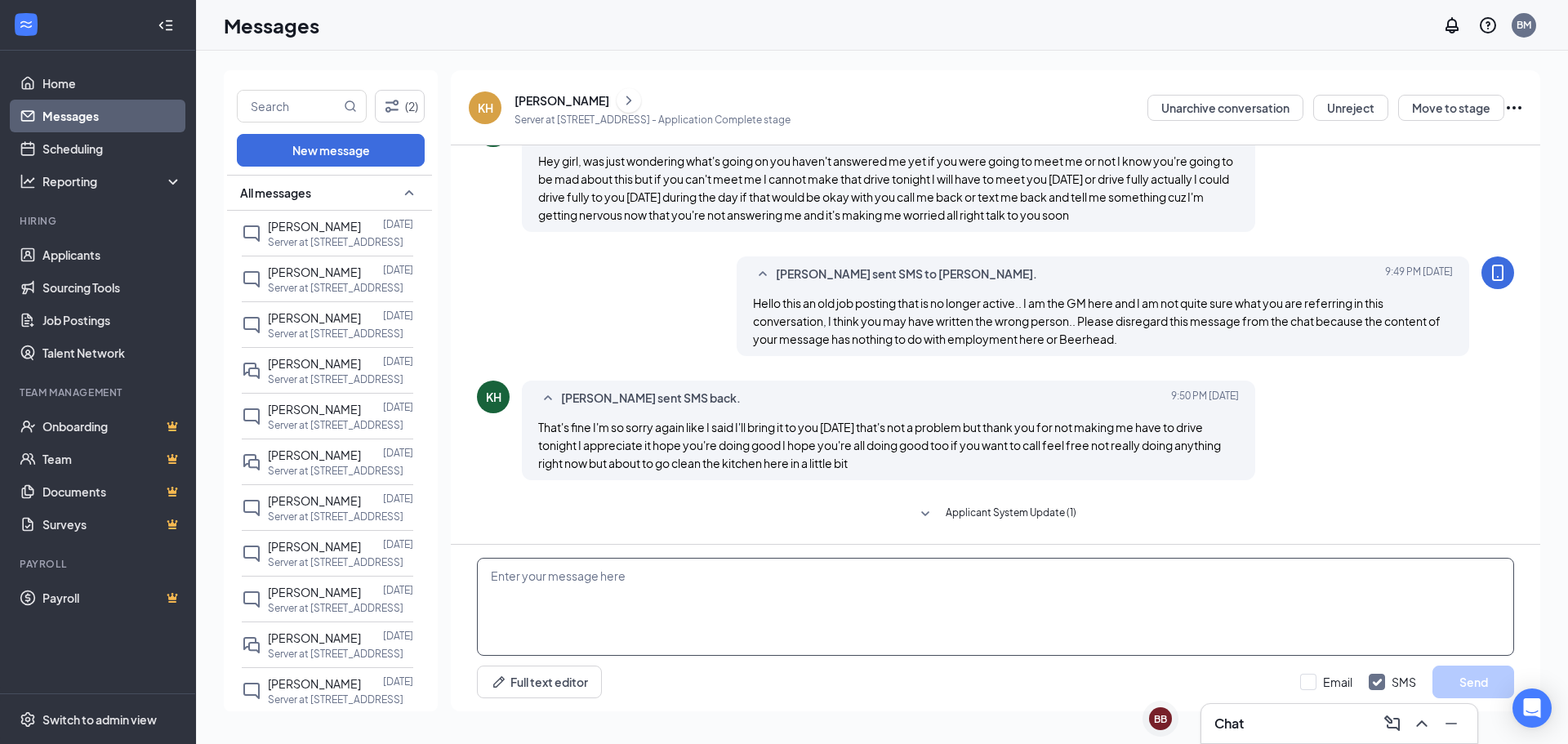
drag, startPoint x: 621, startPoint y: 644, endPoint x: 865, endPoint y: 575, distance: 253.6
click at [856, 584] on textarea at bounding box center [996, 606] width 1037 height 98
click at [645, 646] on textarea at bounding box center [996, 606] width 1037 height 98
type textarea "o"
click at [1340, 718] on div "Chat" at bounding box center [1338, 723] width 249 height 26
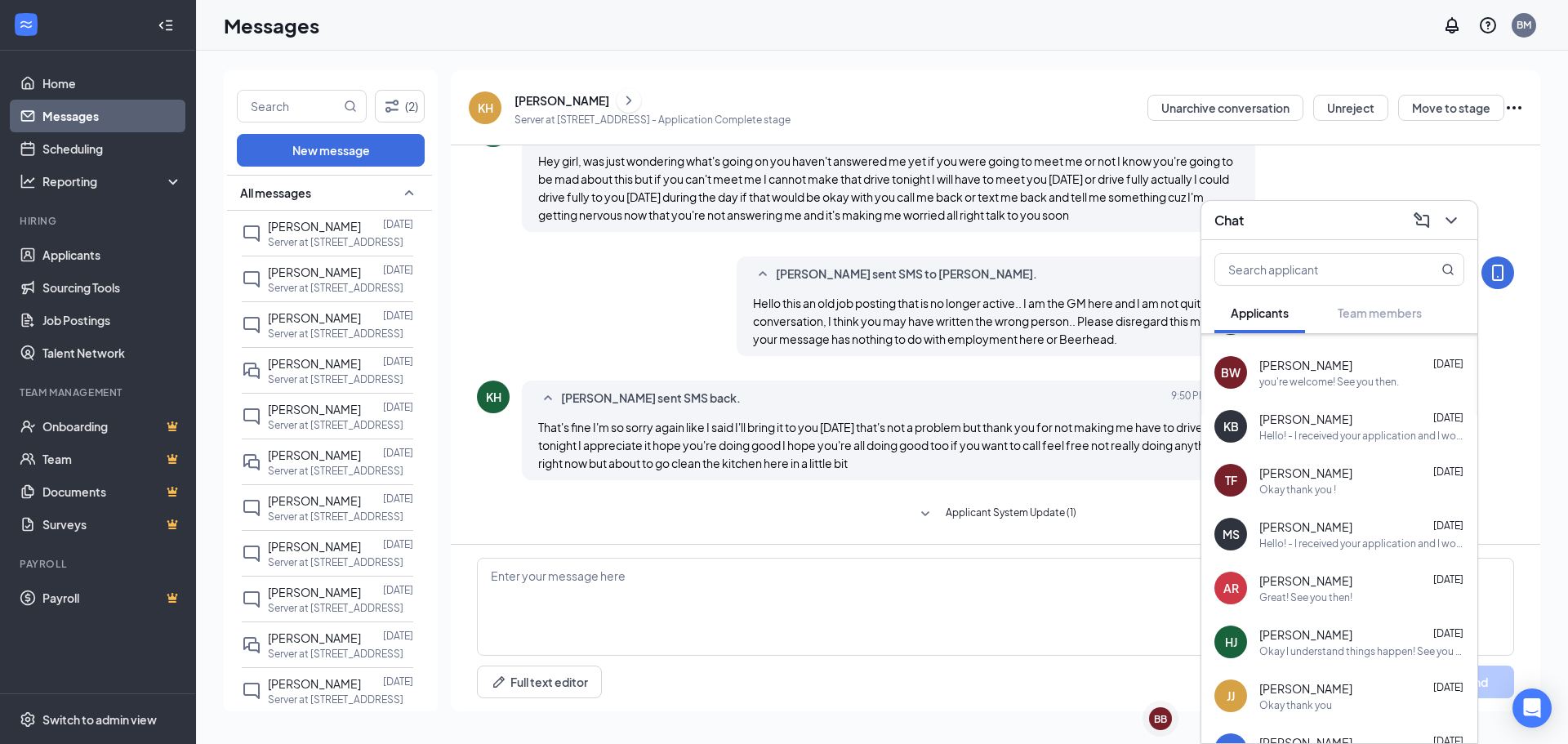
scroll to position [0, 0]
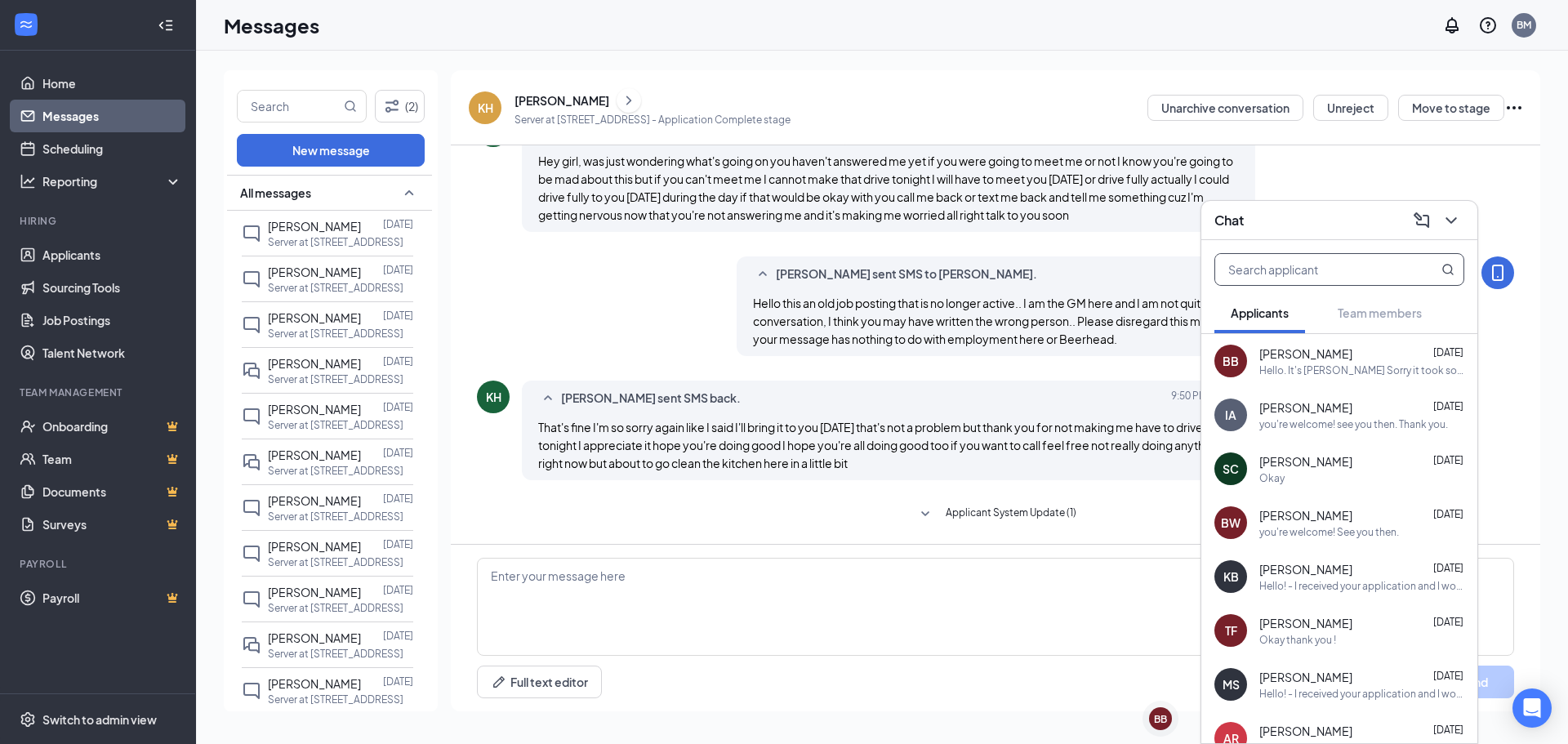
click at [1345, 267] on input "text" at bounding box center [1312, 269] width 194 height 31
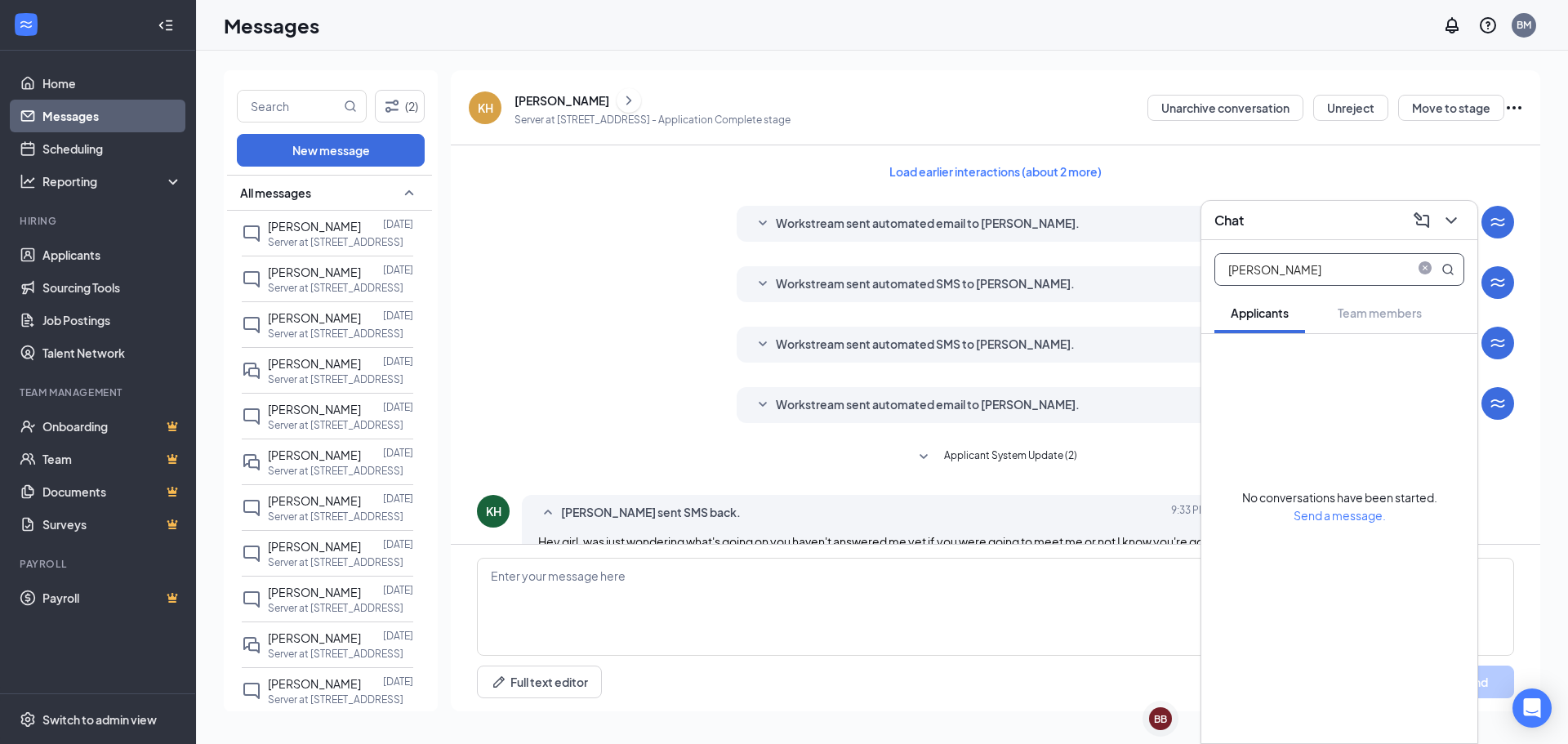
type input "karen"
click at [1015, 186] on div "Load earlier interactions (about 2 more) Workstream sent automated email to Kar…" at bounding box center [996, 534] width 1037 height 779
click at [1015, 173] on button "Load earlier interactions (about 2 more)" at bounding box center [996, 171] width 240 height 26
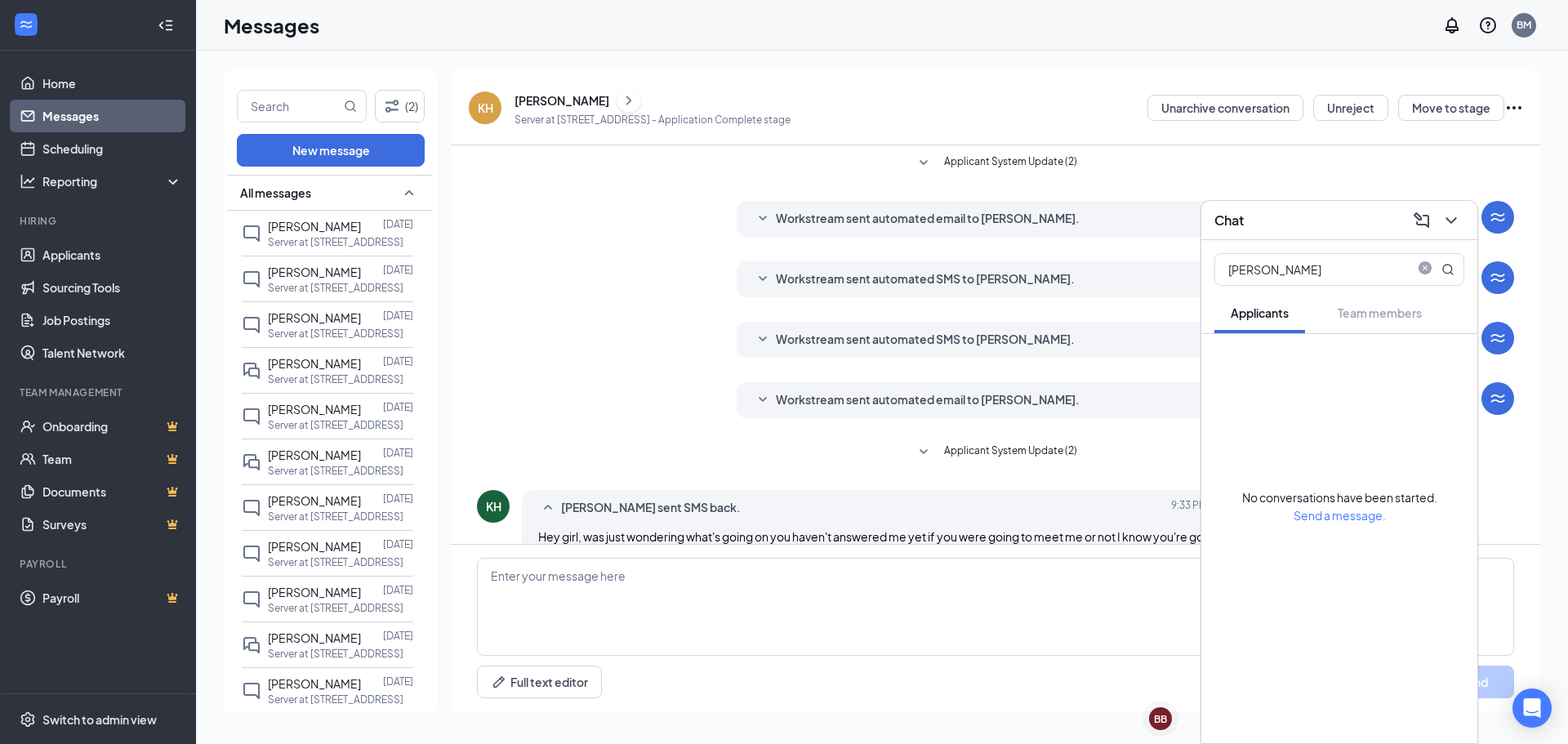
click at [1499, 167] on div "Applicant System Update (2) Workstream sent automated email to Karen Headley. A…" at bounding box center [996, 531] width 1037 height 774
click at [1500, 322] on div "Applicant System Update (2) Workstream sent automated email to Karen Headley. A…" at bounding box center [996, 531] width 1037 height 774
click at [1519, 98] on icon "Ellipses" at bounding box center [1514, 108] width 20 height 20
click at [1422, 224] on p "Mark as no-show" at bounding box center [1440, 221] width 140 height 16
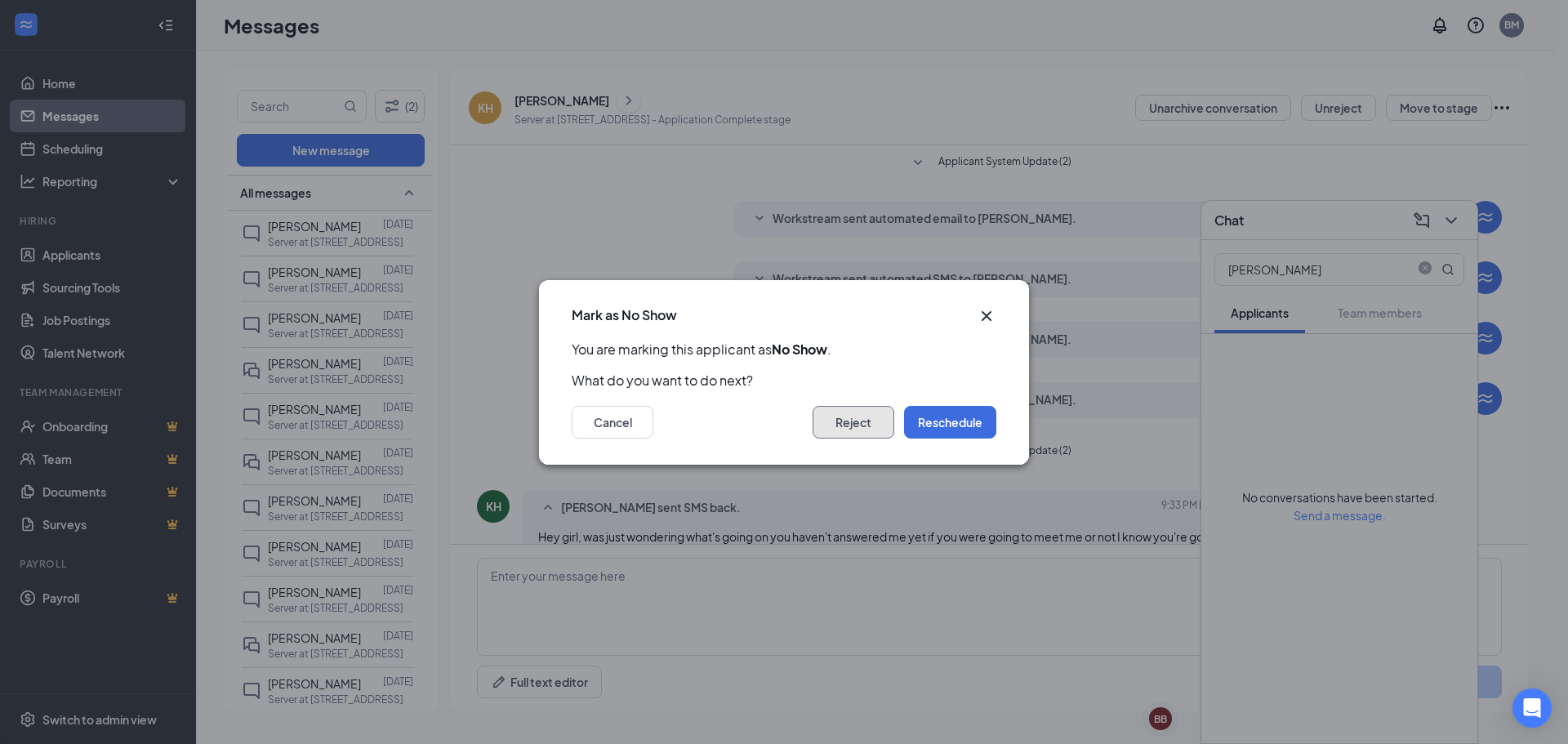
click at [879, 428] on button "Reject" at bounding box center [854, 421] width 81 height 33
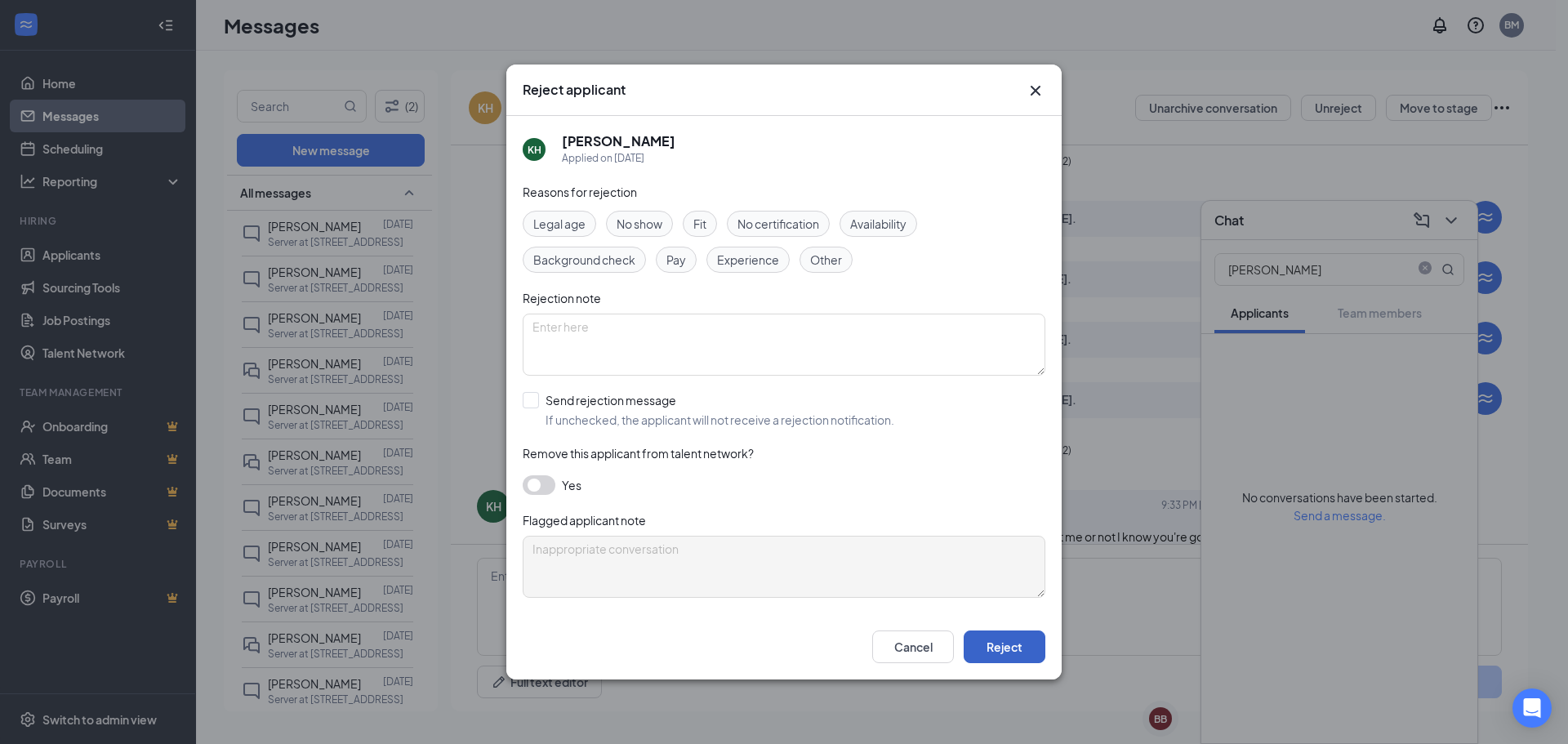
click at [990, 650] on button "Reject" at bounding box center [1005, 646] width 81 height 33
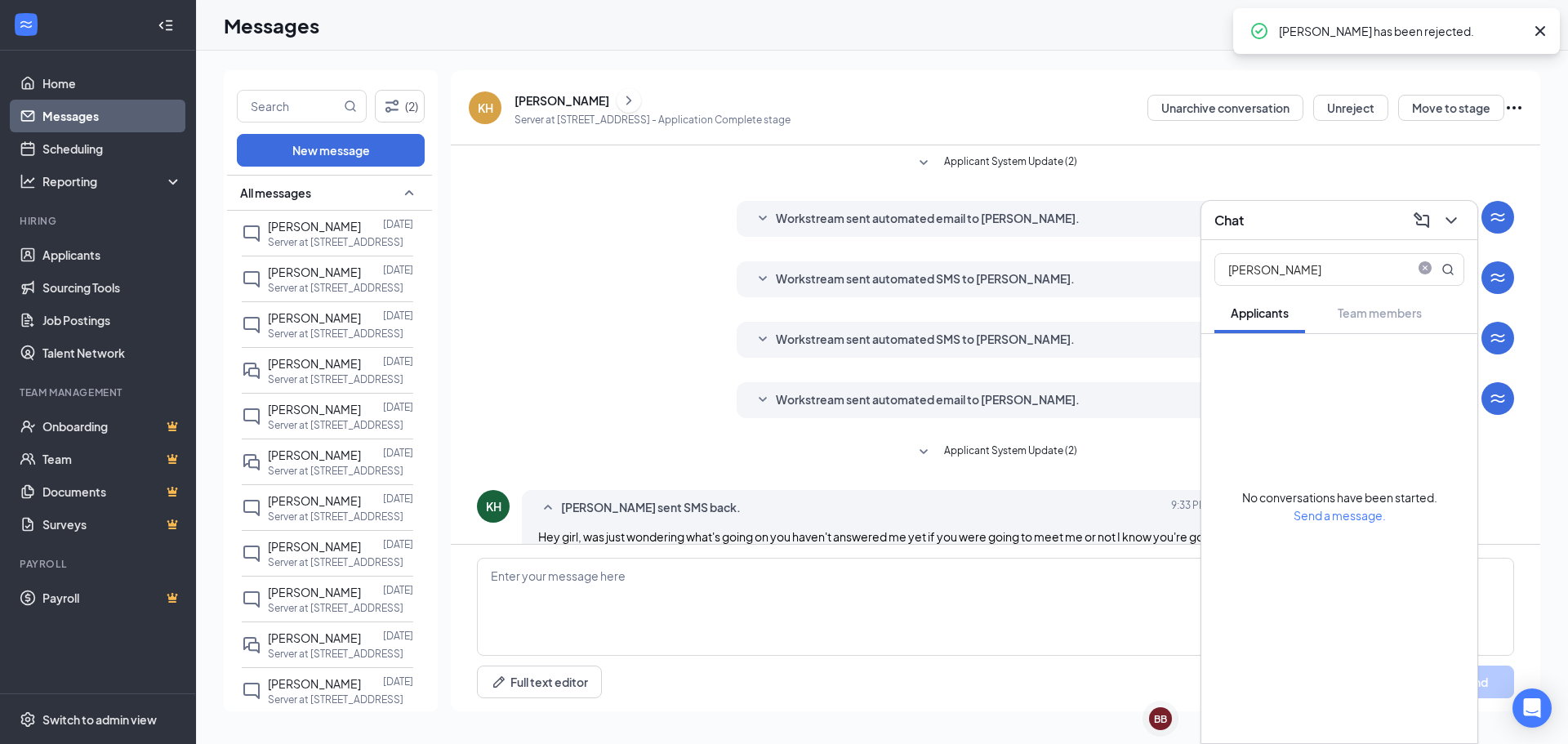
drag, startPoint x: 635, startPoint y: 340, endPoint x: 671, endPoint y: 344, distance: 36.2
click at [644, 340] on div "Workstream sent automated SMS to Karen Headley. Aug 11 Hi Karen Headley, this i…" at bounding box center [996, 344] width 1037 height 44
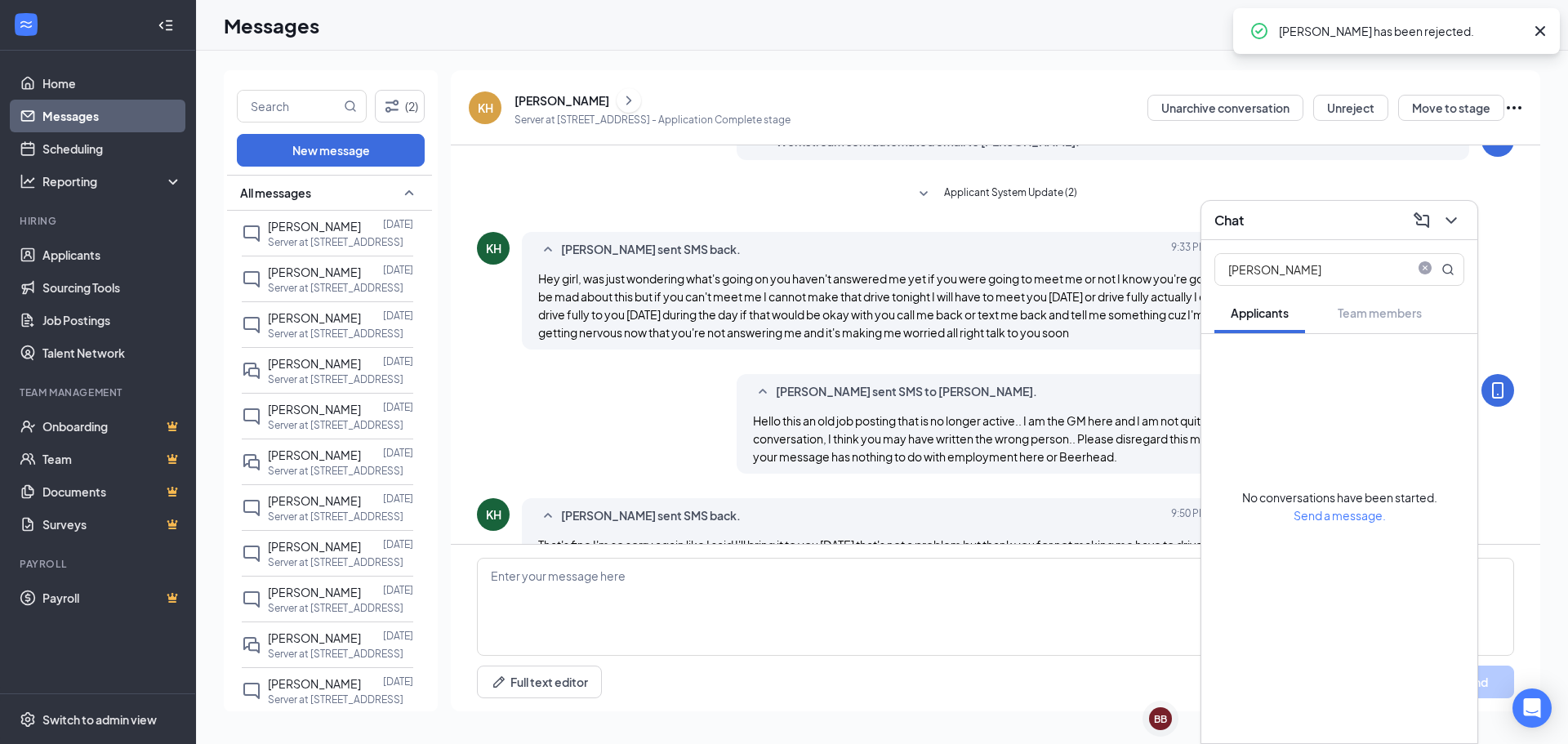
scroll to position [375, 0]
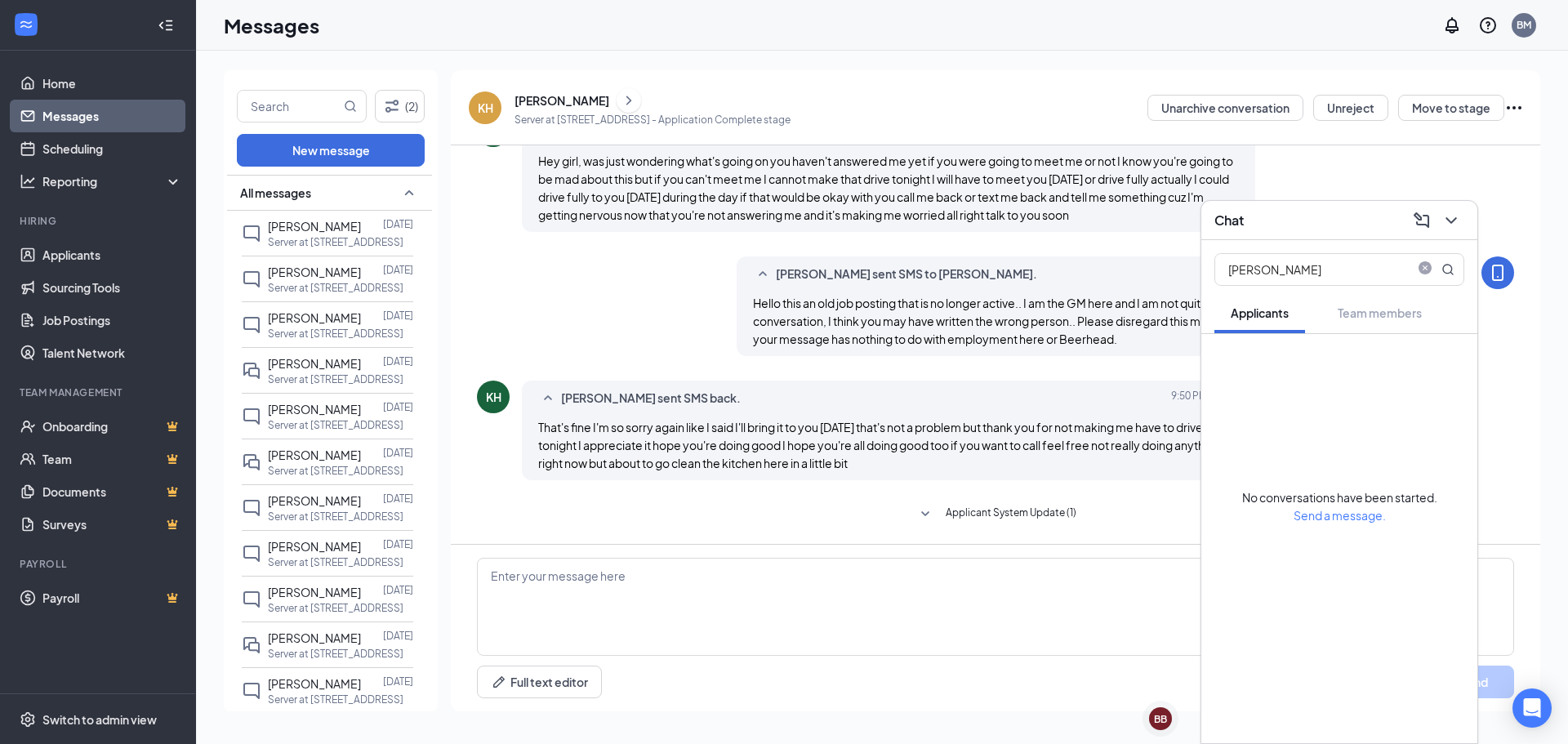
drag, startPoint x: 1107, startPoint y: 529, endPoint x: 1432, endPoint y: 227, distance: 443.7
click at [1109, 521] on div "Applicant System Update (2) Workstream sent automated email to Karen Headley. A…" at bounding box center [996, 156] width 1037 height 774
